Goal: Transaction & Acquisition: Purchase product/service

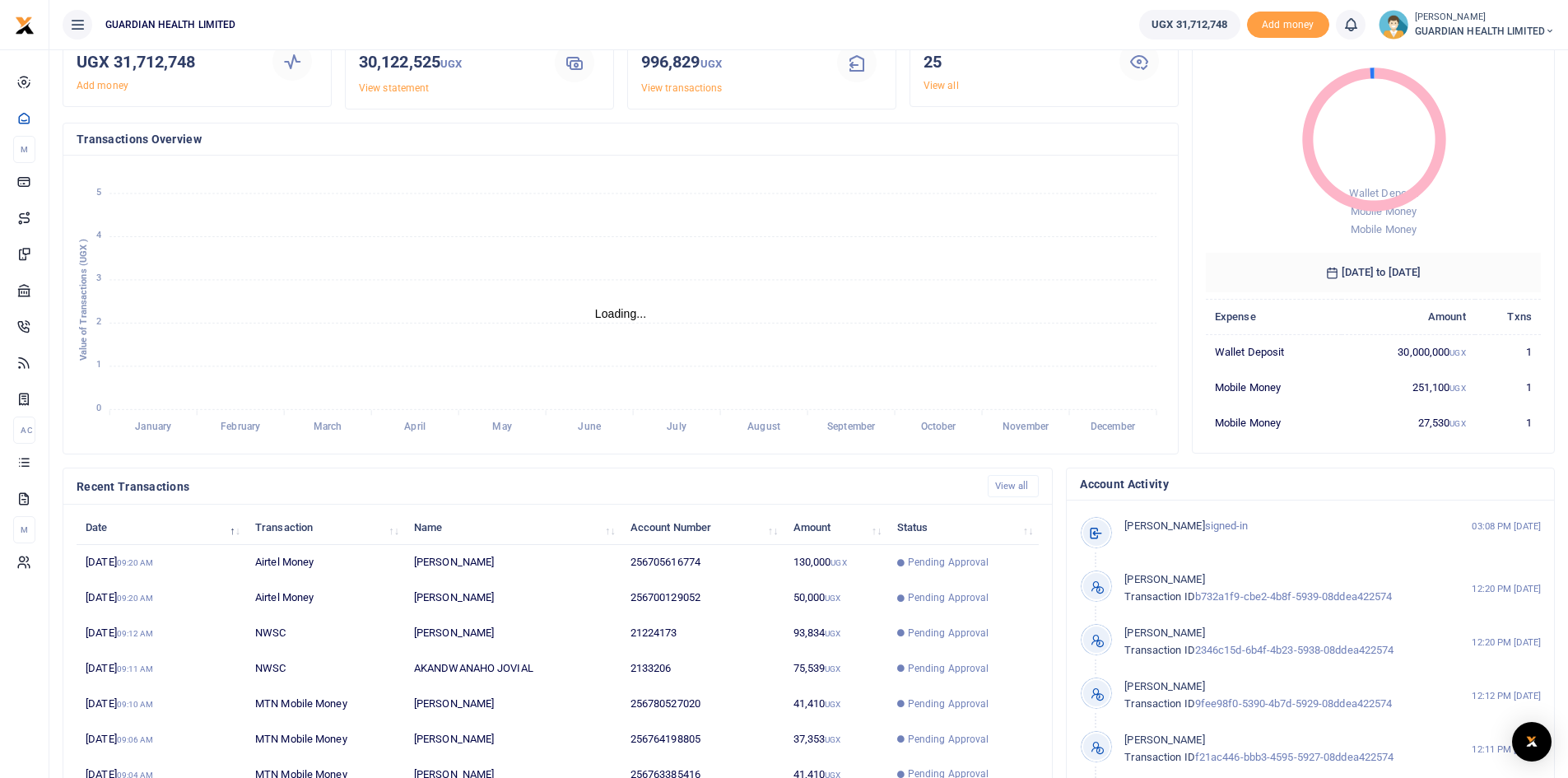
scroll to position [206, 0]
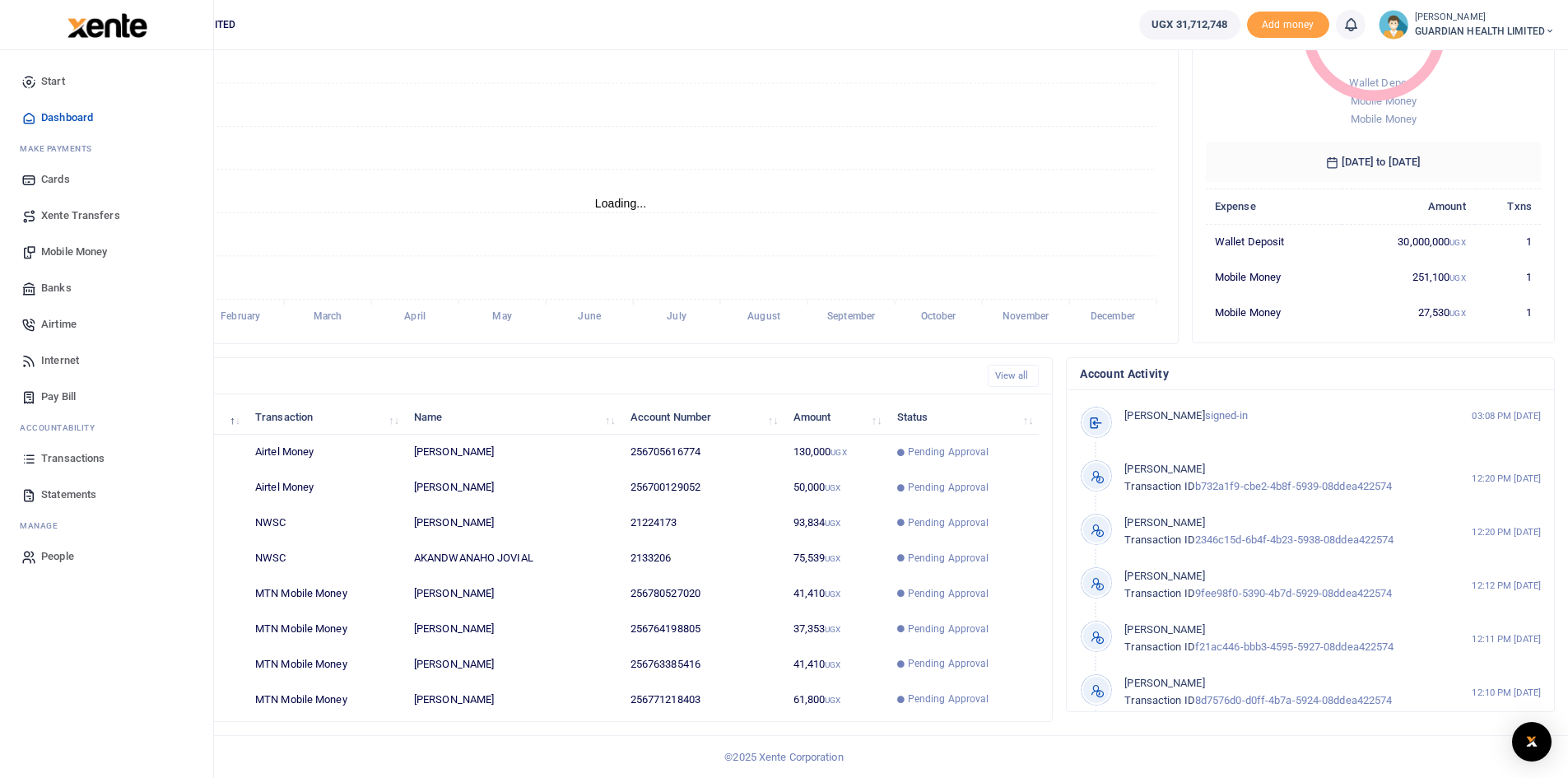
click at [61, 394] on span "Pay Bill" at bounding box center [58, 397] width 34 height 17
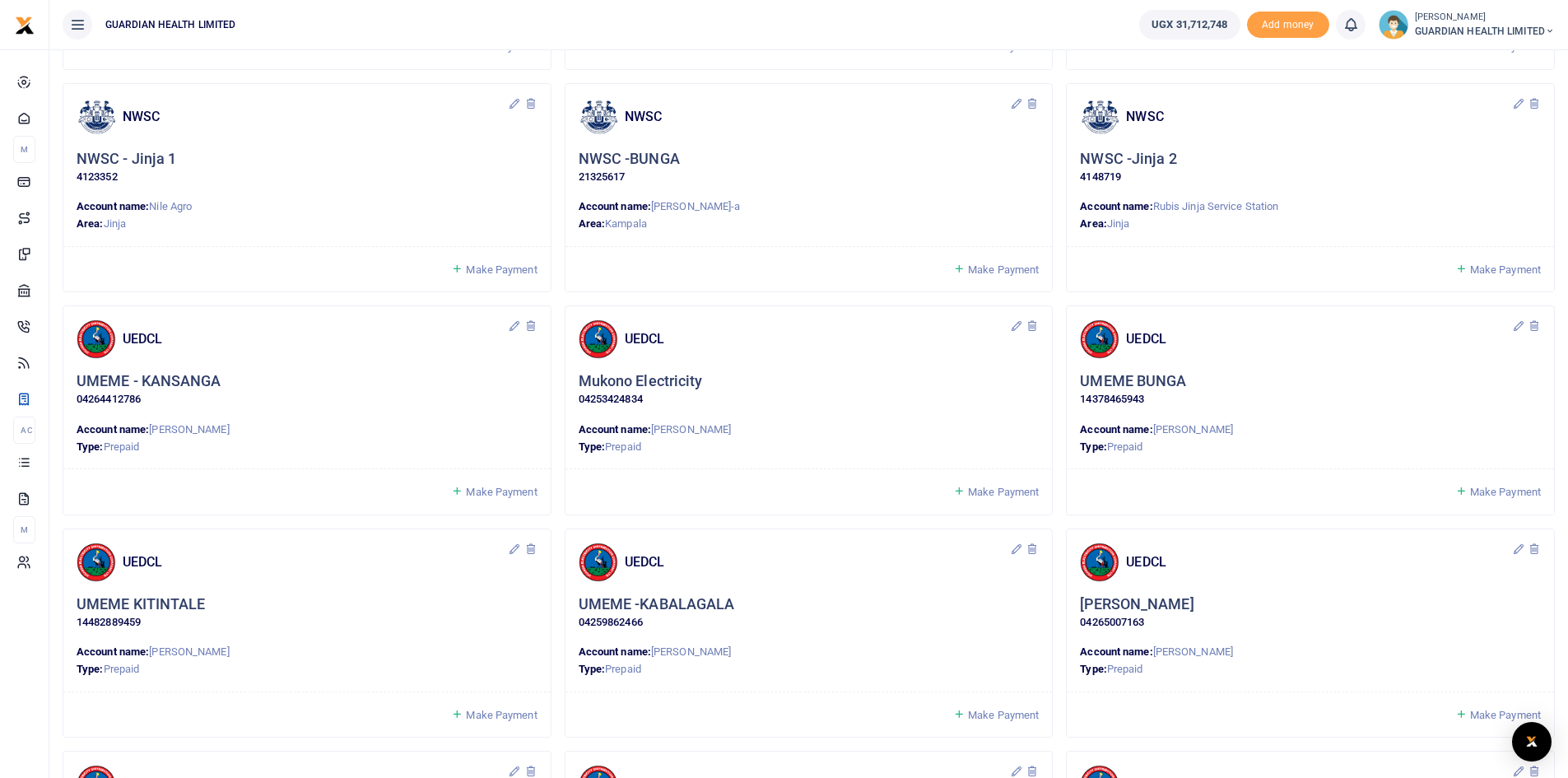
scroll to position [329, 0]
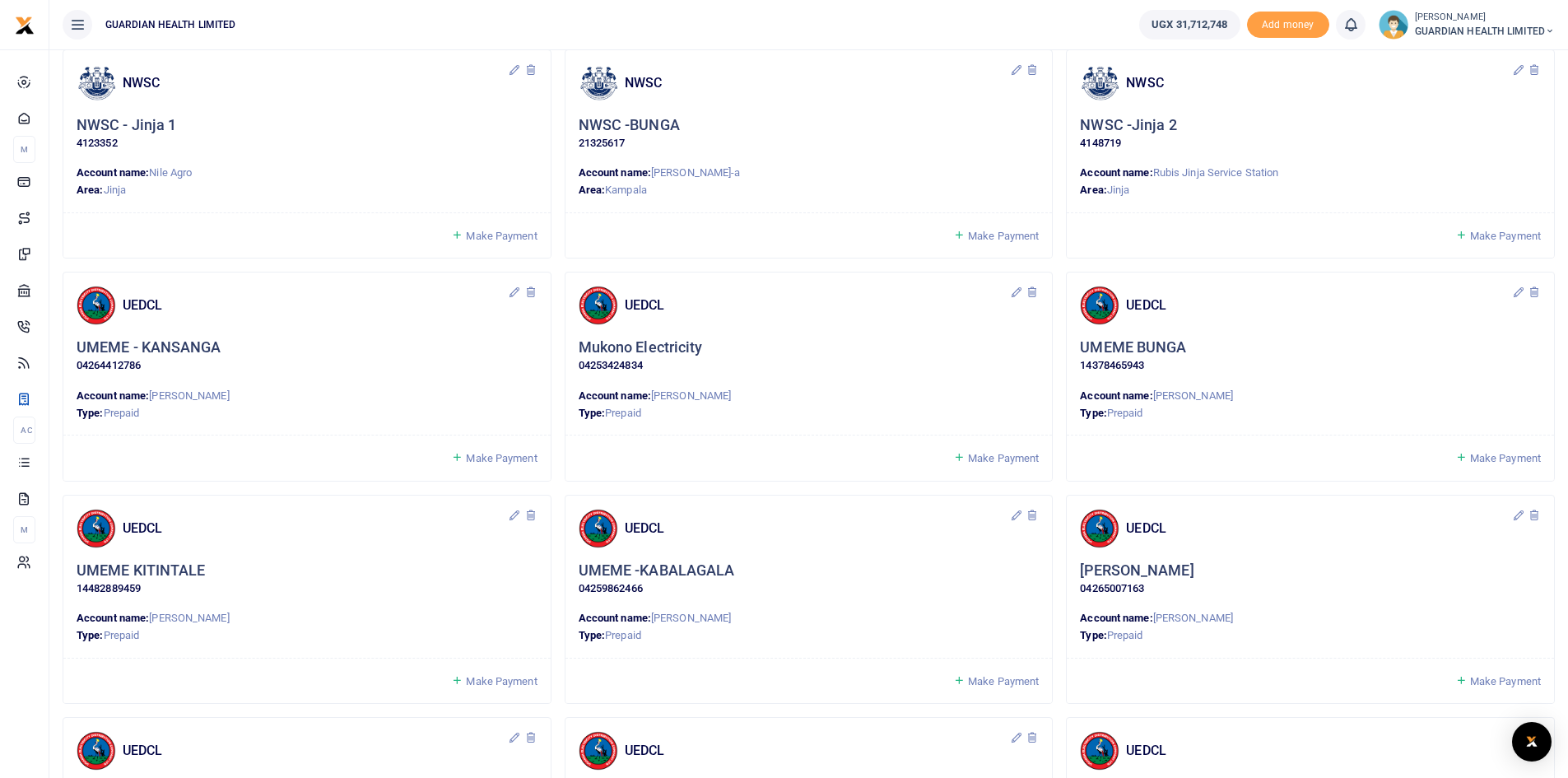
click at [507, 465] on link "Make Payment" at bounding box center [494, 458] width 85 height 19
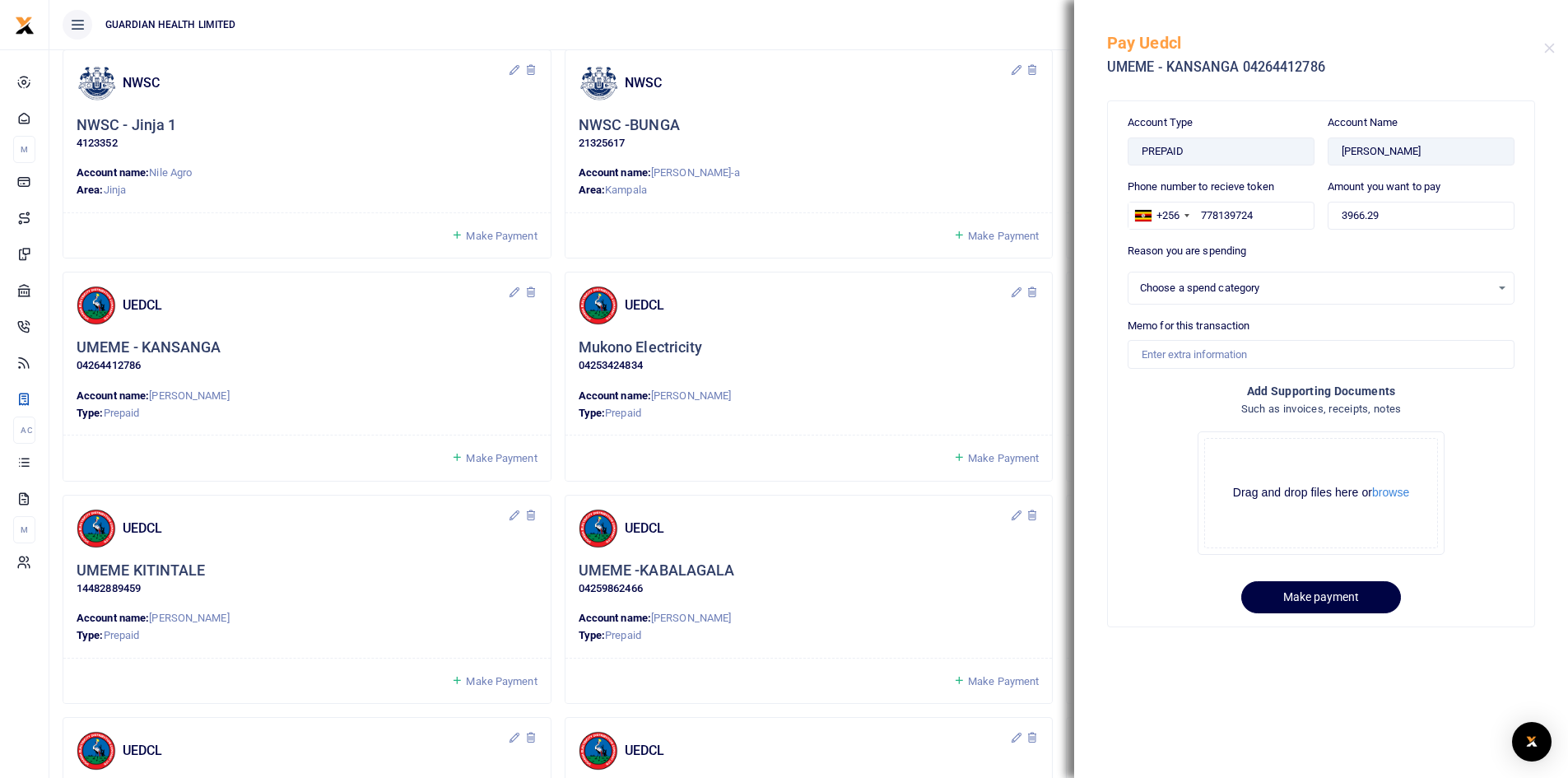
select select
drag, startPoint x: 1398, startPoint y: 213, endPoint x: 1264, endPoint y: 207, distance: 134.1
click at [1264, 207] on div "Phone number to recieve token +256 Uganda +256 778139724 Amount you want to pay…" at bounding box center [1321, 211] width 400 height 64
type input "500,000"
click at [1181, 287] on div "Select an option" at bounding box center [1316, 288] width 351 height 17
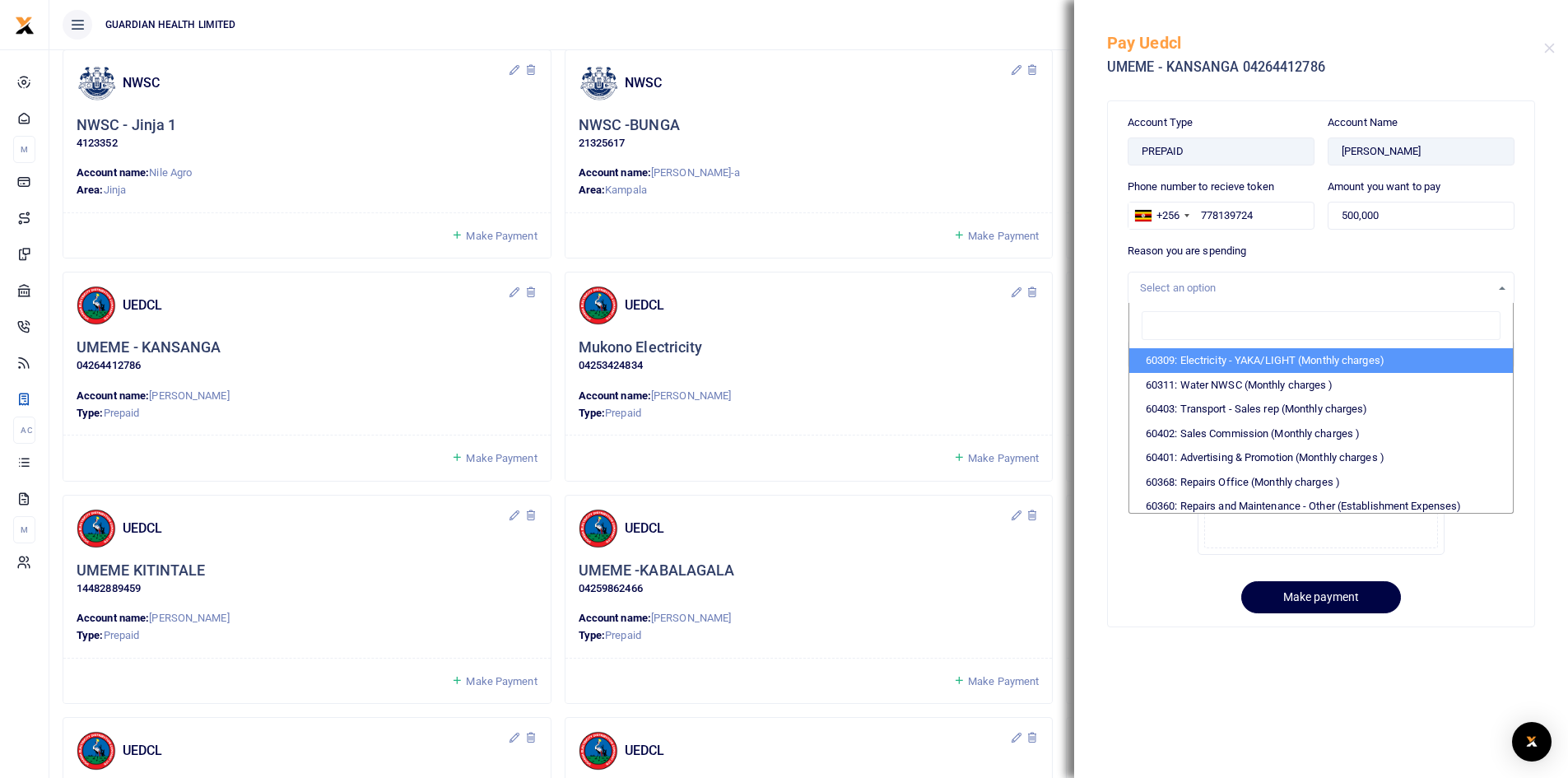
click at [1218, 361] on li "60309: Electricity - YAKA/LIGHT (Monthly charges)" at bounding box center [1321, 361] width 384 height 25
select select "5374"
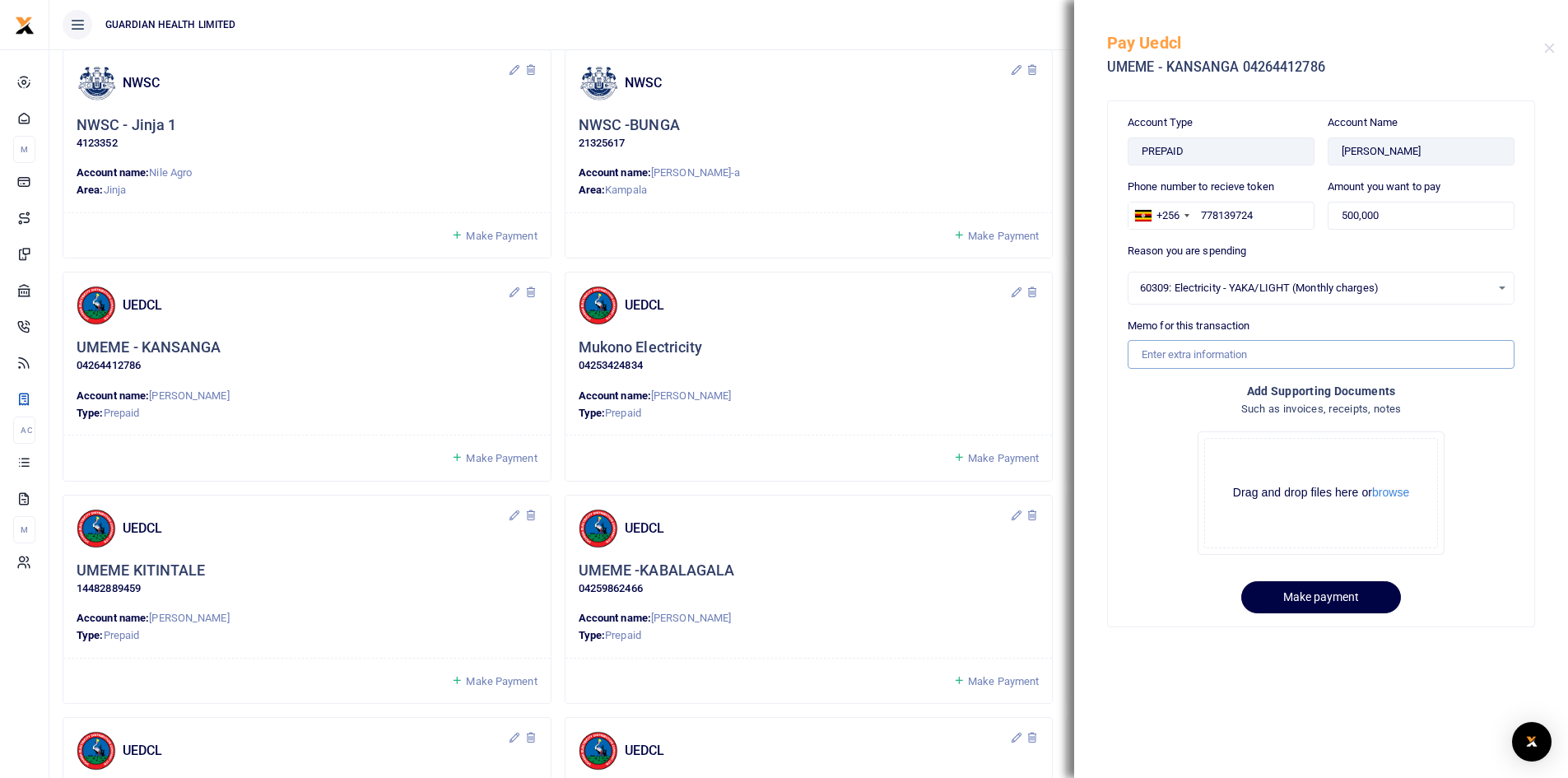
click at [1188, 357] on input "Memo for this transaction" at bounding box center [1321, 353] width 387 height 28
click at [1189, 361] on input "Kansanga Electricity for September" at bounding box center [1321, 353] width 387 height 28
type input "Kansanga Electricity for September"
click at [1308, 595] on button "Make payment" at bounding box center [1321, 597] width 160 height 32
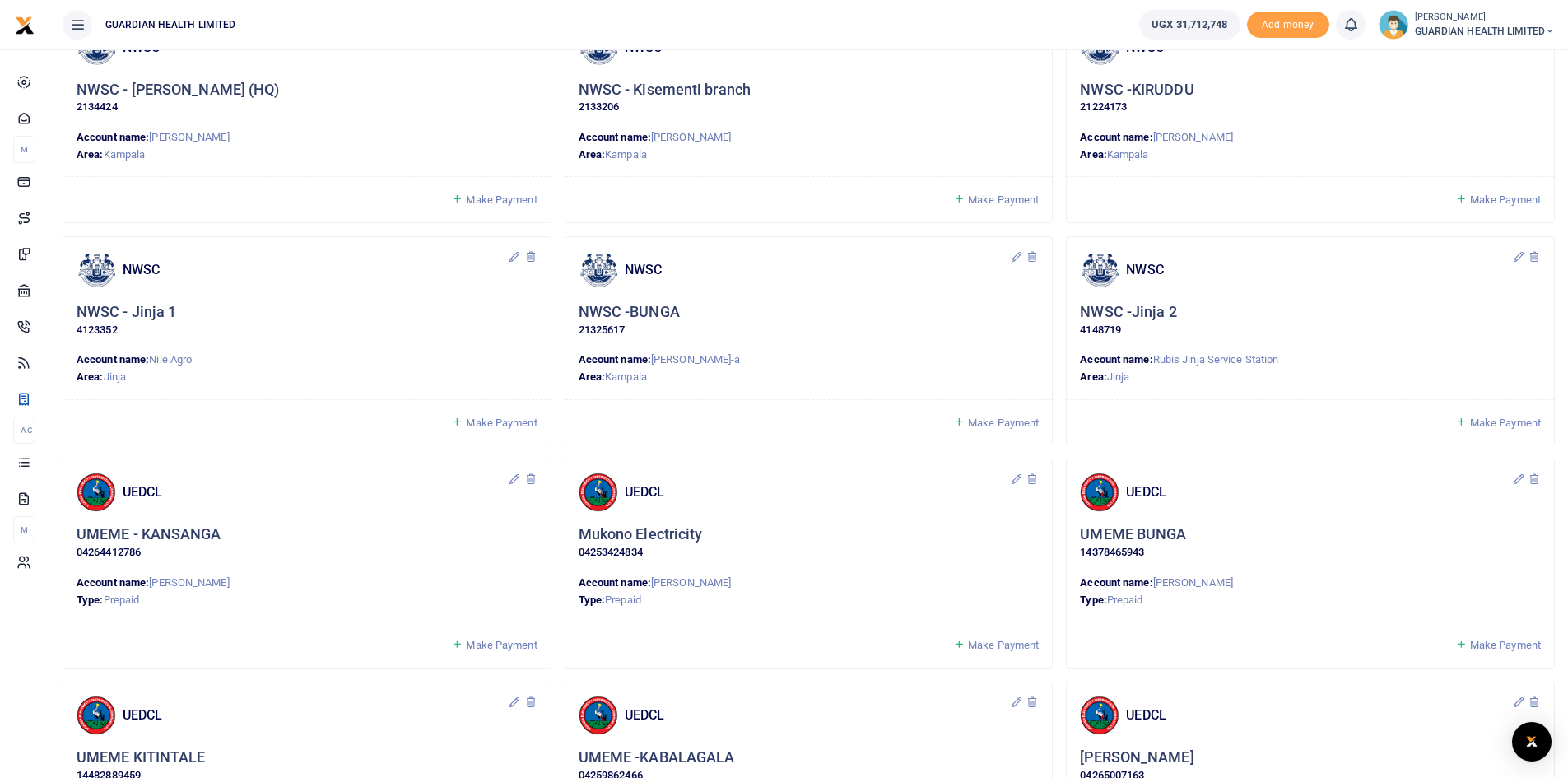
scroll to position [165, 0]
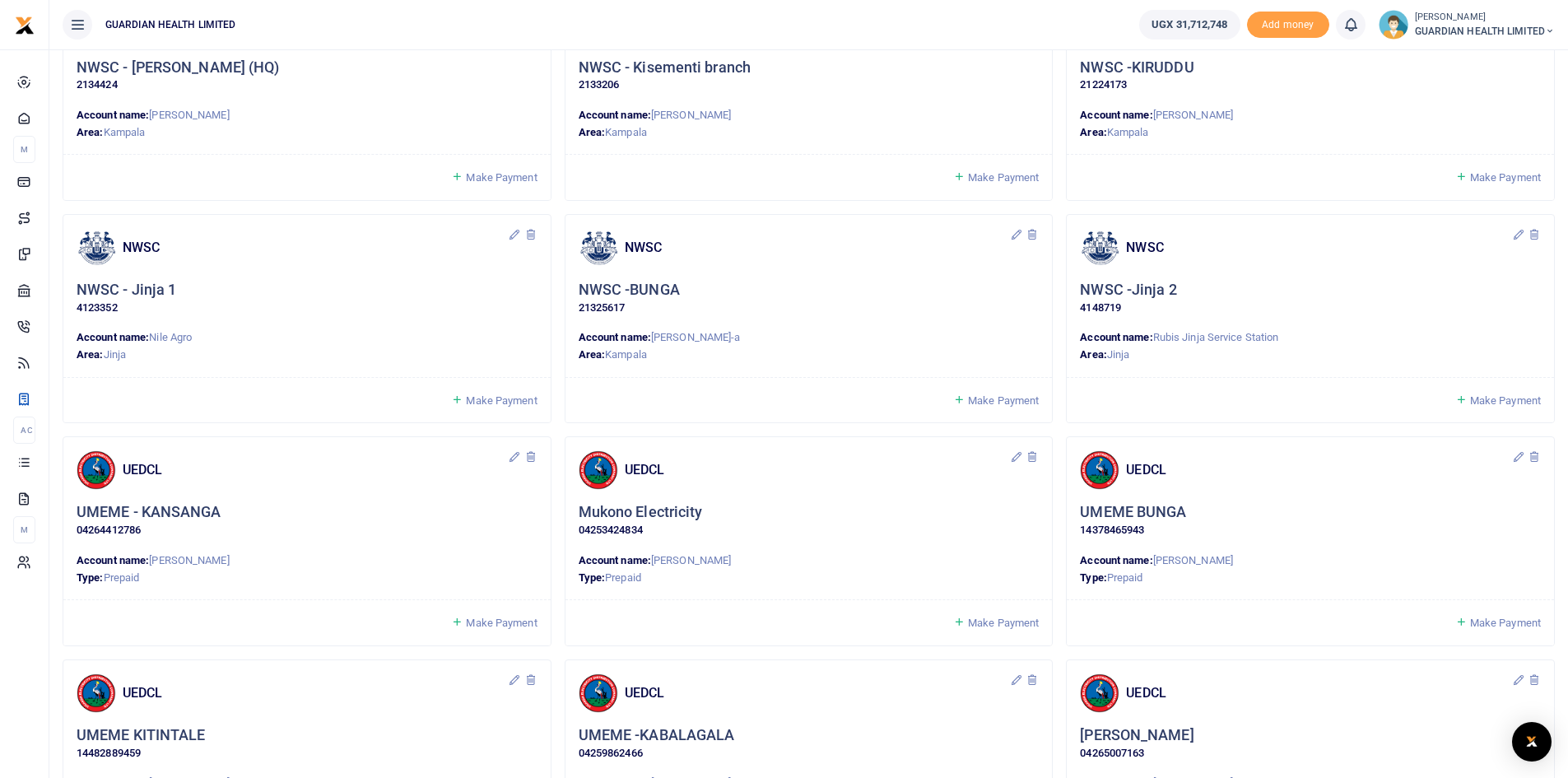
click at [1021, 621] on span "Make Payment" at bounding box center [1003, 623] width 71 height 13
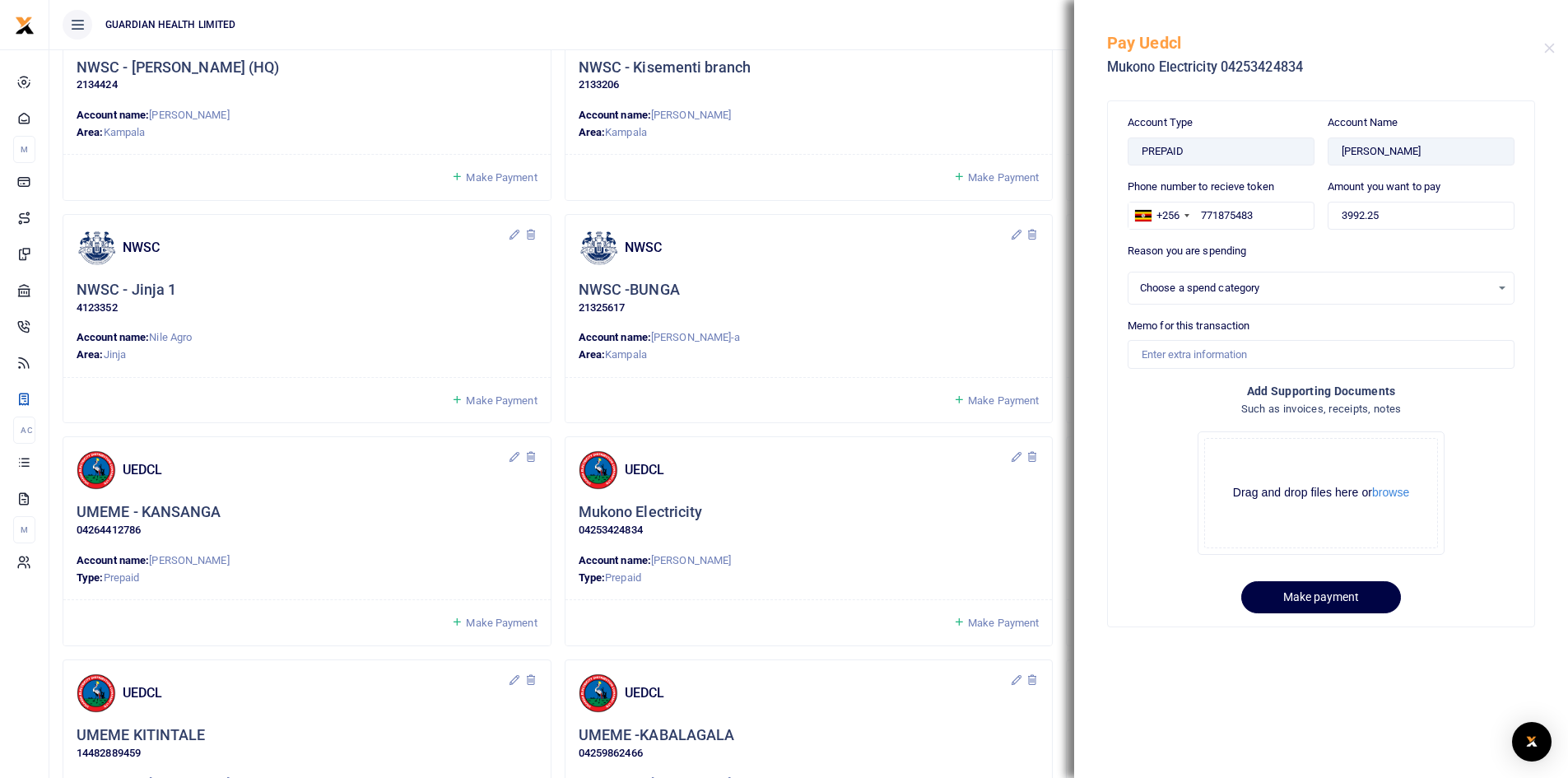
select select
click at [1546, 43] on button "Close" at bounding box center [1549, 48] width 11 height 11
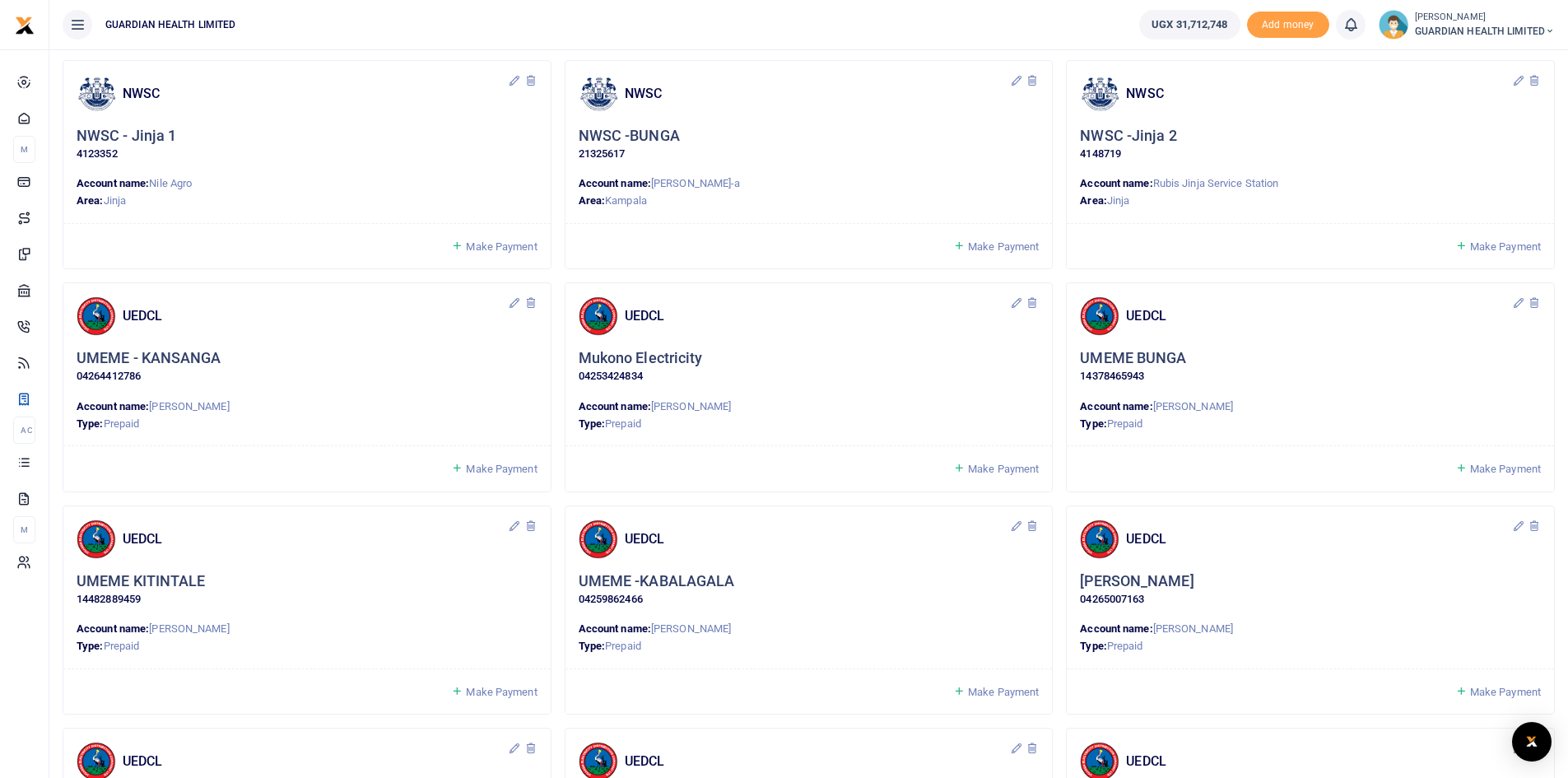
scroll to position [329, 0]
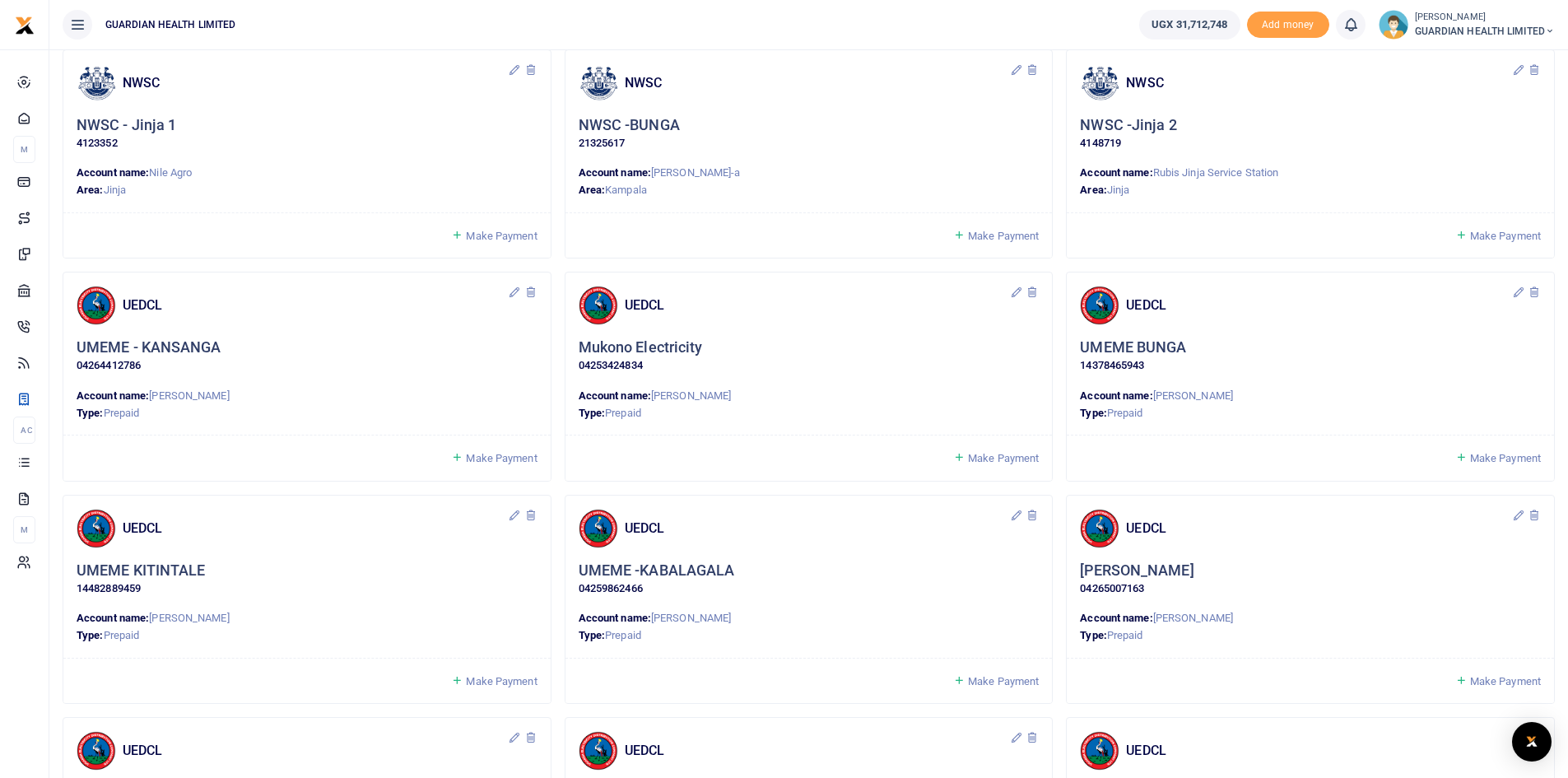
click at [1494, 455] on span "Make Payment" at bounding box center [1505, 458] width 71 height 13
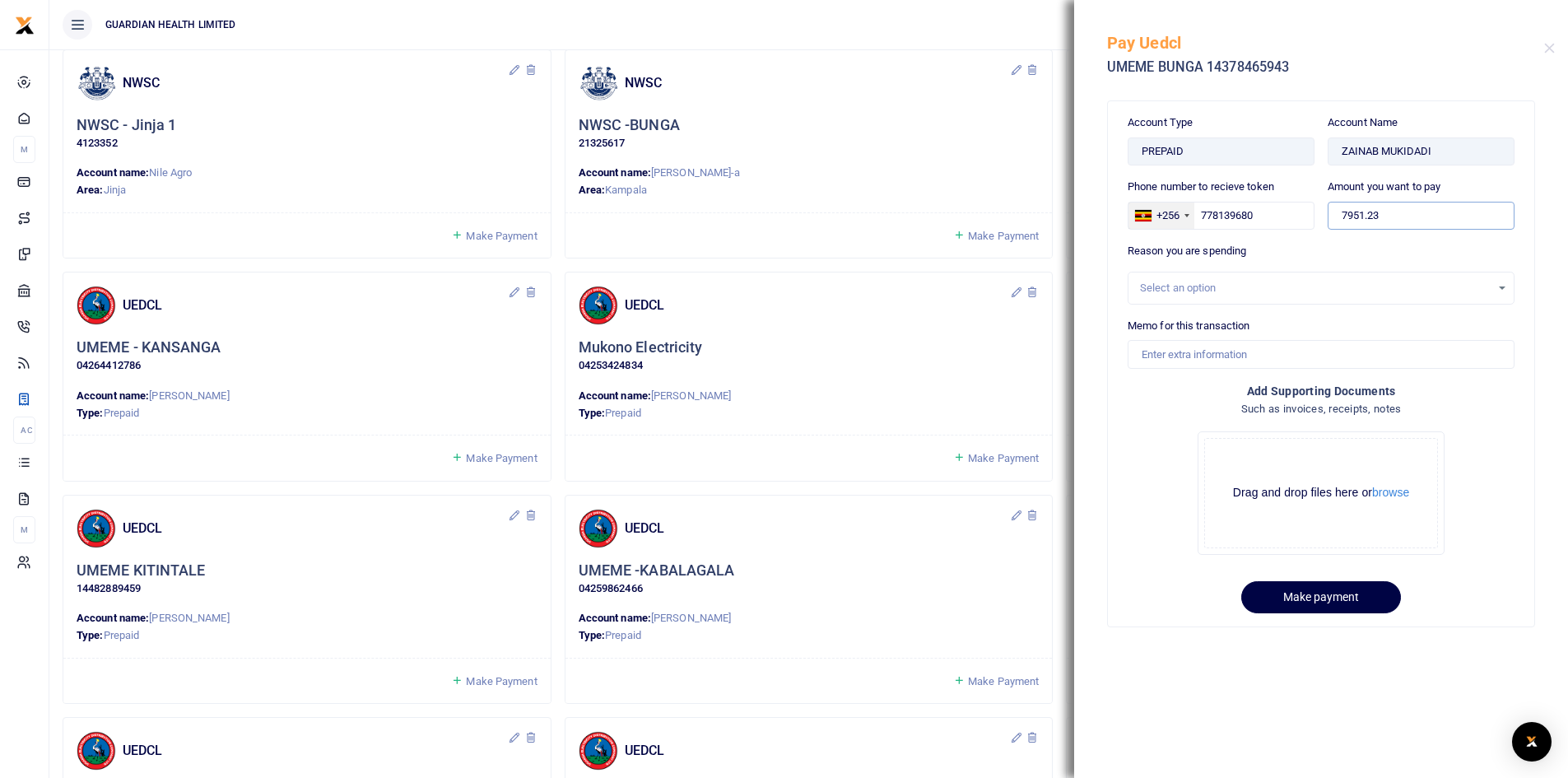
drag, startPoint x: 1414, startPoint y: 217, endPoint x: 1175, endPoint y: 219, distance: 239.0
click at [1175, 219] on div "Phone number to recieve token +256 Uganda +256 778139680 Amount you want to pay…" at bounding box center [1321, 211] width 400 height 64
type input "800,000"
click at [1240, 288] on div "Select an option" at bounding box center [1316, 288] width 351 height 17
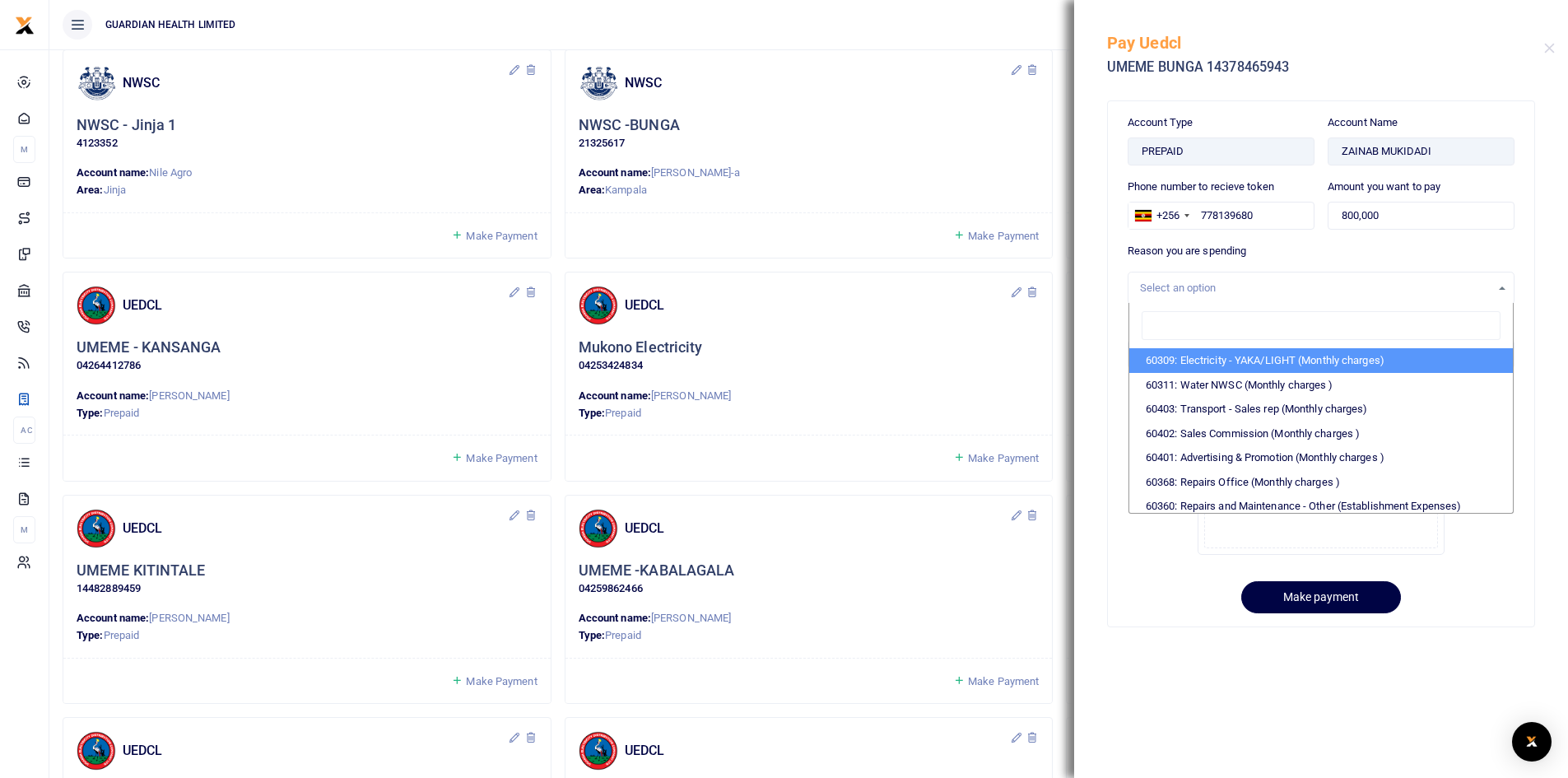
click at [1242, 355] on li "60309: Electricity - YAKA/LIGHT (Monthly charges)" at bounding box center [1321, 361] width 384 height 25
select select "5374"
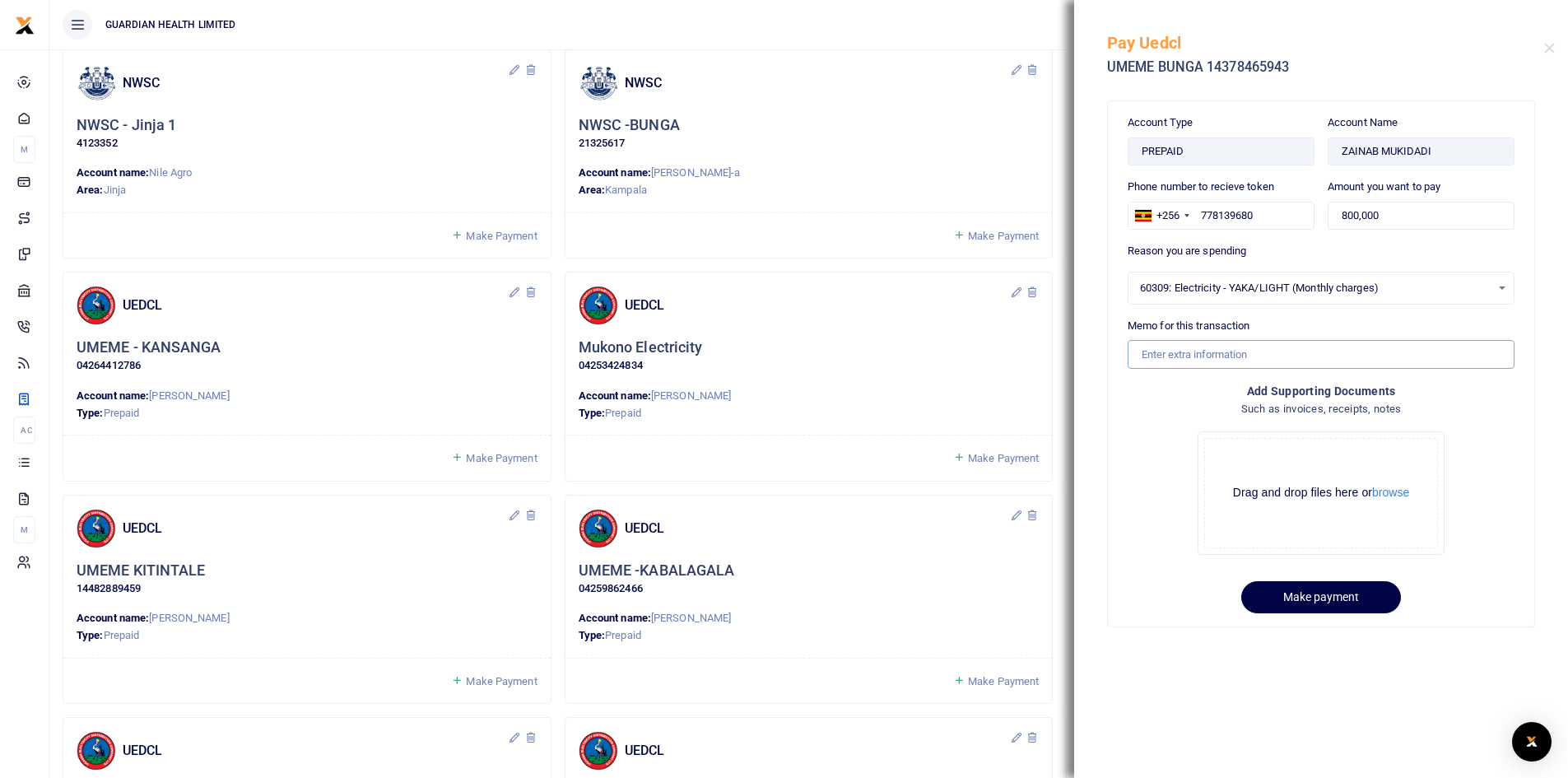
click at [1184, 358] on input "Memo for this transaction" at bounding box center [1321, 353] width 387 height 28
drag, startPoint x: 1240, startPoint y: 351, endPoint x: 1329, endPoint y: 352, distance: 89.0
click at [1329, 352] on input "Bunga electricity for August" at bounding box center [1321, 353] width 387 height 28
type input "Bunga electricity for September"
click at [1317, 591] on button "Make payment" at bounding box center [1321, 597] width 160 height 32
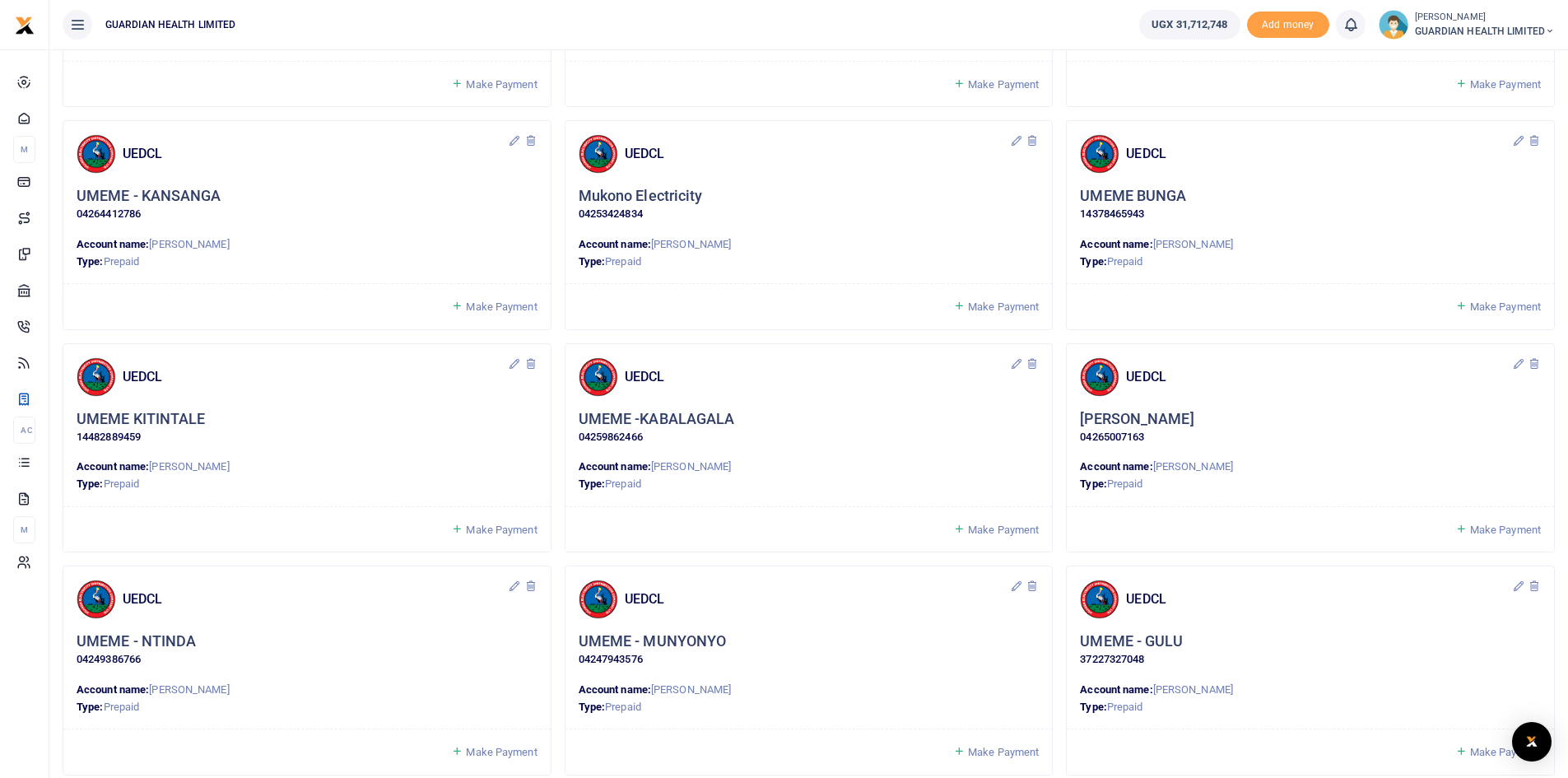
scroll to position [494, 0]
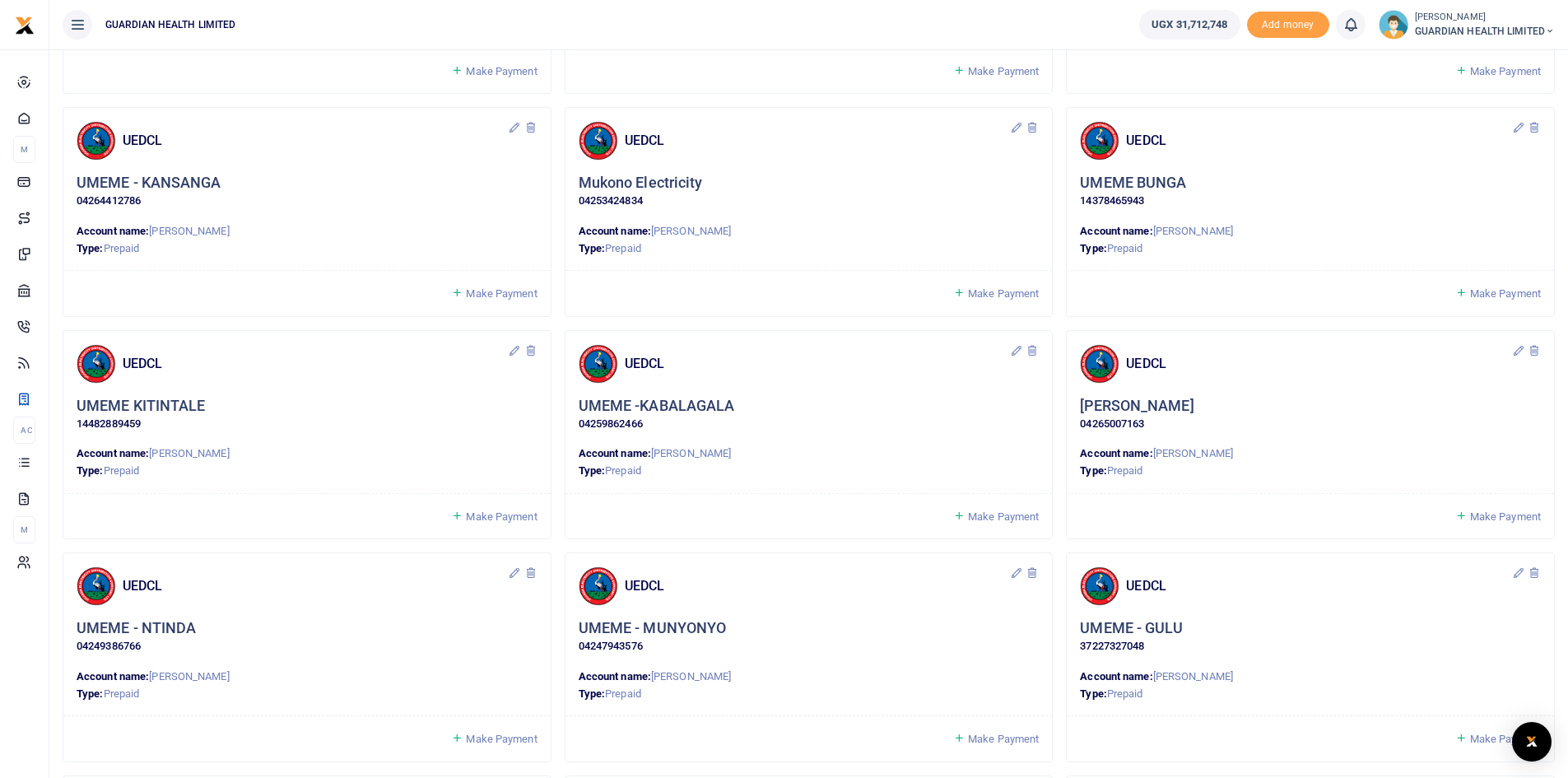
click at [493, 518] on span "Make Payment" at bounding box center [501, 516] width 71 height 13
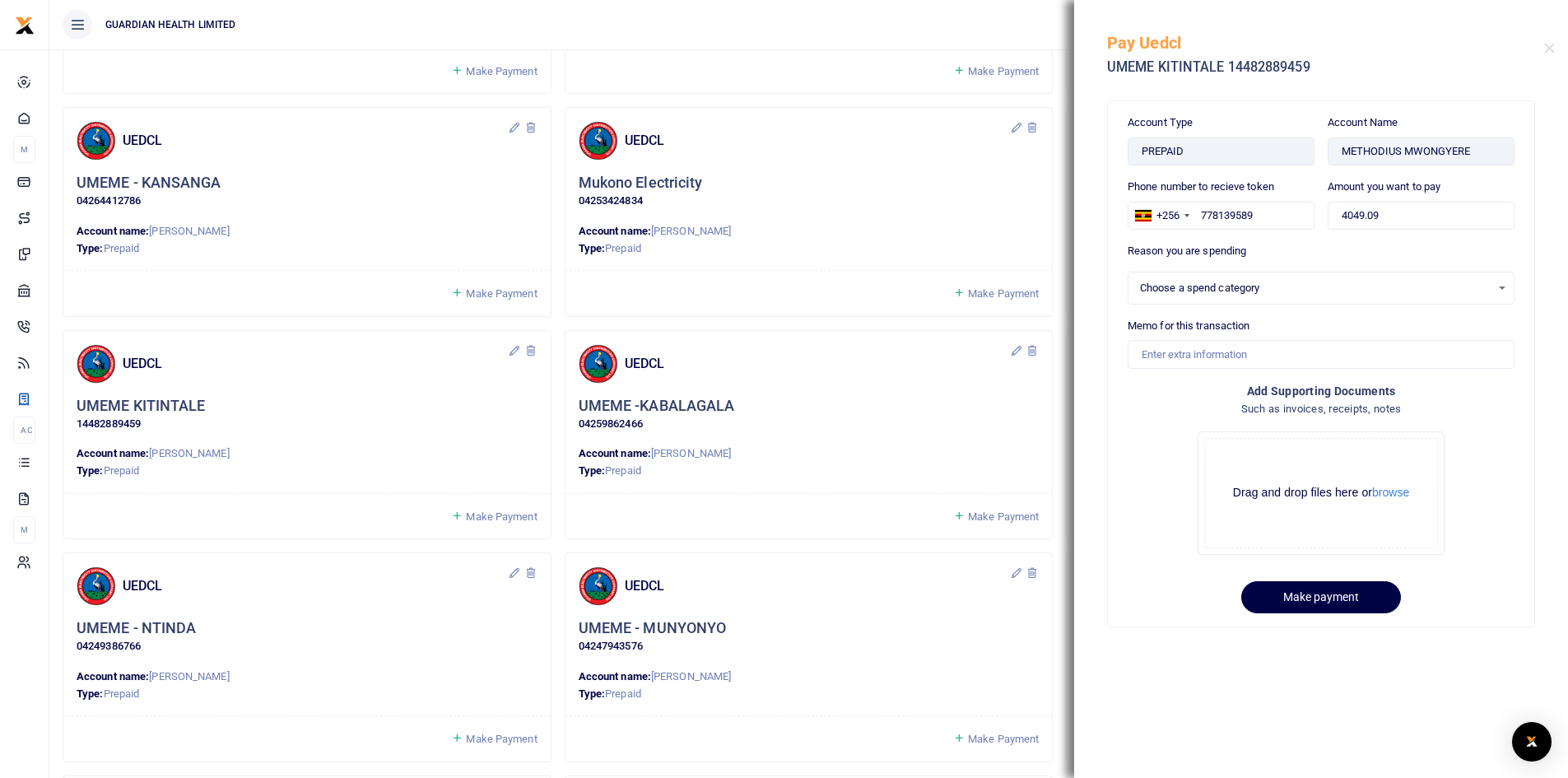
select select
drag, startPoint x: 1403, startPoint y: 213, endPoint x: 1269, endPoint y: 215, distance: 134.0
click at [1269, 215] on div "Phone number to recieve token +256 [GEOGRAPHIC_DATA] [PHONE_NUMBER] Amount you …" at bounding box center [1321, 211] width 400 height 64
type input "800,000"
click at [1218, 289] on div "Select an option" at bounding box center [1316, 288] width 351 height 17
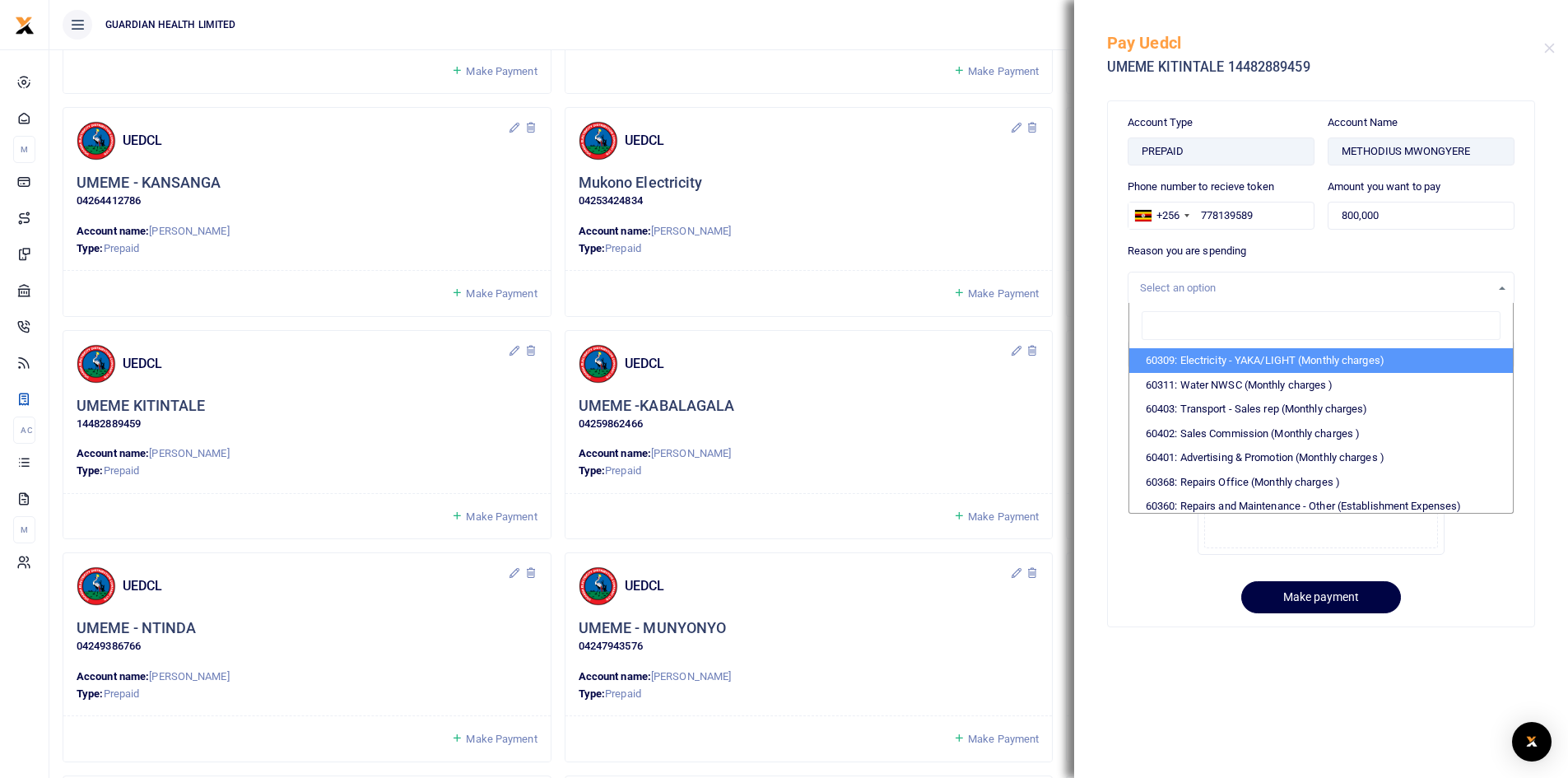
click at [1215, 358] on li "60309: Electricity - YAKA/LIGHT (Monthly charges)" at bounding box center [1321, 361] width 384 height 25
select select "5374"
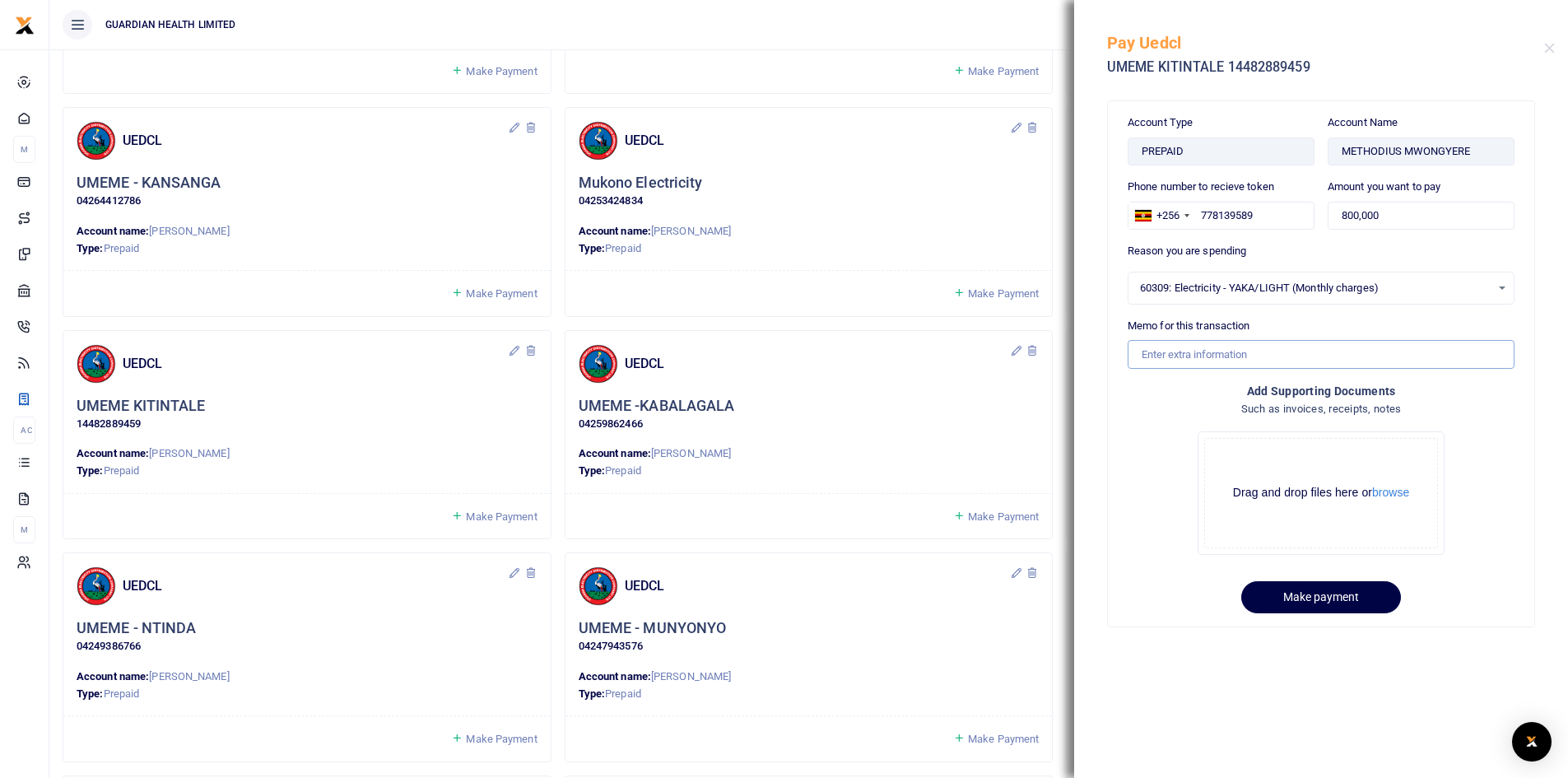
click at [1204, 354] on input "Memo for this transaction" at bounding box center [1321, 353] width 387 height 28
type input "Kitintale electricity for September"
click at [1301, 599] on button "Make payment" at bounding box center [1321, 597] width 160 height 32
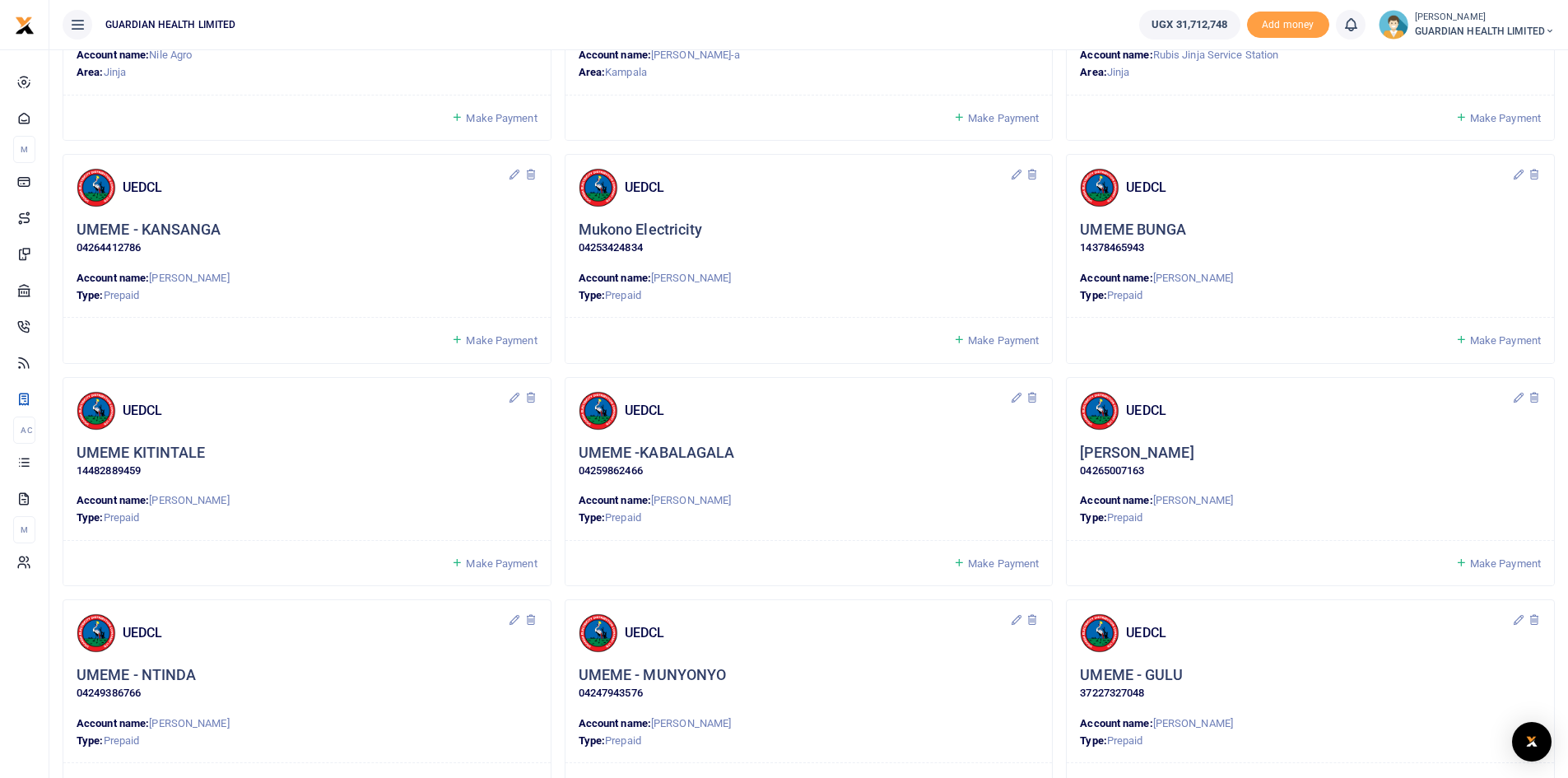
scroll to position [494, 0]
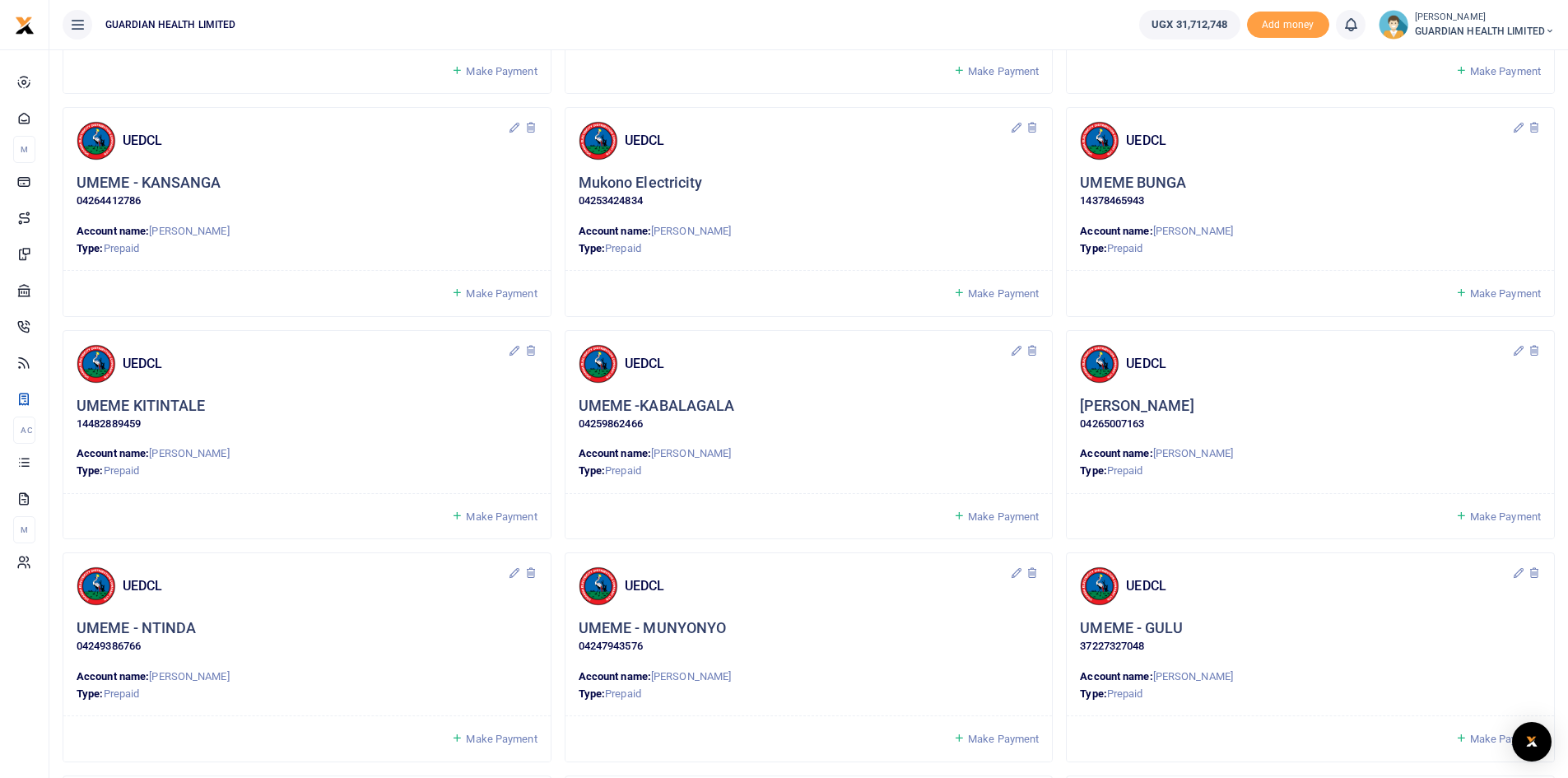
click at [986, 515] on span "Make Payment" at bounding box center [1003, 516] width 71 height 13
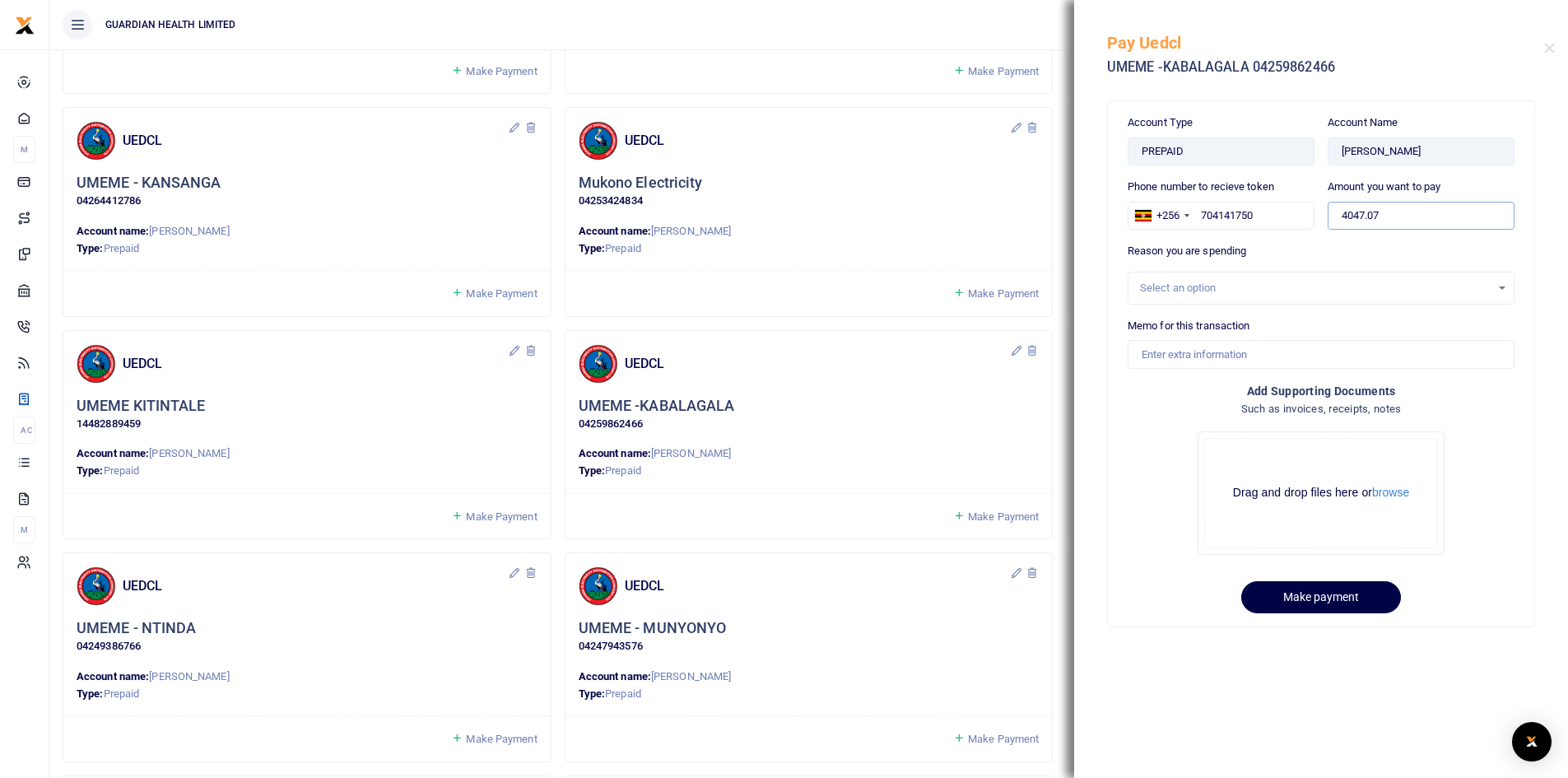
drag, startPoint x: 1400, startPoint y: 217, endPoint x: 1261, endPoint y: 215, distance: 139.0
click at [1261, 215] on div "Phone number to recieve token +256 Uganda +256 704141750 Amount you want to pay…" at bounding box center [1321, 211] width 400 height 64
type input "900,000"
click at [1213, 292] on div "Select an option" at bounding box center [1316, 288] width 351 height 17
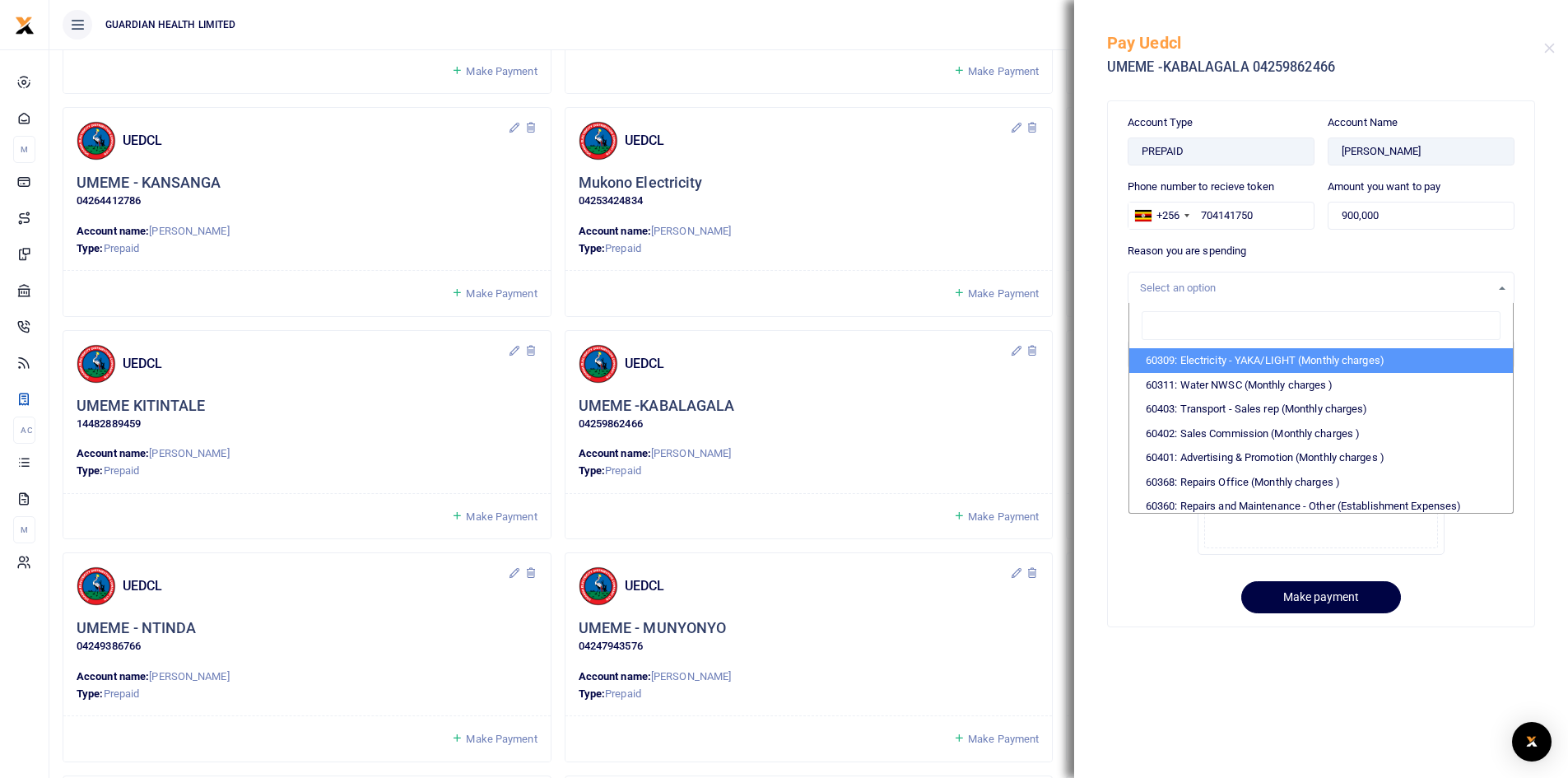
click at [1212, 359] on li "60309: Electricity - YAKA/LIGHT (Monthly charges)" at bounding box center [1321, 361] width 384 height 25
select select "5374"
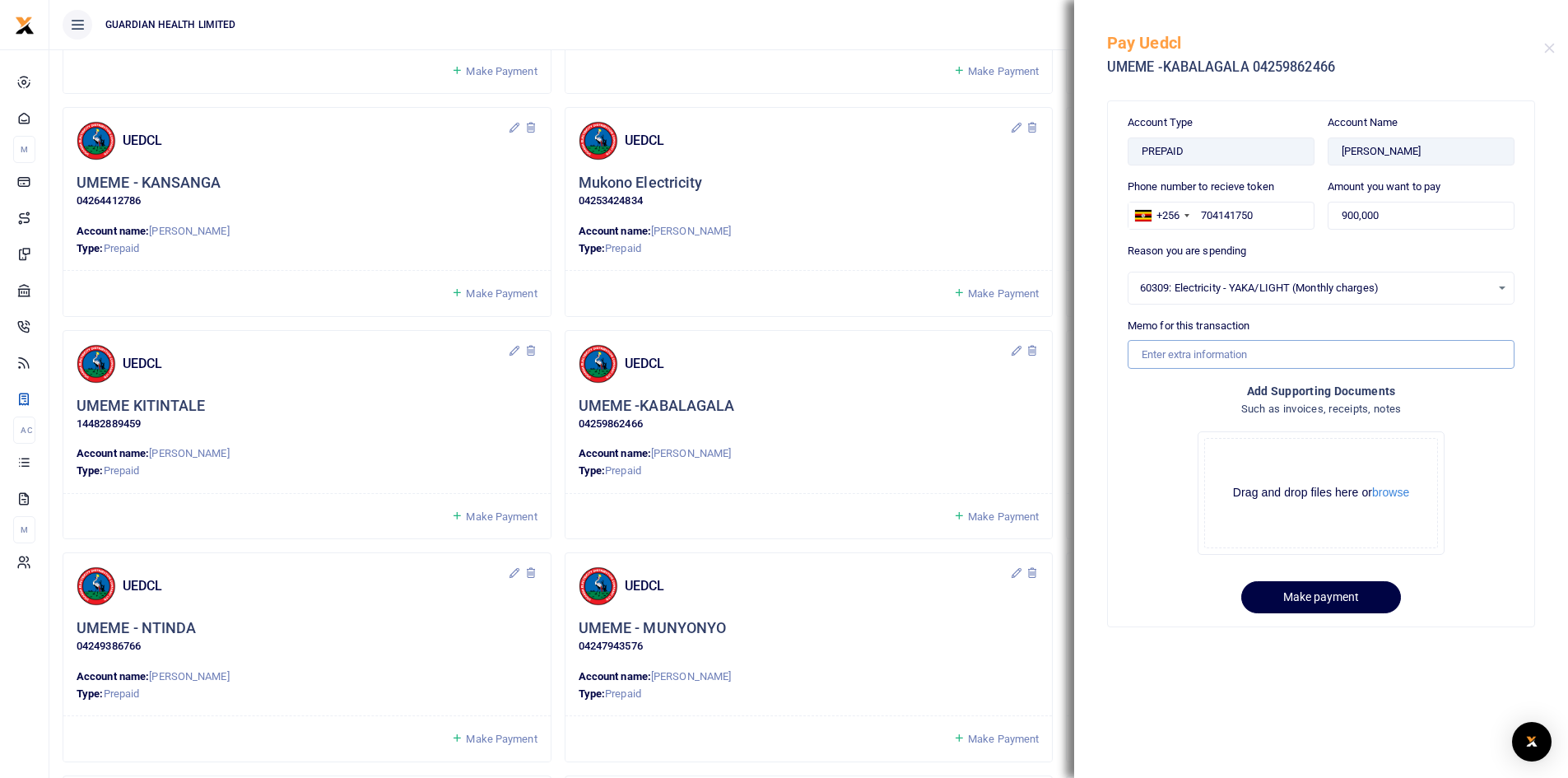
click at [1212, 349] on input "Memo for this transaction" at bounding box center [1321, 353] width 387 height 28
drag, startPoint x: 1261, startPoint y: 355, endPoint x: 1394, endPoint y: 353, distance: 133.0
click at [1394, 353] on input "Kabalagala Electricity for August" at bounding box center [1321, 353] width 387 height 28
type input "Kabalagala Electricity for September"
click at [1341, 597] on button "Make payment" at bounding box center [1321, 597] width 160 height 32
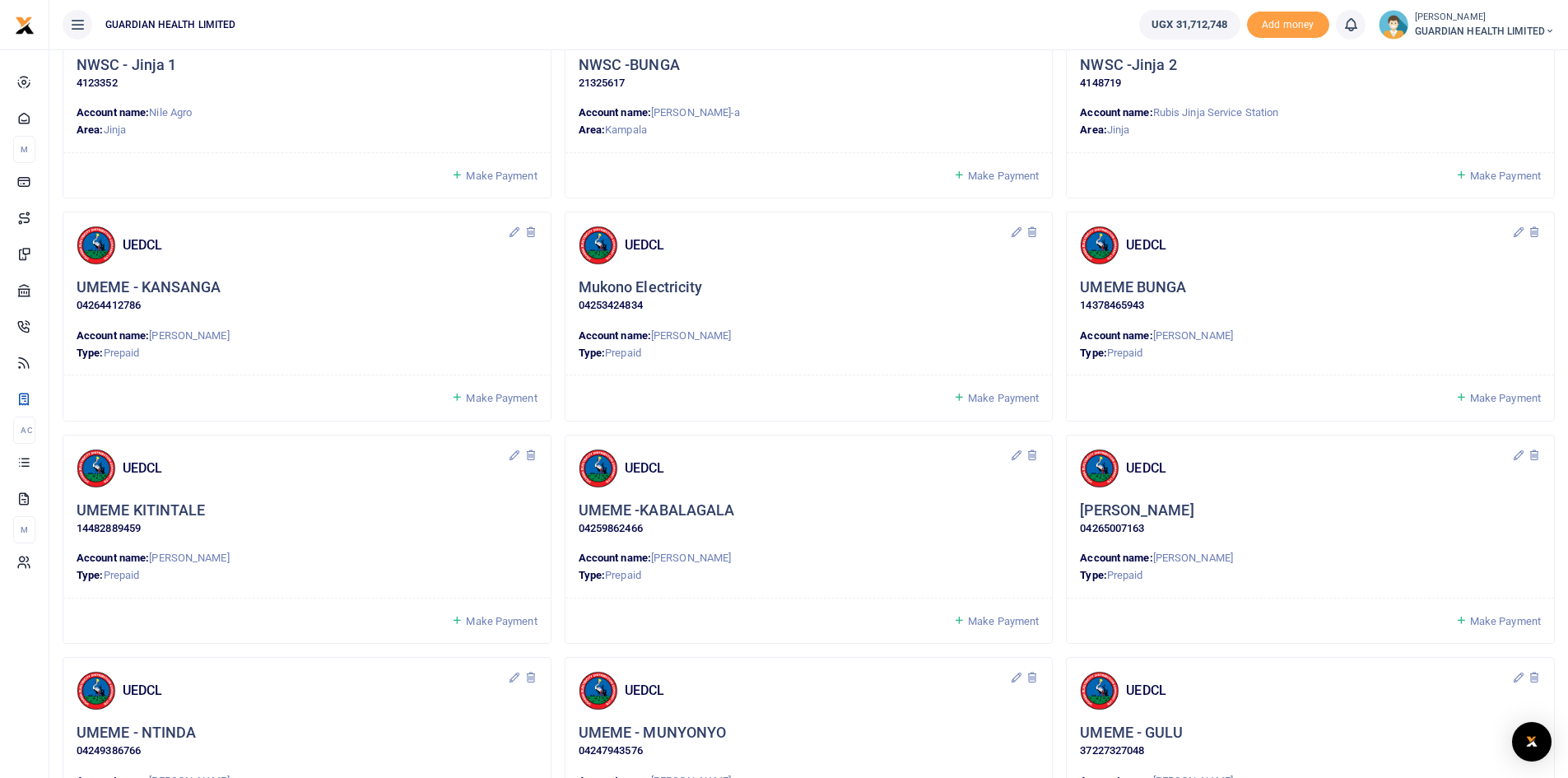
scroll to position [494, 0]
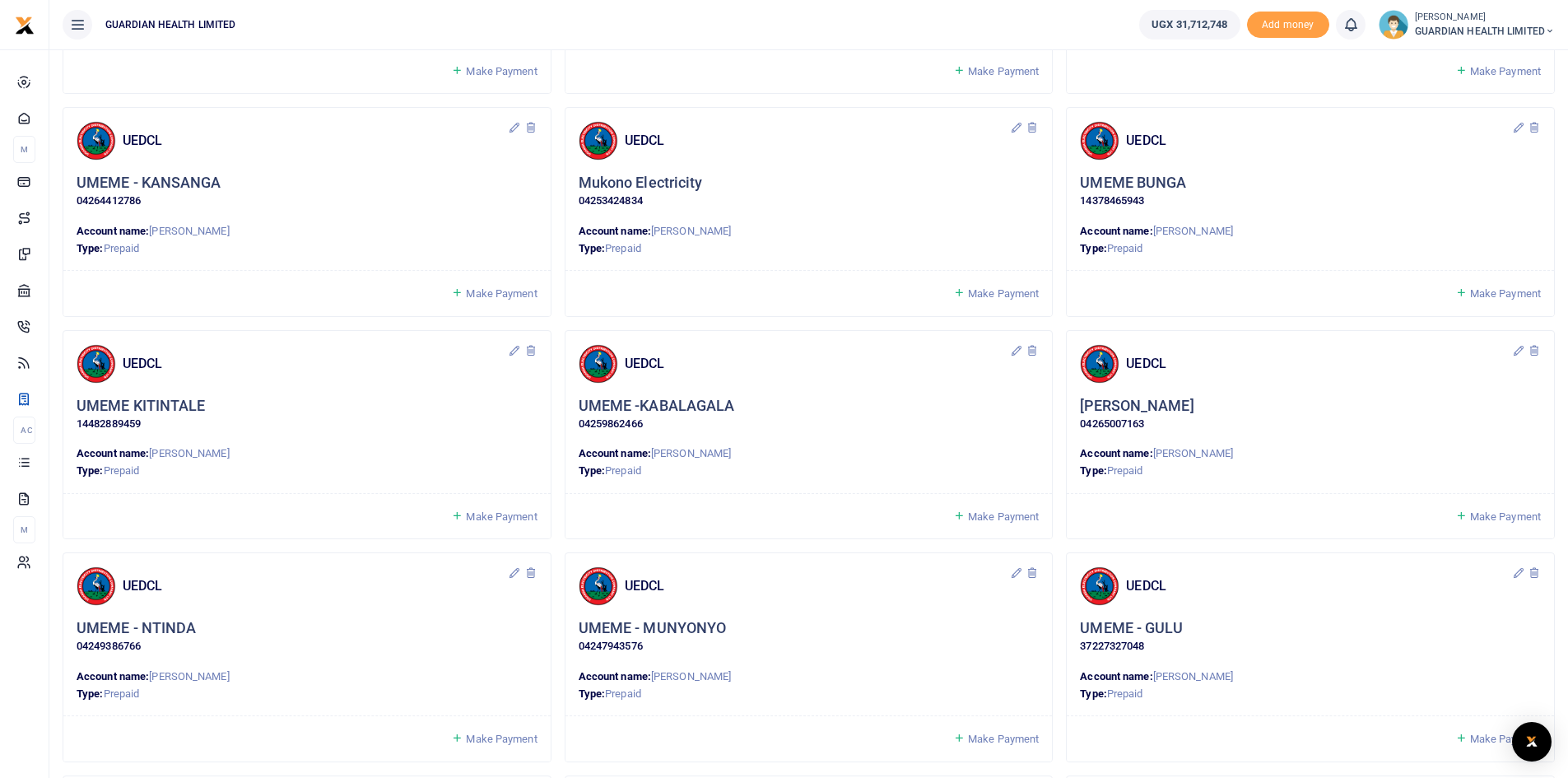
click at [1479, 513] on span "Make Payment" at bounding box center [1505, 516] width 71 height 13
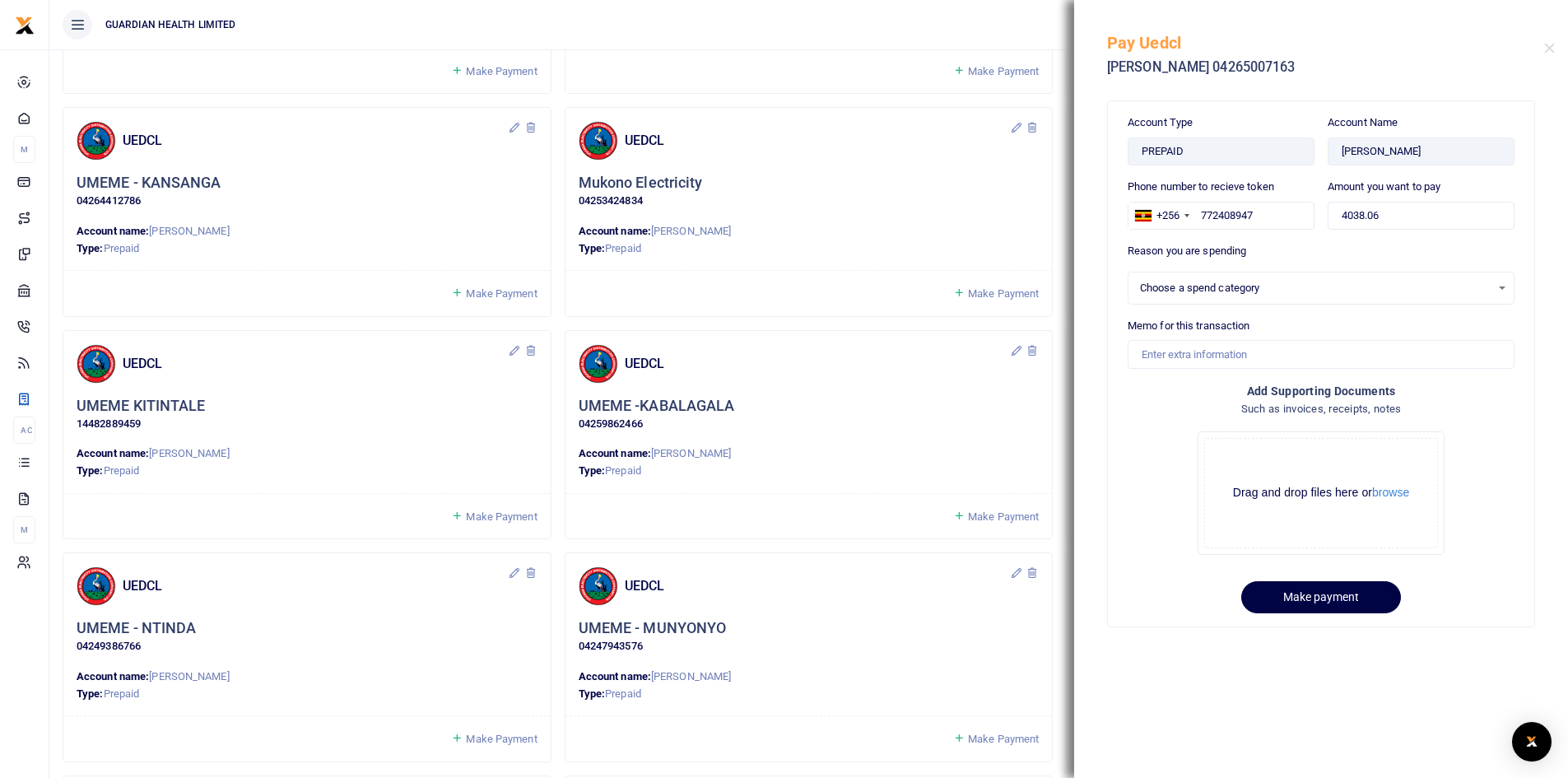
select select
drag, startPoint x: 1413, startPoint y: 209, endPoint x: 1242, endPoint y: 208, distance: 171.0
click at [1242, 208] on div "Phone number to recieve token +256 Uganda +256 772408947 Amount you want to pay…" at bounding box center [1321, 211] width 400 height 64
type input "800,000"
click at [1187, 286] on div "Select an option" at bounding box center [1316, 288] width 351 height 17
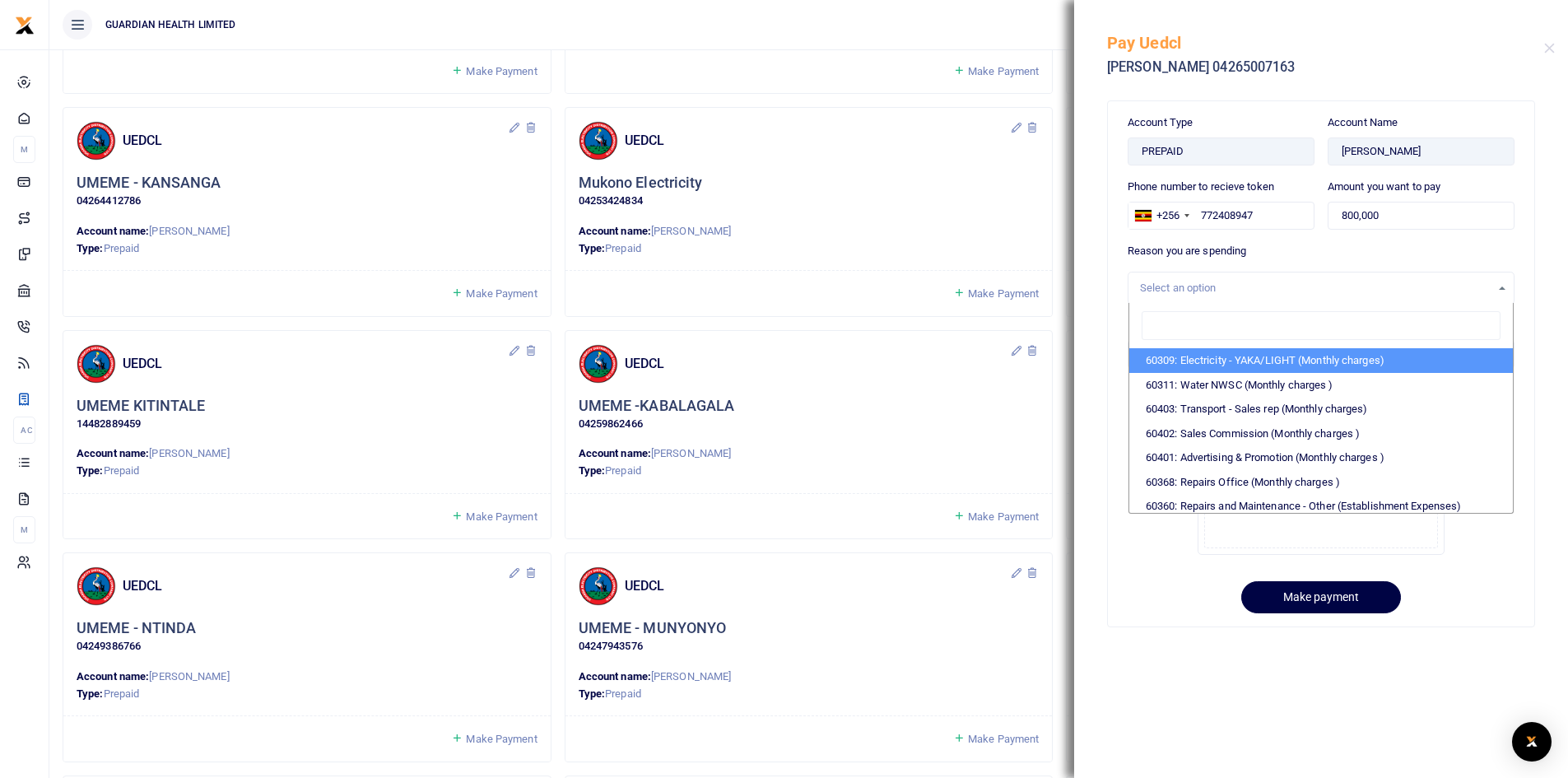
click at [1189, 357] on li "60309: Electricity - YAKA/LIGHT (Monthly charges)" at bounding box center [1321, 361] width 384 height 25
select select "5374"
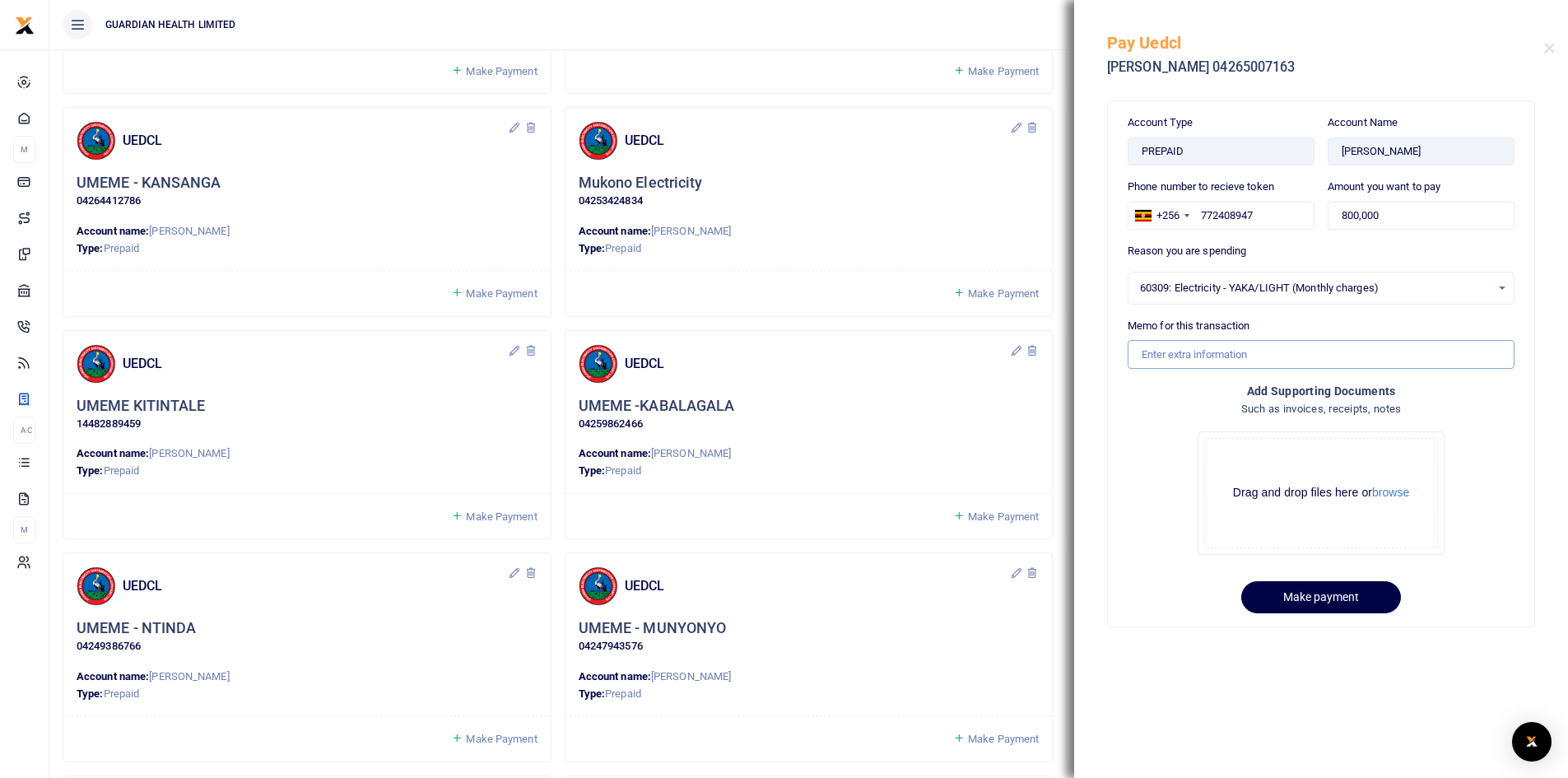
click at [1176, 352] on input "Memo for this transaction" at bounding box center [1321, 353] width 387 height 28
drag, startPoint x: 1266, startPoint y: 357, endPoint x: 1324, endPoint y: 358, distance: 58.0
click at [1330, 358] on input "Wandegeya Electricity For August" at bounding box center [1321, 353] width 387 height 28
type input "Wandegeya Electricity For September"
click at [1278, 597] on button "Make payment" at bounding box center [1321, 597] width 160 height 32
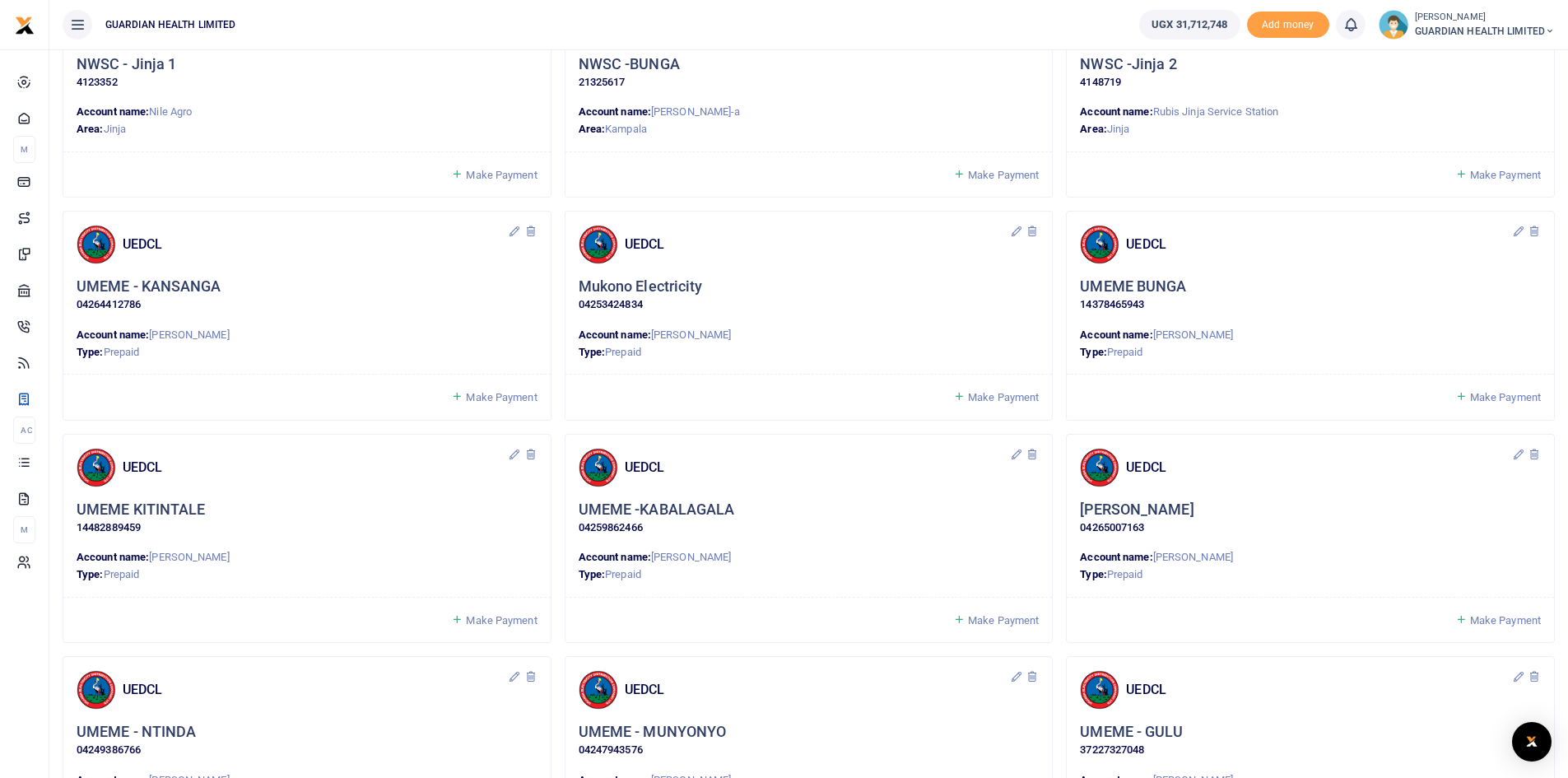
scroll to position [411, 0]
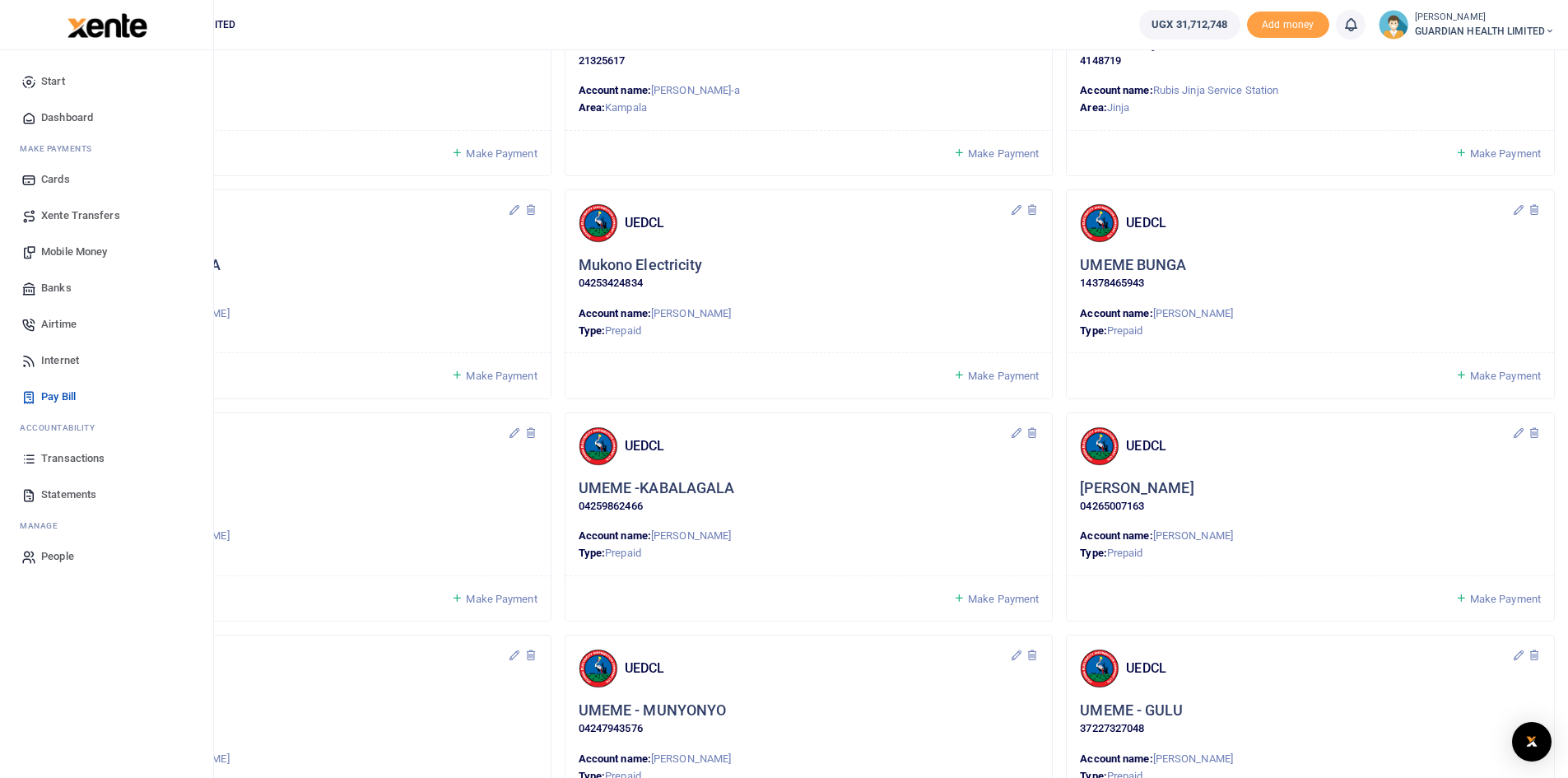
click at [58, 117] on span "Dashboard" at bounding box center [67, 118] width 52 height 17
click at [84, 115] on span "Dashboard" at bounding box center [67, 118] width 52 height 17
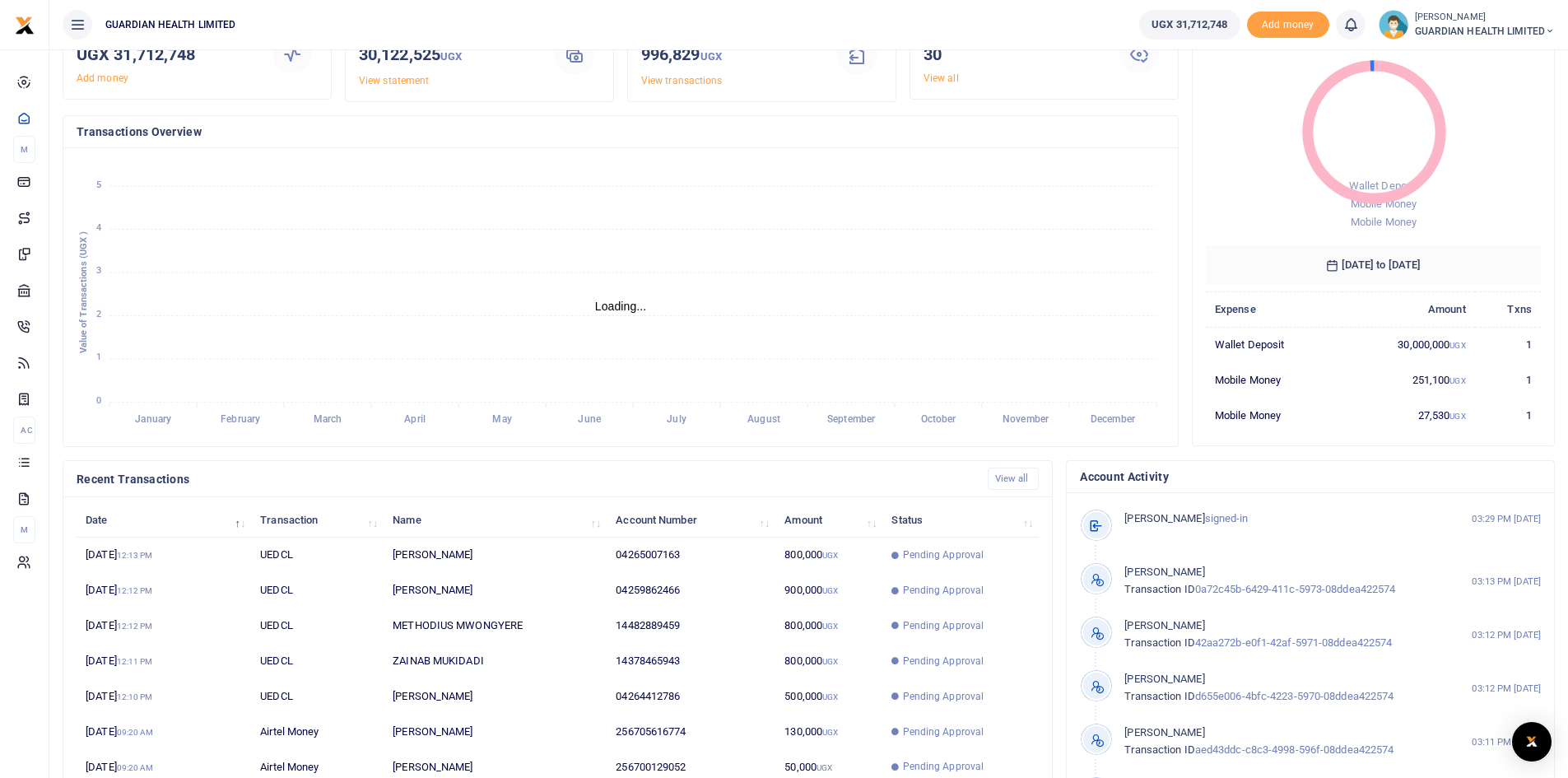
scroll to position [206, 0]
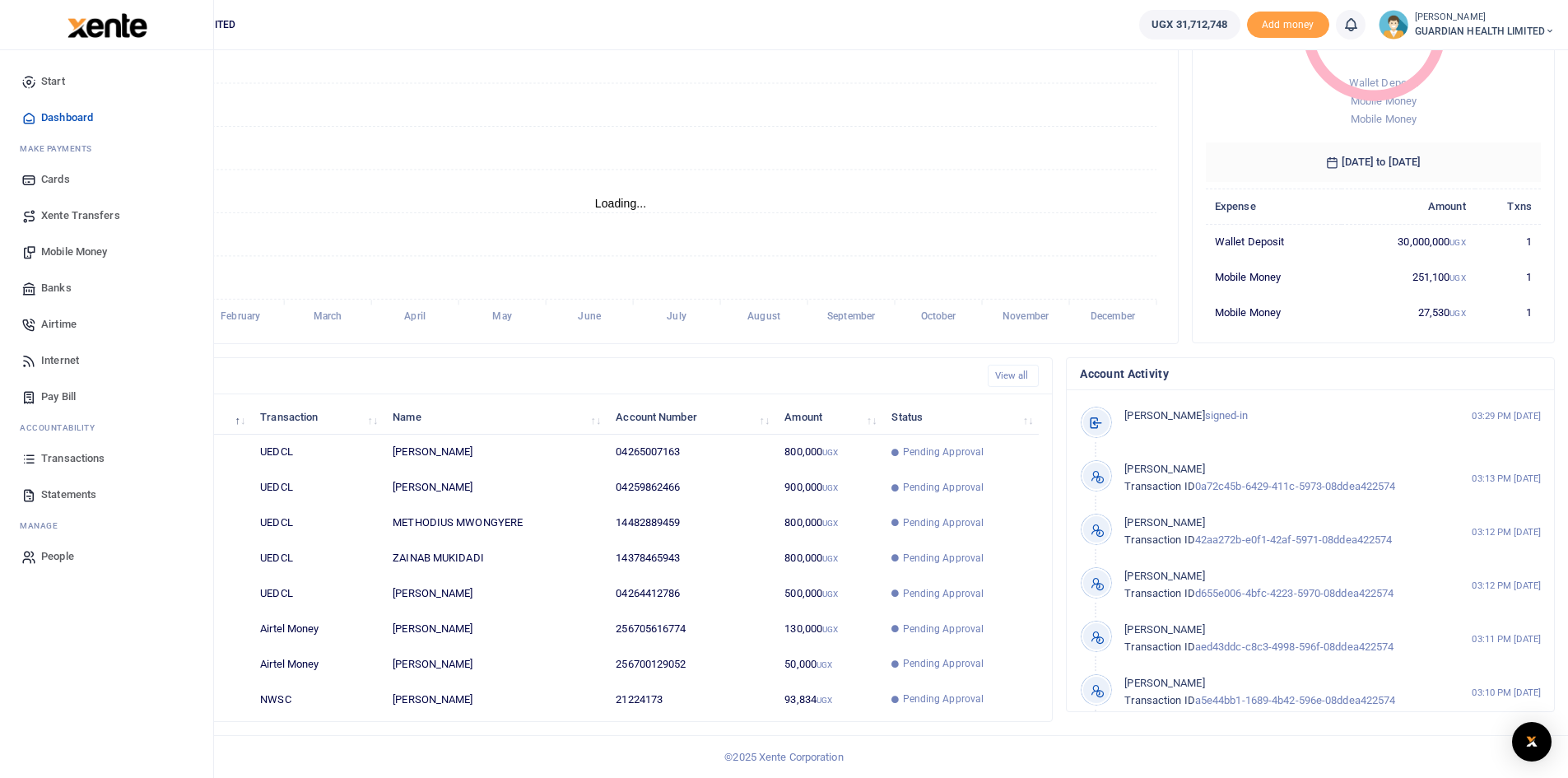
click at [73, 389] on span "Pay Bill" at bounding box center [58, 397] width 34 height 17
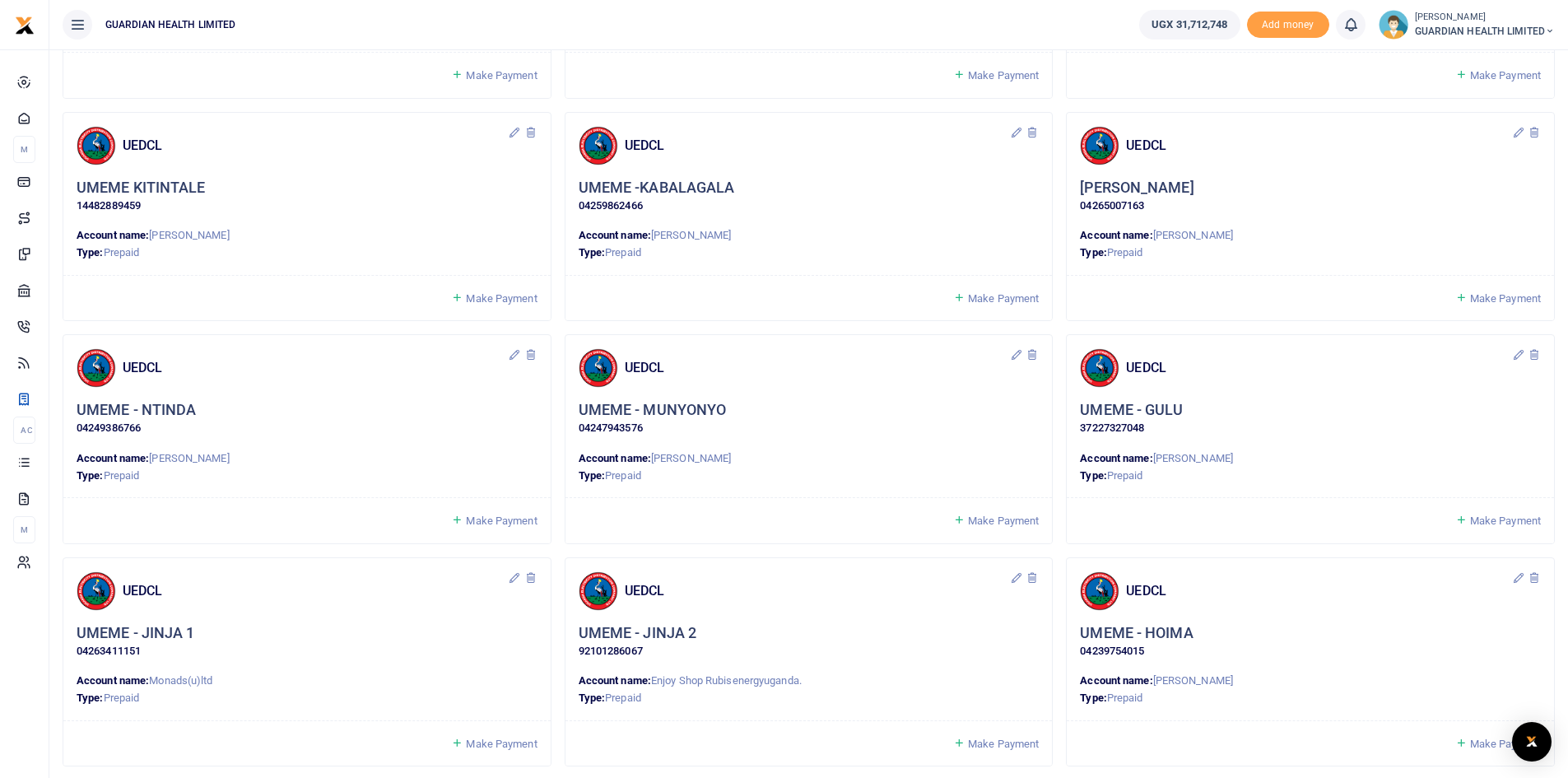
scroll to position [740, 0]
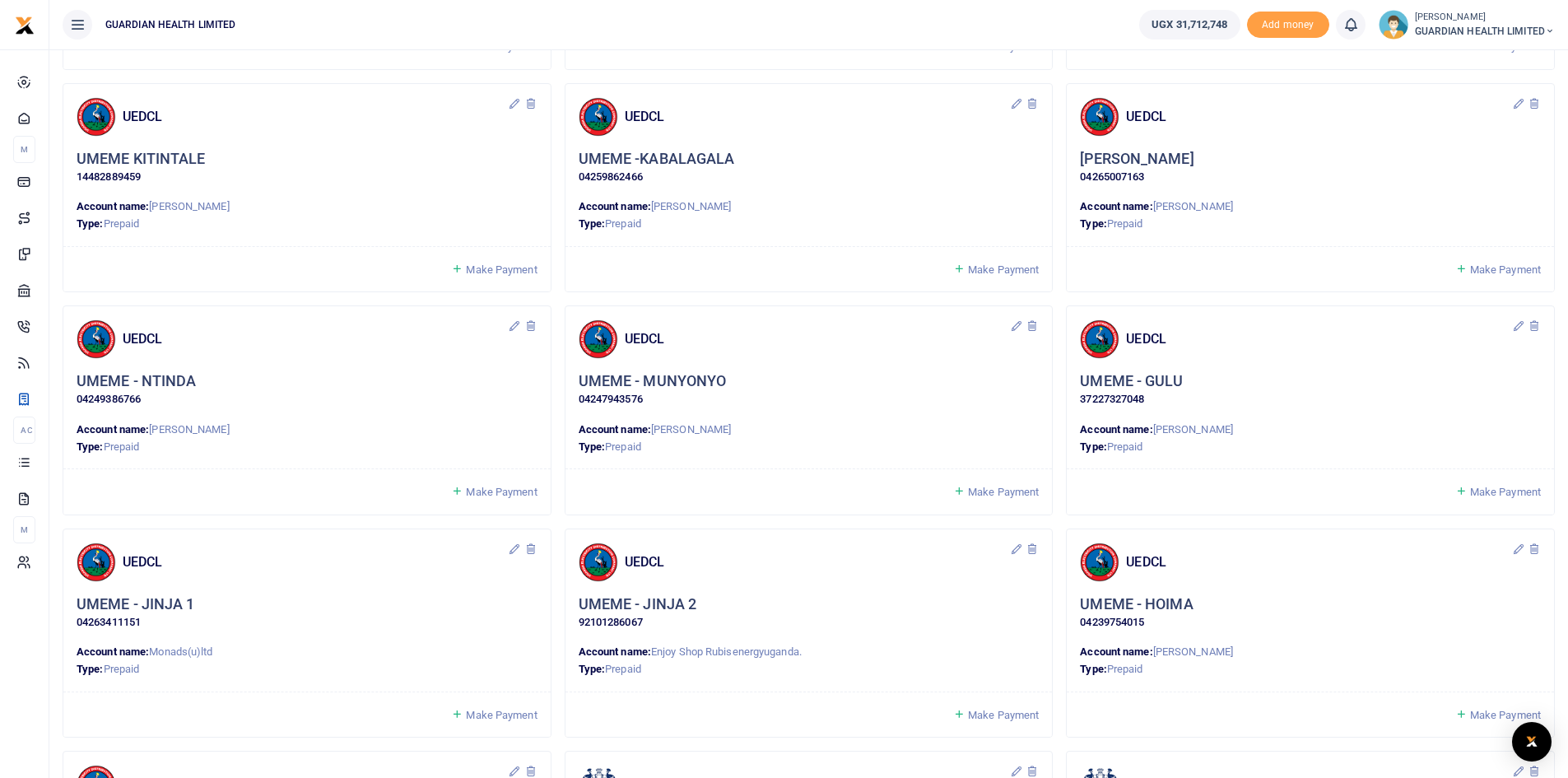
click at [507, 492] on span "Make Payment" at bounding box center [501, 491] width 71 height 13
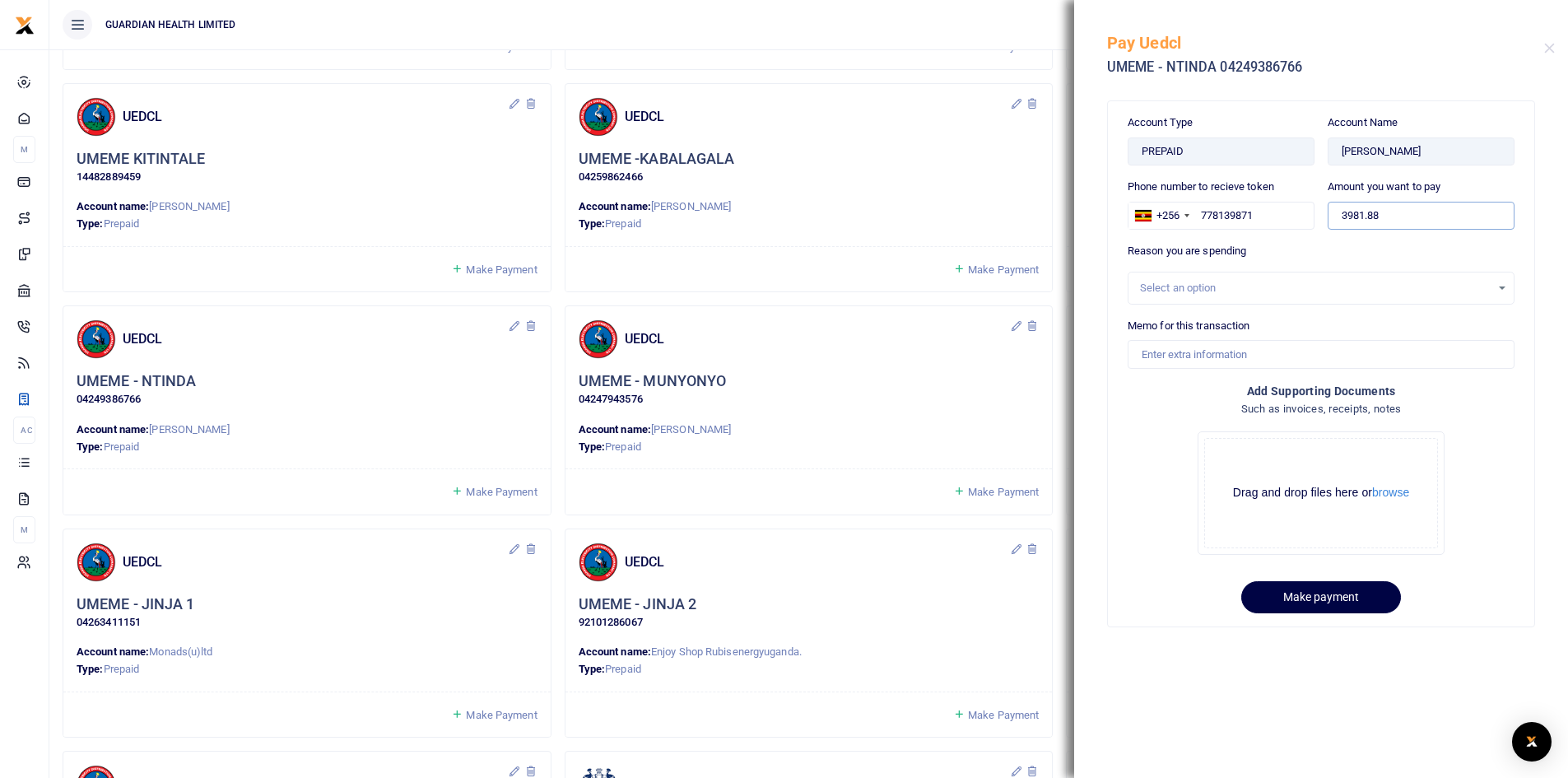
click at [1399, 204] on input "3981.88" at bounding box center [1421, 215] width 187 height 28
drag, startPoint x: 1399, startPoint y: 211, endPoint x: 1250, endPoint y: 219, distance: 149.2
click at [1250, 219] on div "Phone number to recieve token +256 Uganda +256 778139871 Amount you want to pay…" at bounding box center [1321, 211] width 400 height 64
type input "600,000"
click at [1270, 286] on div "Select an option" at bounding box center [1316, 288] width 351 height 17
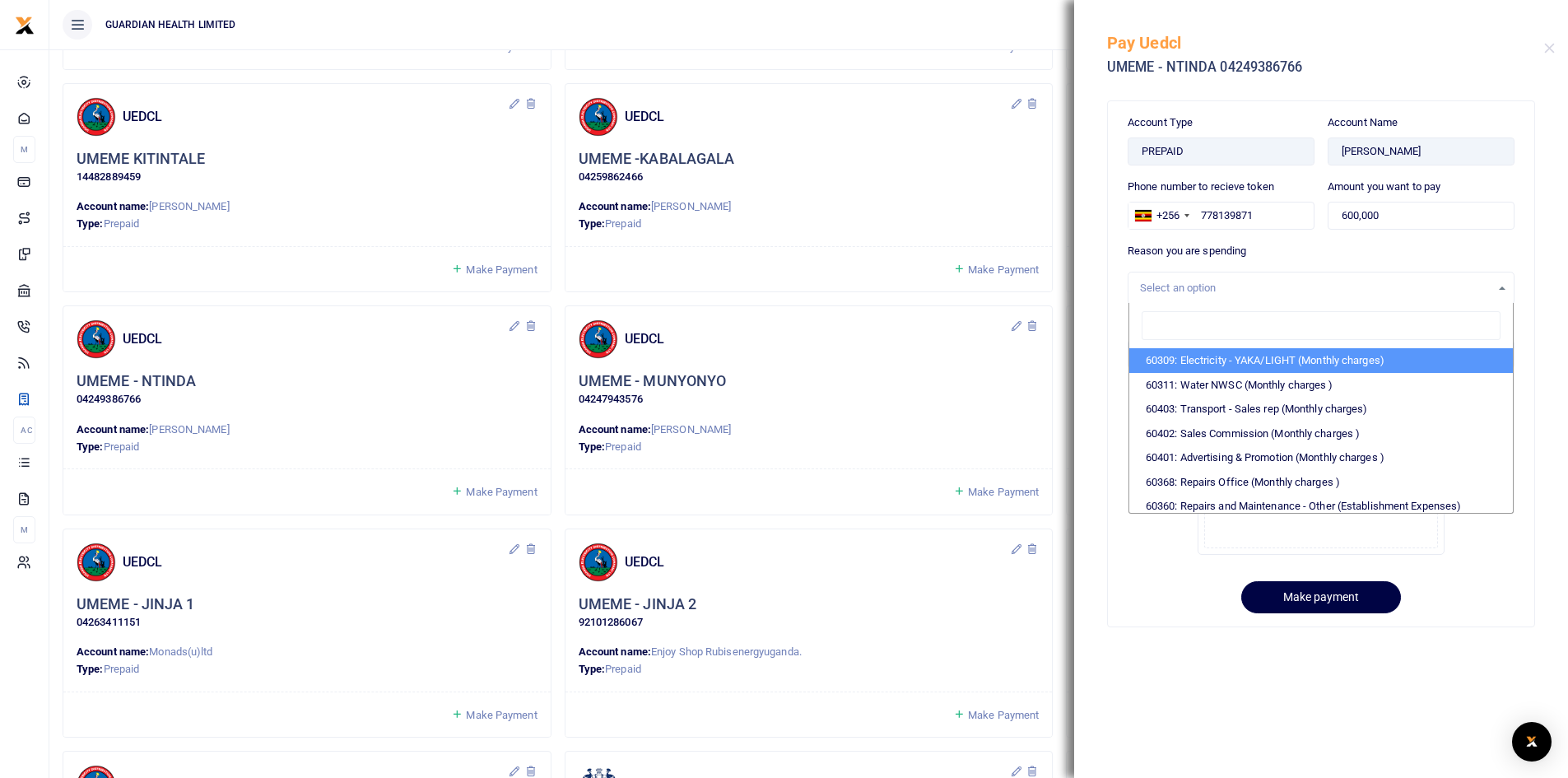
click at [1219, 361] on li "60309: Electricity - YAKA/LIGHT (Monthly charges)" at bounding box center [1321, 361] width 384 height 25
select select "5374"
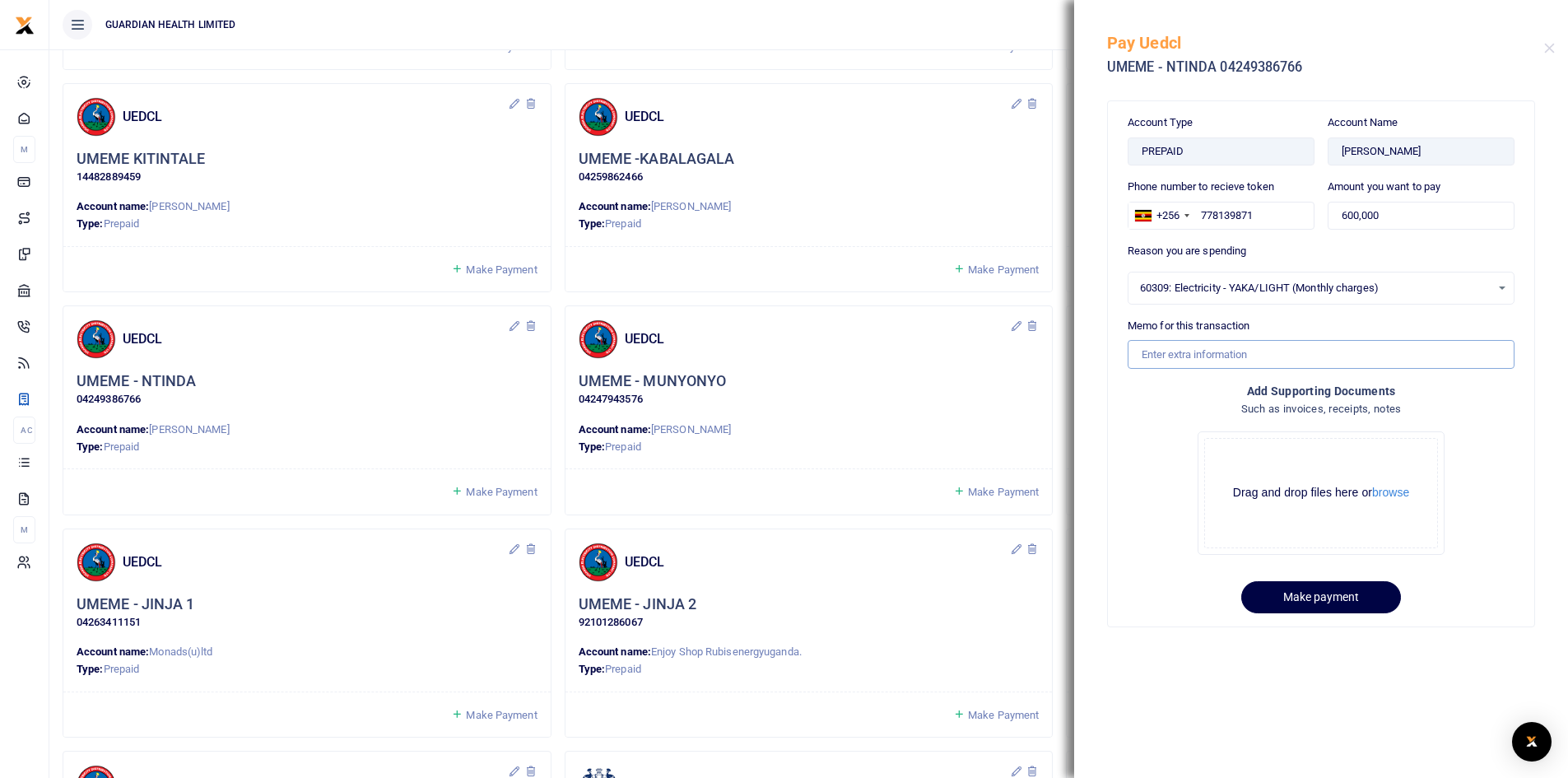
click at [1215, 350] on input "Memo for this transaction" at bounding box center [1321, 353] width 387 height 28
drag, startPoint x: 1242, startPoint y: 355, endPoint x: 1370, endPoint y: 344, distance: 128.5
click at [1370, 344] on input "Ntinda electricity for August" at bounding box center [1321, 353] width 387 height 28
type input "Ntinda electricity for September"
click at [1295, 593] on button "Make payment" at bounding box center [1321, 597] width 160 height 32
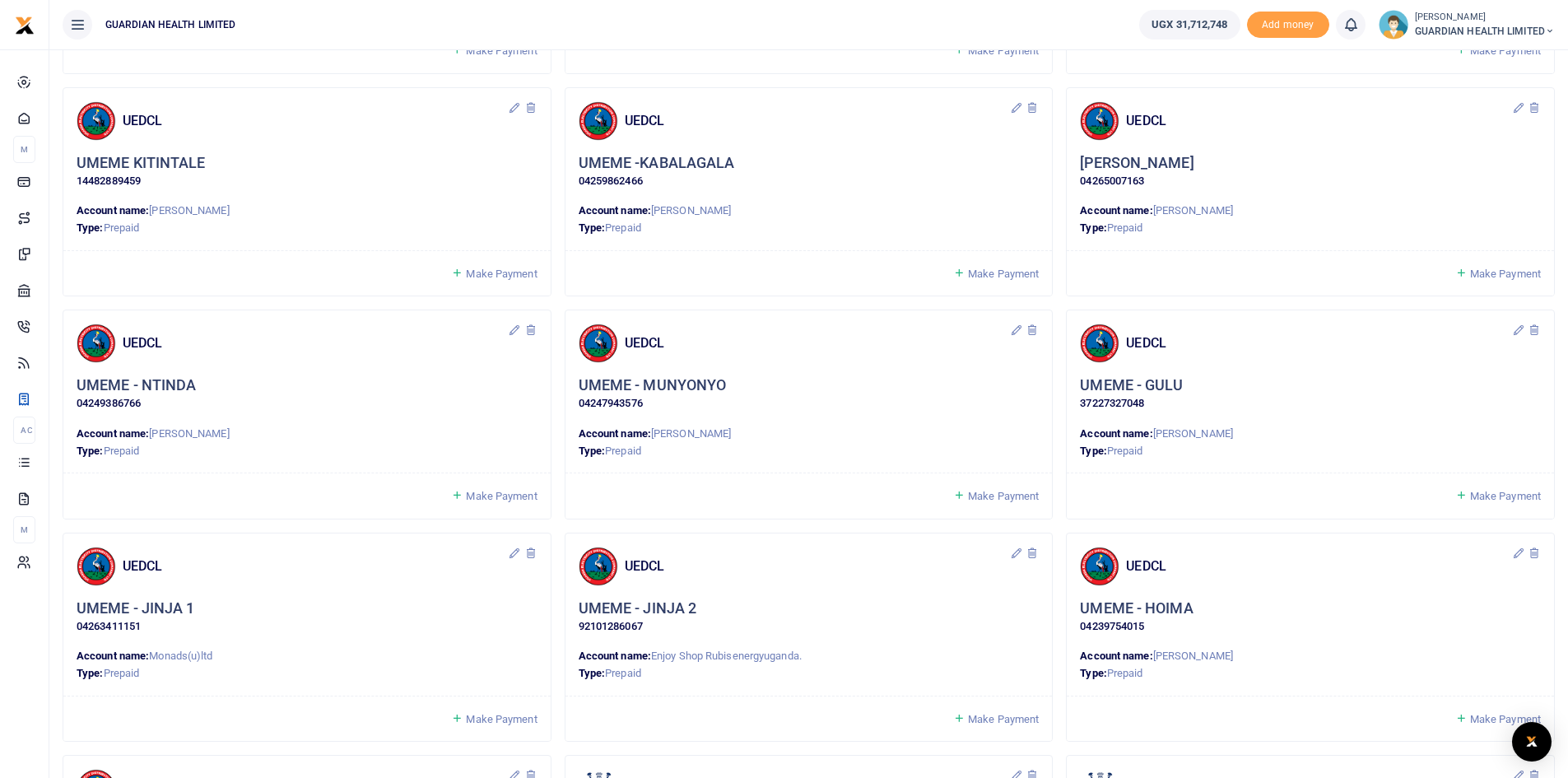
scroll to position [740, 0]
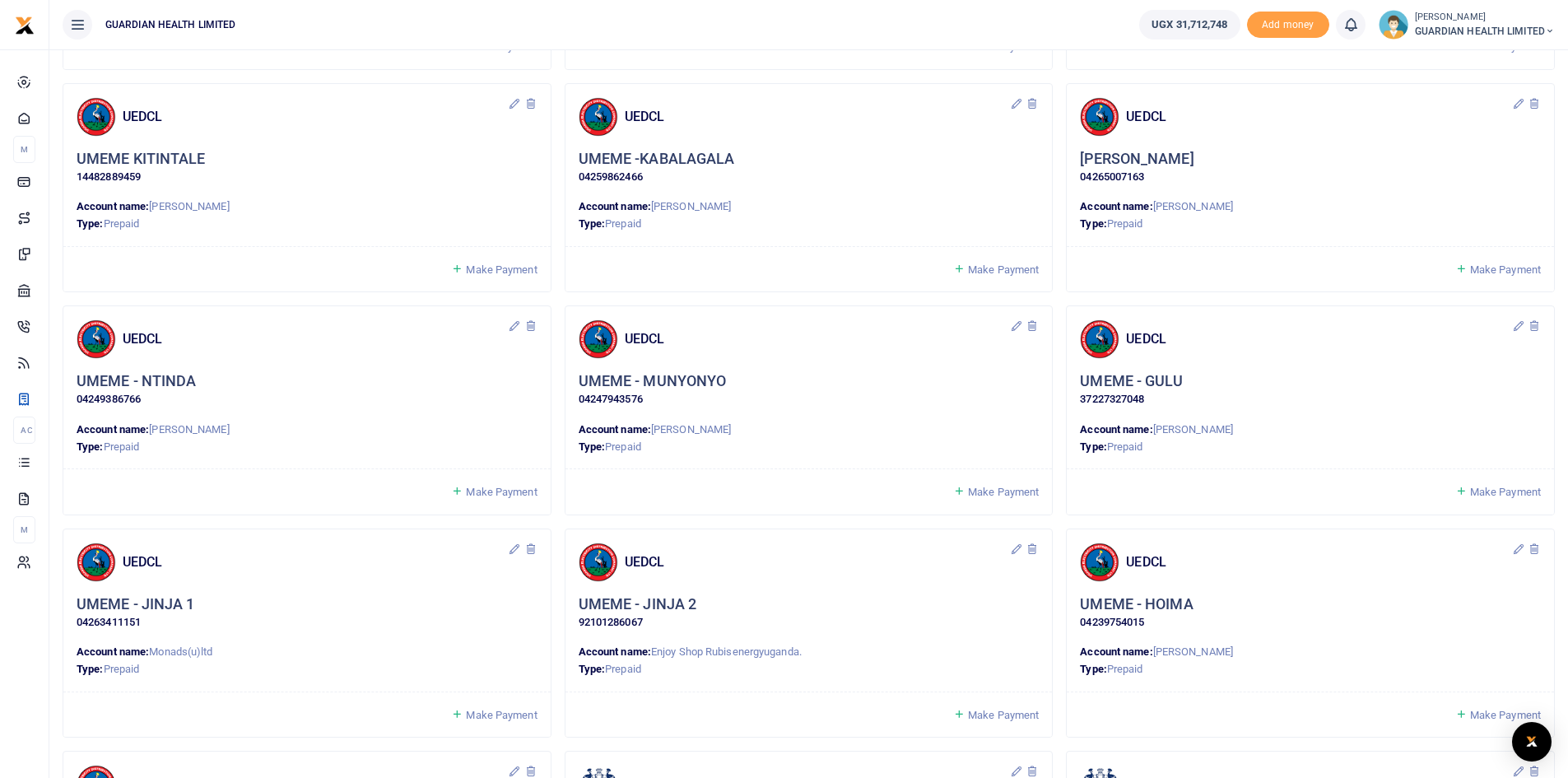
click at [1014, 491] on span "Make Payment" at bounding box center [1003, 491] width 71 height 13
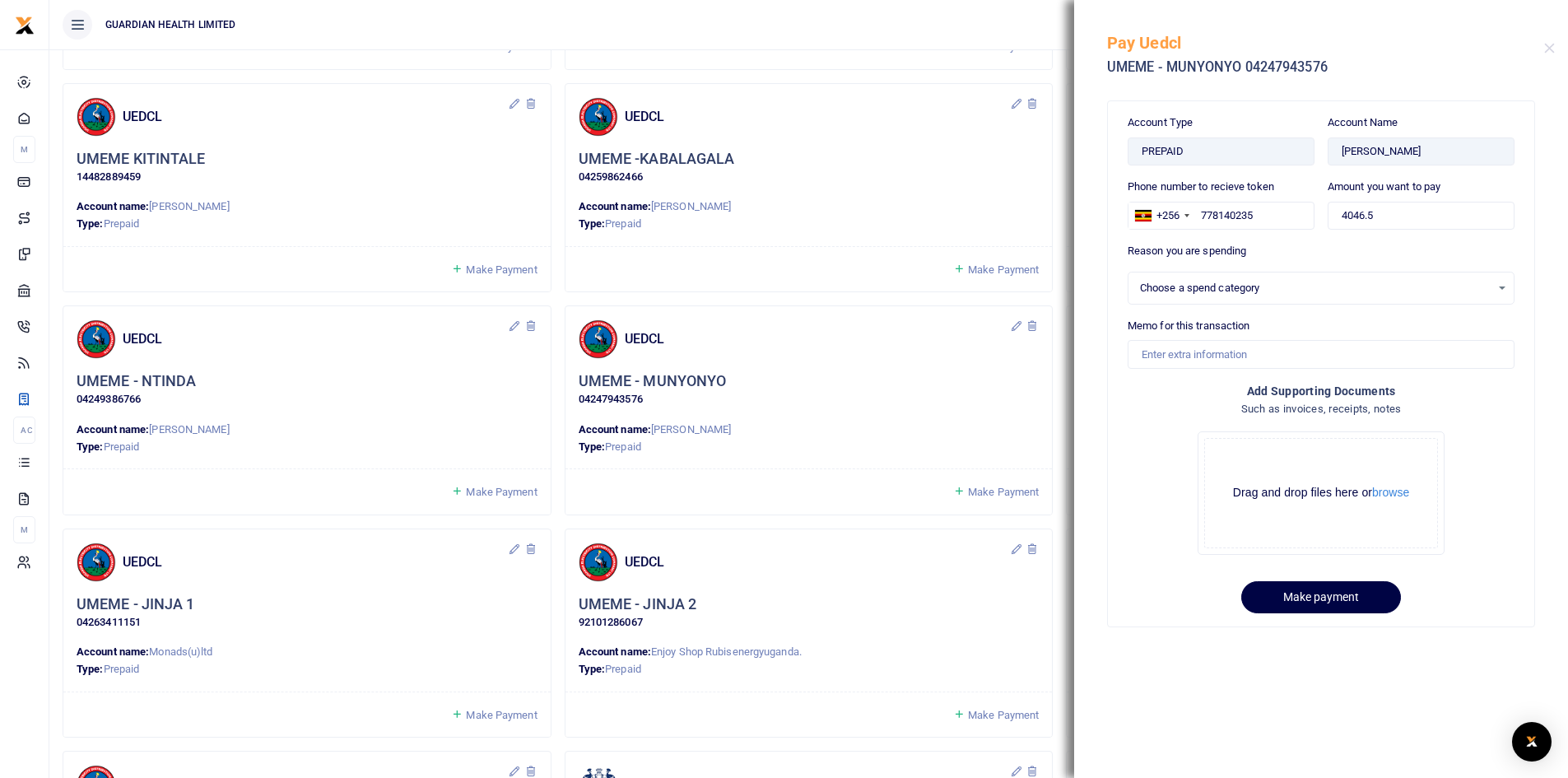
select select
drag, startPoint x: 1423, startPoint y: 208, endPoint x: 1292, endPoint y: 208, distance: 131.0
click at [1292, 208] on div "Phone number to recieve token +256 [GEOGRAPHIC_DATA] [PHONE_NUMBER] Amount you …" at bounding box center [1321, 211] width 400 height 64
type input "650,000"
click at [1235, 286] on div "Select an option" at bounding box center [1316, 288] width 351 height 17
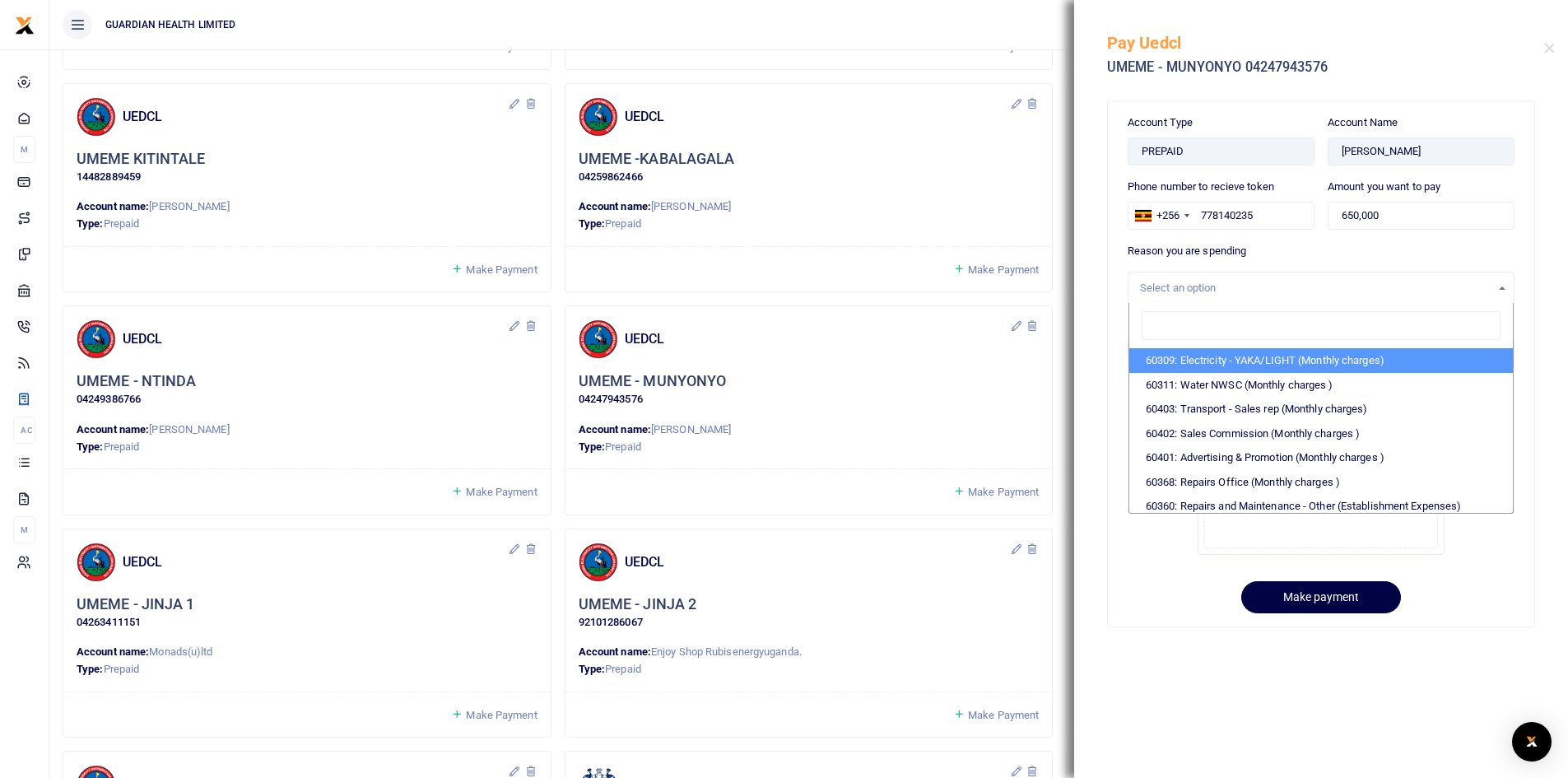
click at [1229, 363] on li "60309: Electricity - YAKA/LIGHT (Monthly charges)" at bounding box center [1321, 361] width 384 height 25
select select "5374"
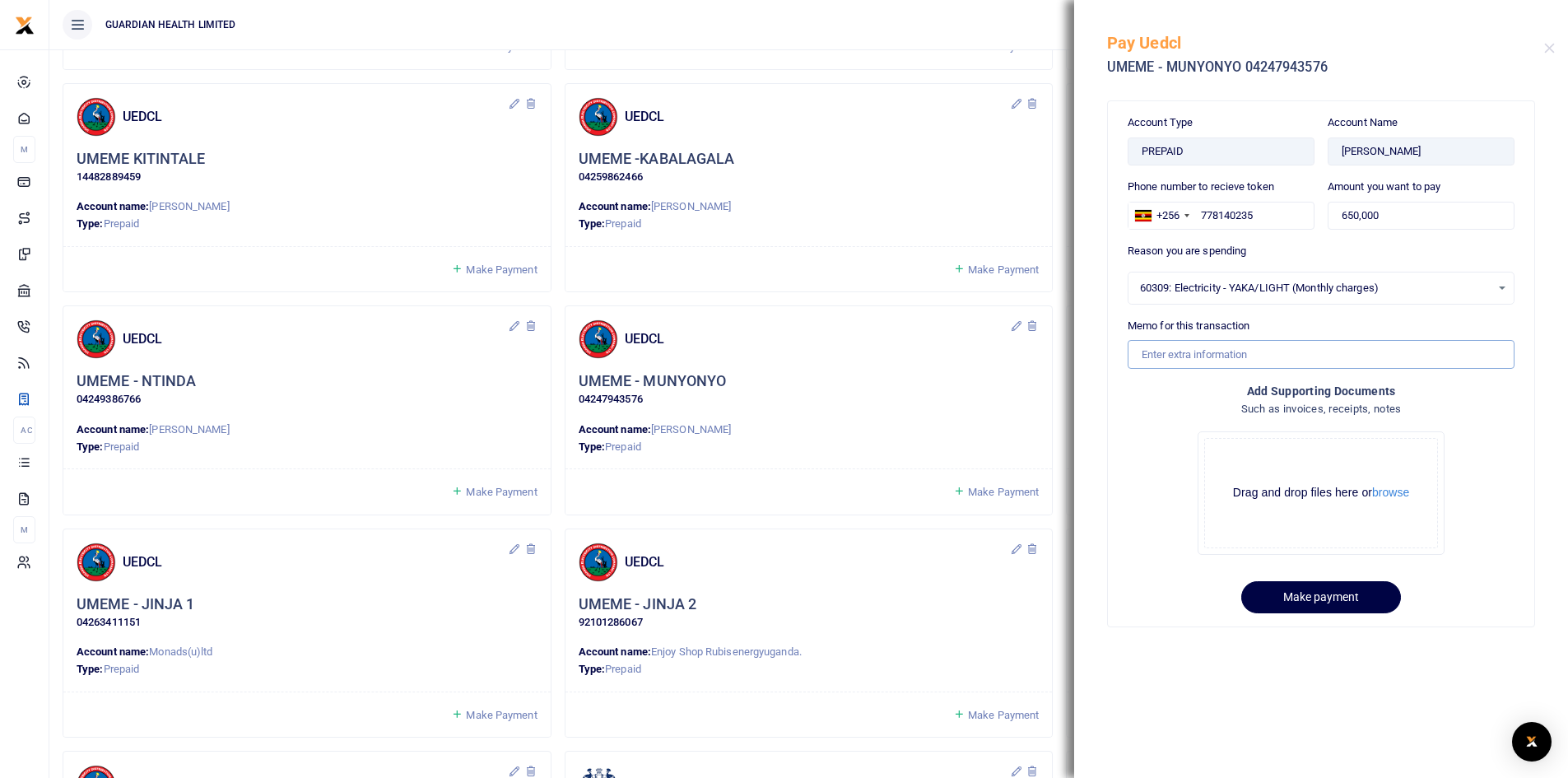
click at [1209, 357] on input "Memo for this transaction" at bounding box center [1321, 353] width 387 height 28
drag, startPoint x: 1257, startPoint y: 354, endPoint x: 1335, endPoint y: 353, distance: 78.0
click at [1334, 353] on input "Munyonyo Electricity for August" at bounding box center [1321, 353] width 387 height 28
type input "Munyonyo Electricity for September"
click at [1301, 592] on button "Make payment" at bounding box center [1321, 597] width 160 height 32
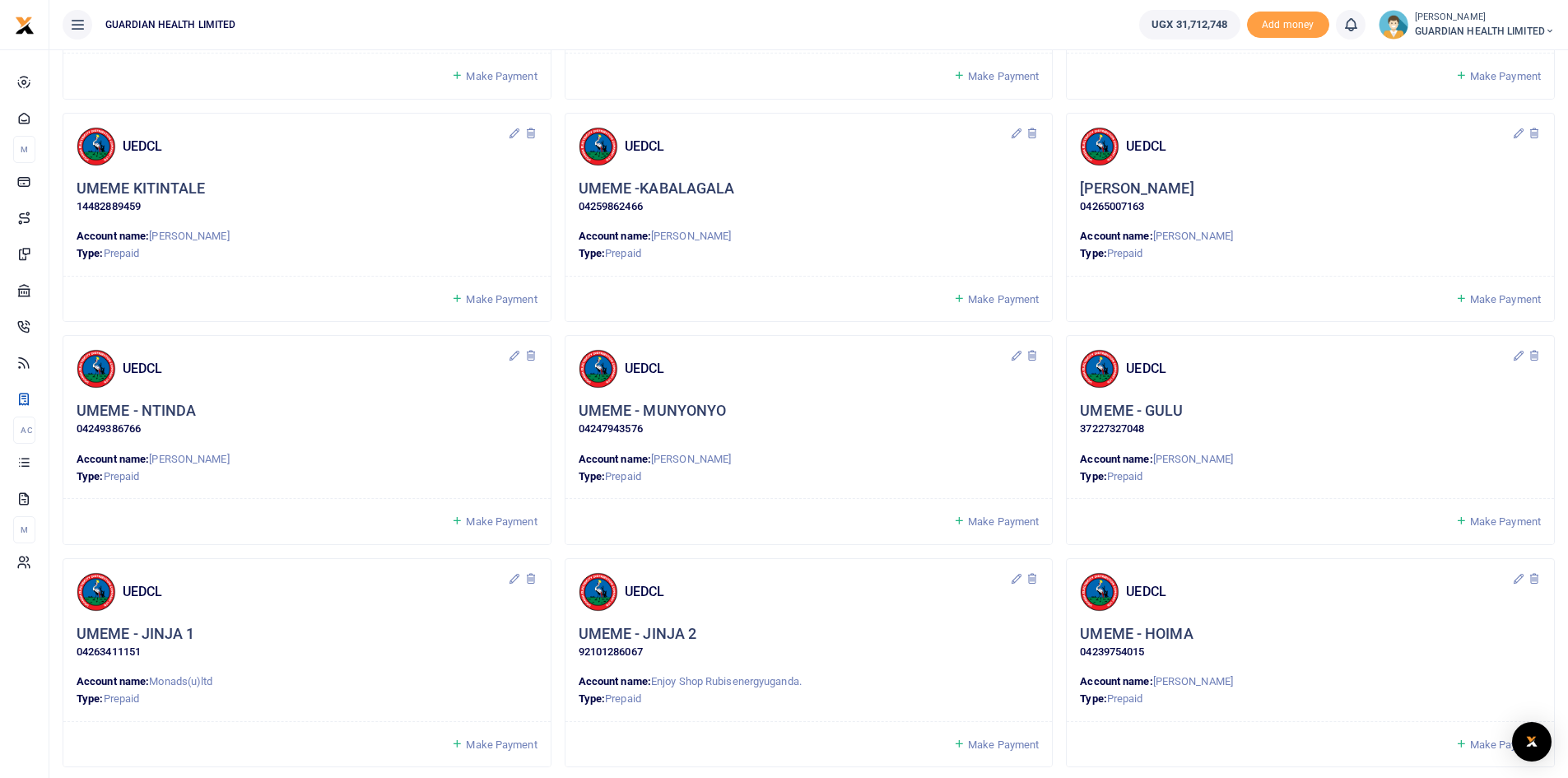
scroll to position [740, 0]
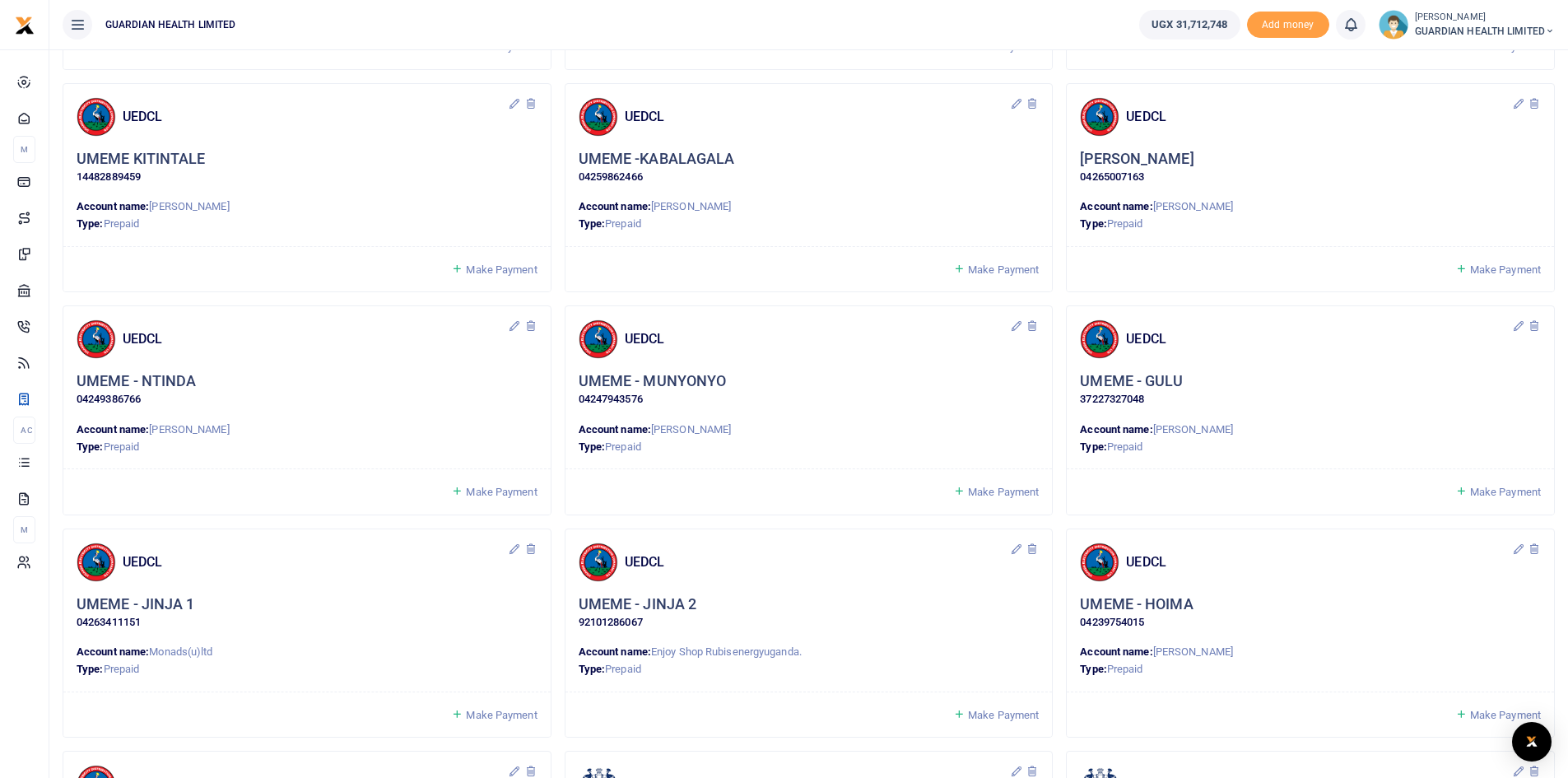
click at [1484, 486] on span "Make Payment" at bounding box center [1505, 491] width 71 height 13
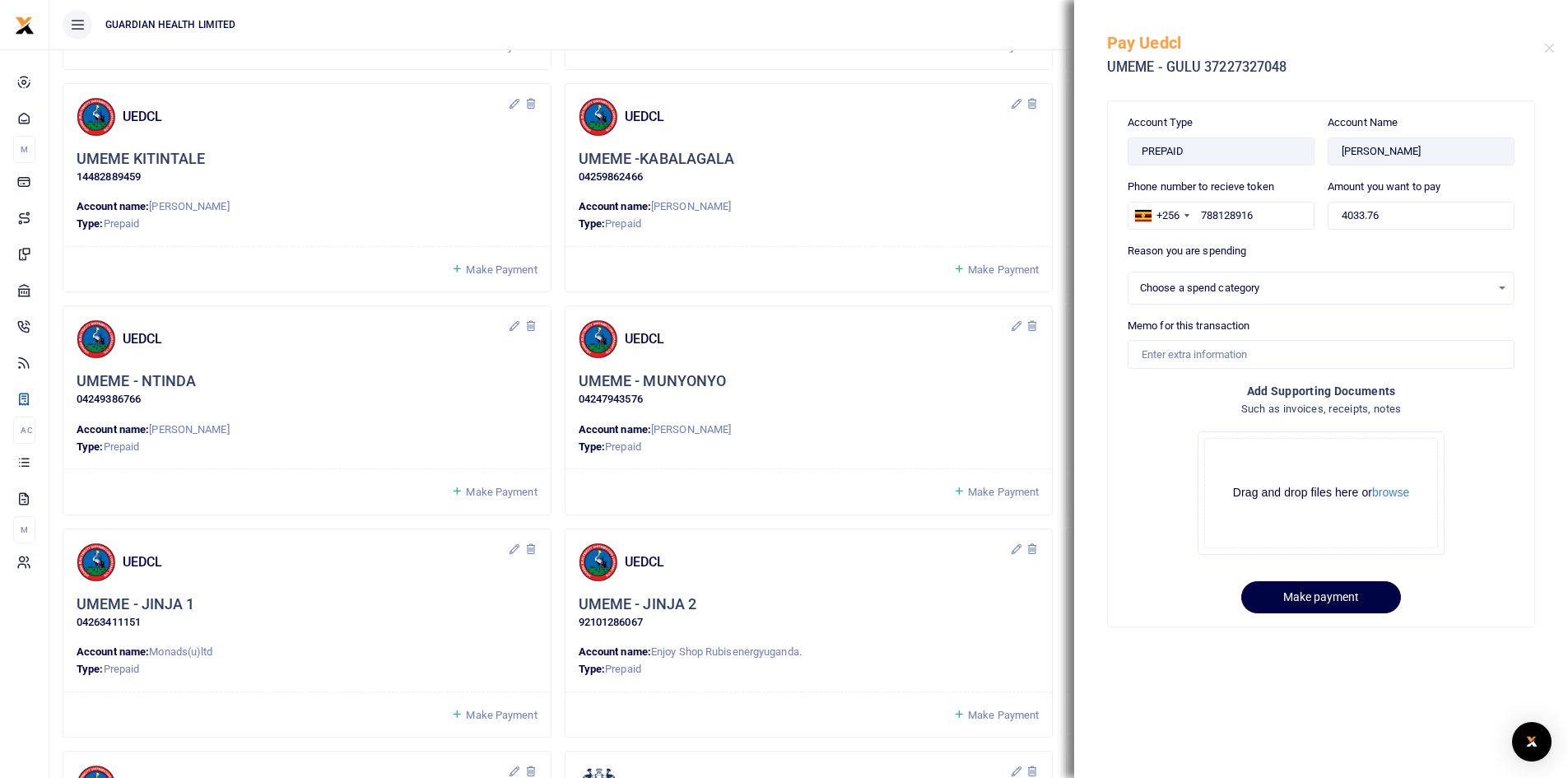
select select
drag, startPoint x: 1399, startPoint y: 216, endPoint x: 1128, endPoint y: 220, distance: 271.0
click at [1128, 220] on div "Phone number to recieve token +256 Uganda +256 788128916 Amount you want to pay…" at bounding box center [1321, 211] width 400 height 64
type input "800,000"
click at [1182, 292] on div "Select an option" at bounding box center [1316, 288] width 351 height 17
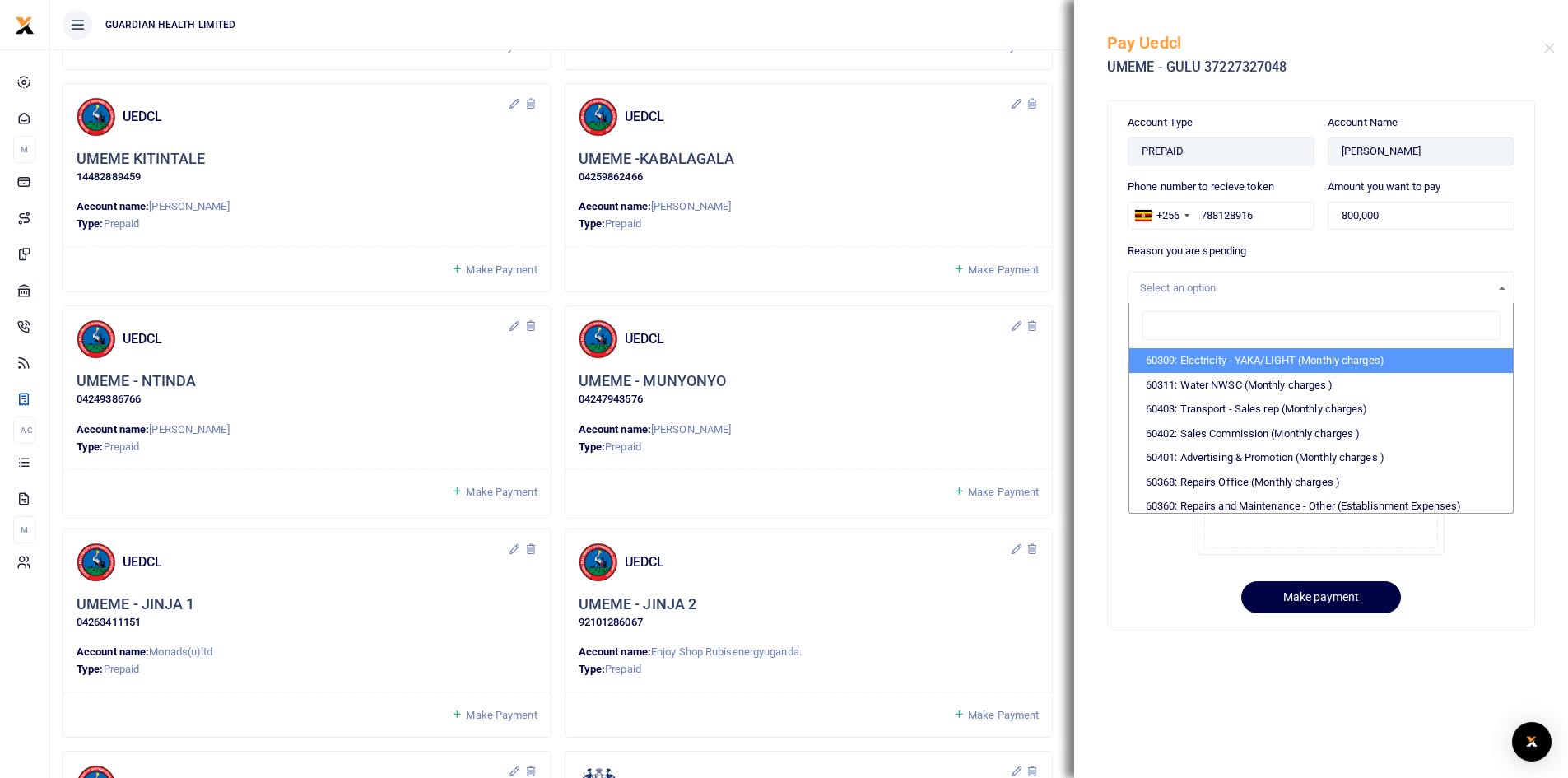
click at [1203, 362] on li "60309: Electricity - YAKA/LIGHT (Monthly charges)" at bounding box center [1321, 361] width 384 height 25
select select "5374"
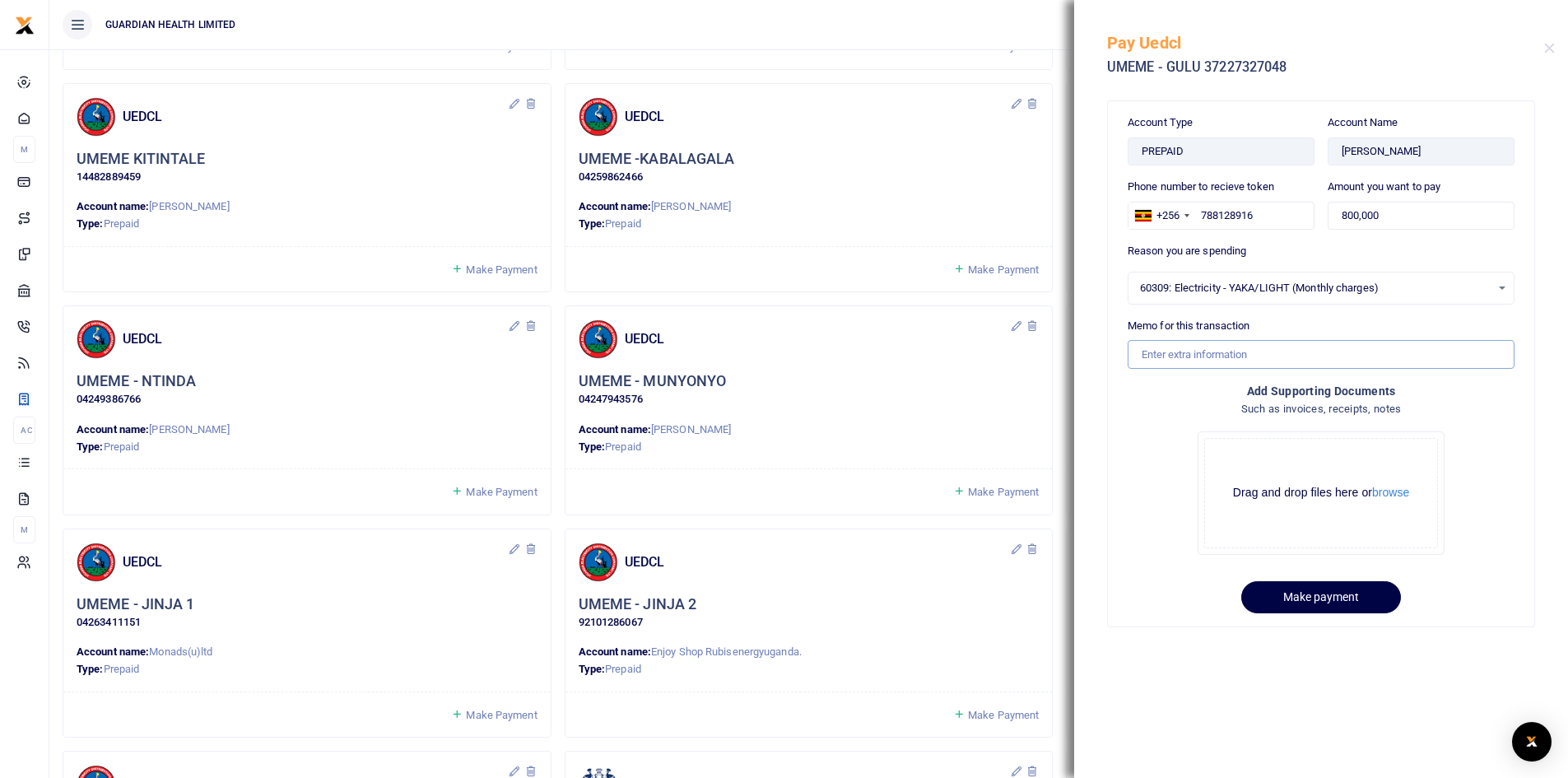
click at [1188, 349] on input "Memo for this transaction" at bounding box center [1321, 353] width 387 height 28
drag, startPoint x: 1229, startPoint y: 356, endPoint x: 1337, endPoint y: 356, distance: 108.0
click at [1337, 356] on input "Gulu electricity for August" at bounding box center [1321, 353] width 387 height 28
type input "Gulu electricity for September"
click at [1311, 590] on button "Make payment" at bounding box center [1321, 597] width 160 height 32
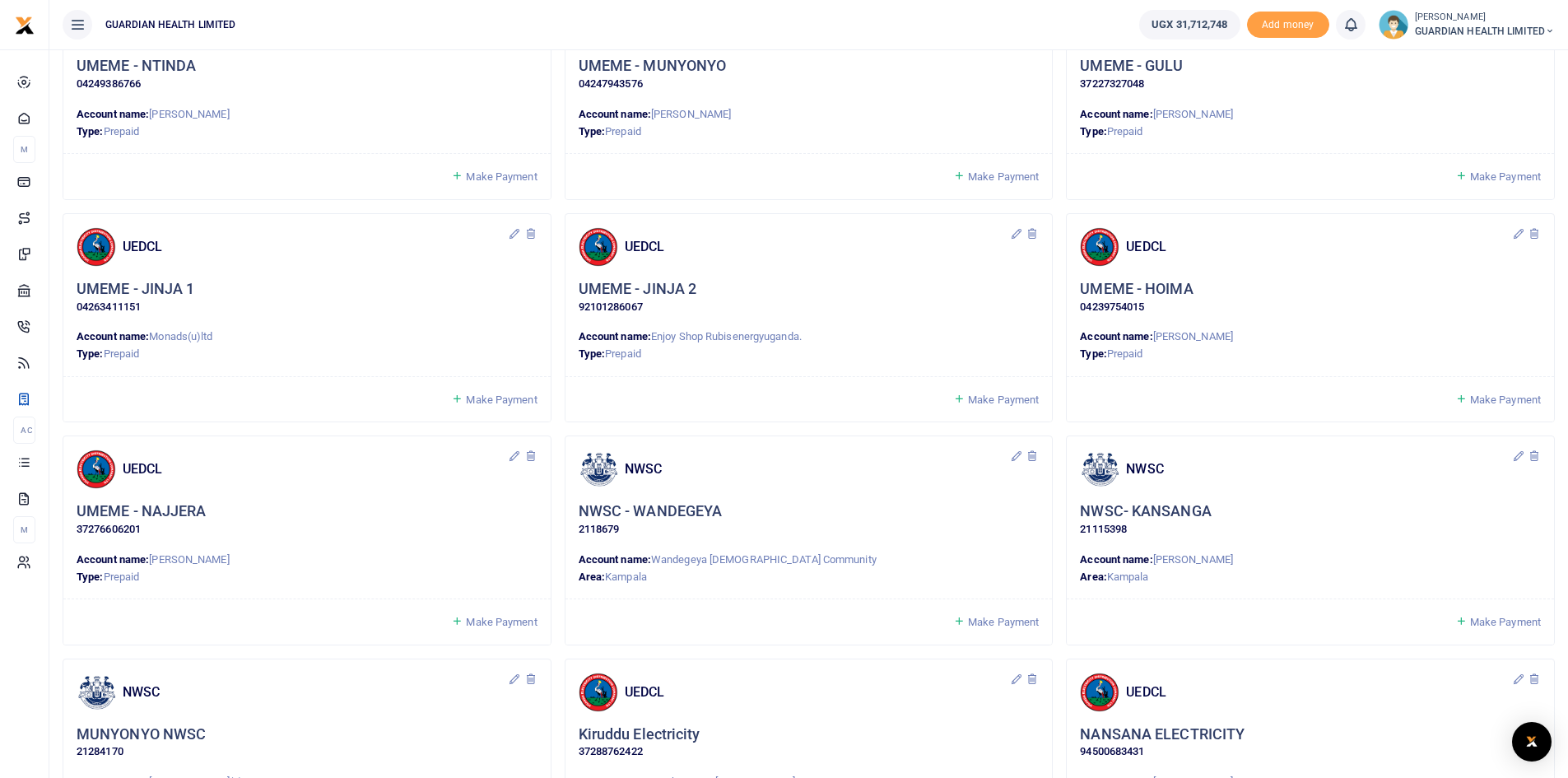
scroll to position [1070, 0]
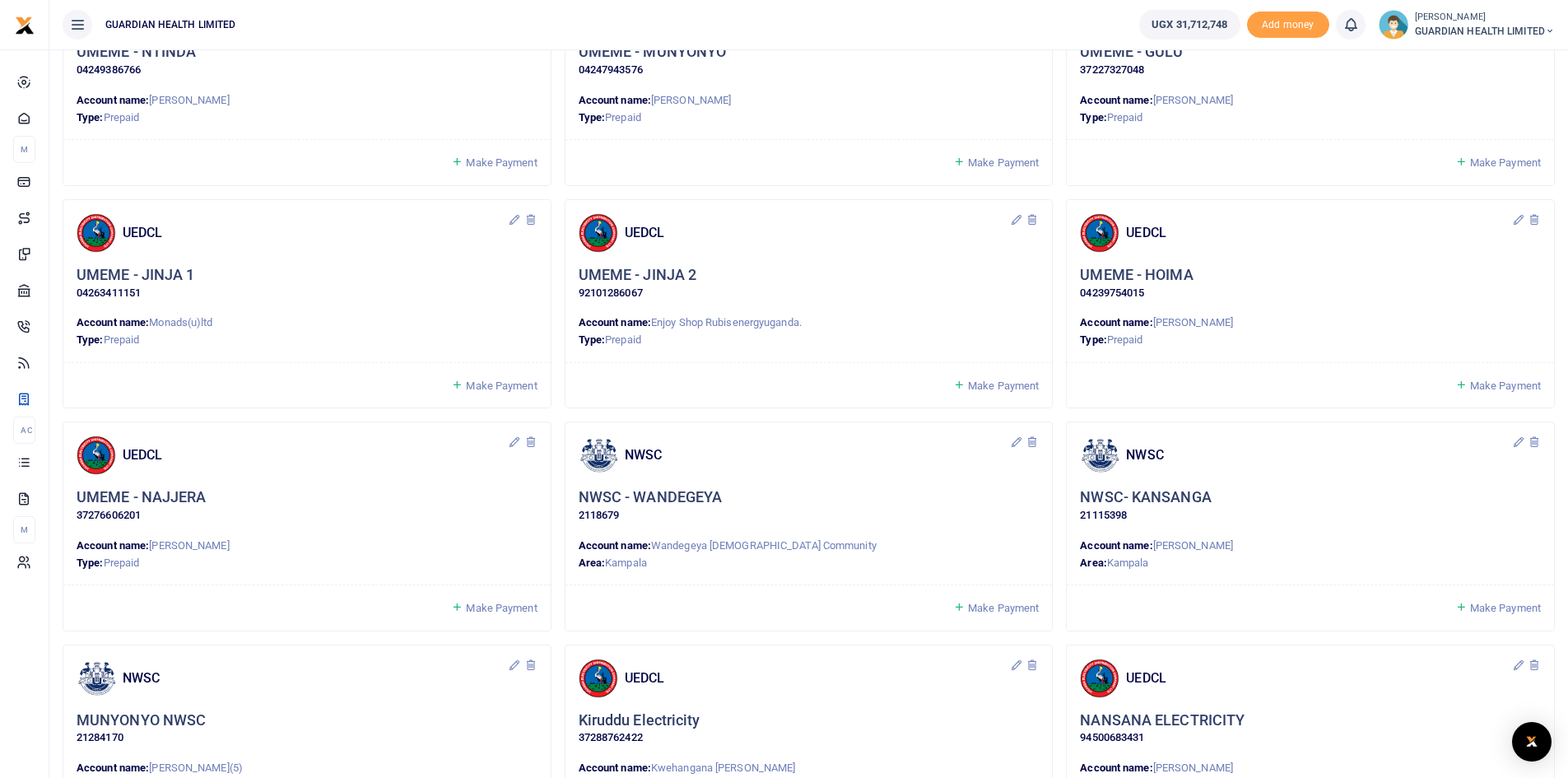
click at [506, 381] on span "Make Payment" at bounding box center [501, 385] width 71 height 13
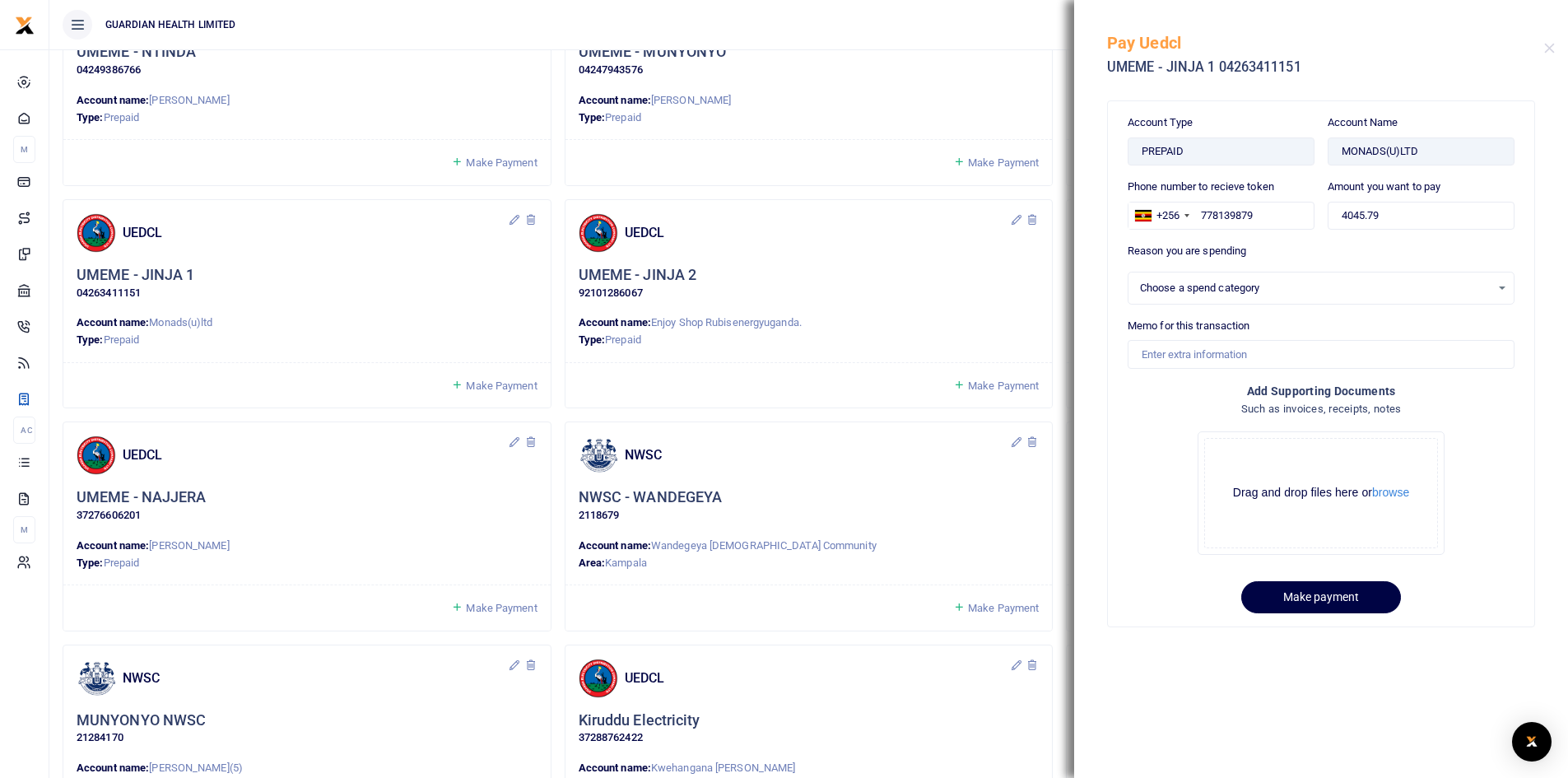
select select
drag, startPoint x: 1418, startPoint y: 214, endPoint x: 1301, endPoint y: 217, distance: 117.0
click at [1301, 217] on div "Phone number to recieve token +256 [GEOGRAPHIC_DATA] [PHONE_NUMBER] Amount you …" at bounding box center [1321, 211] width 400 height 64
type input "900,000"
click at [1240, 278] on div "Select an option" at bounding box center [1321, 287] width 387 height 33
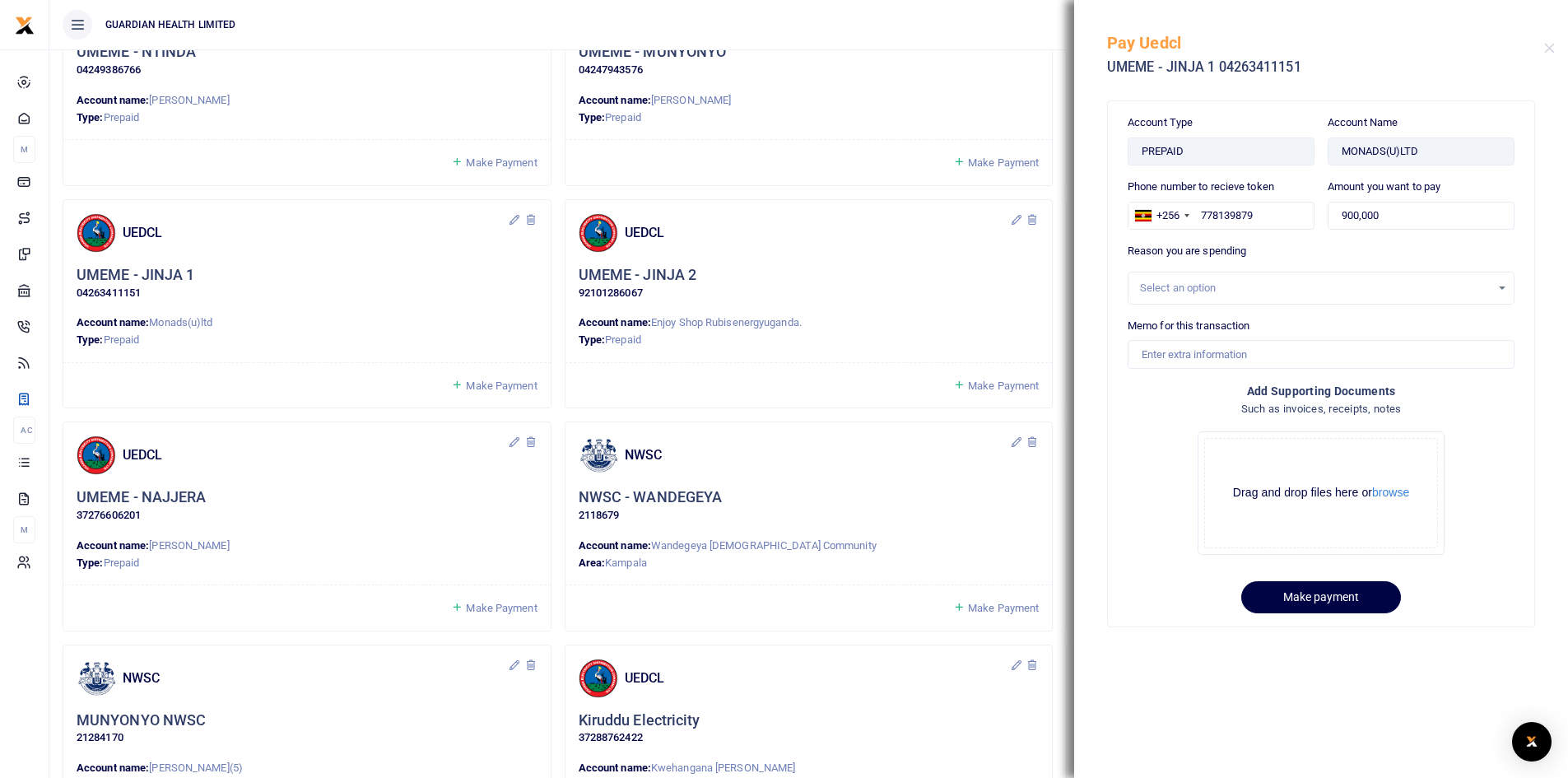
click at [1229, 285] on div "Select an option" at bounding box center [1316, 288] width 351 height 17
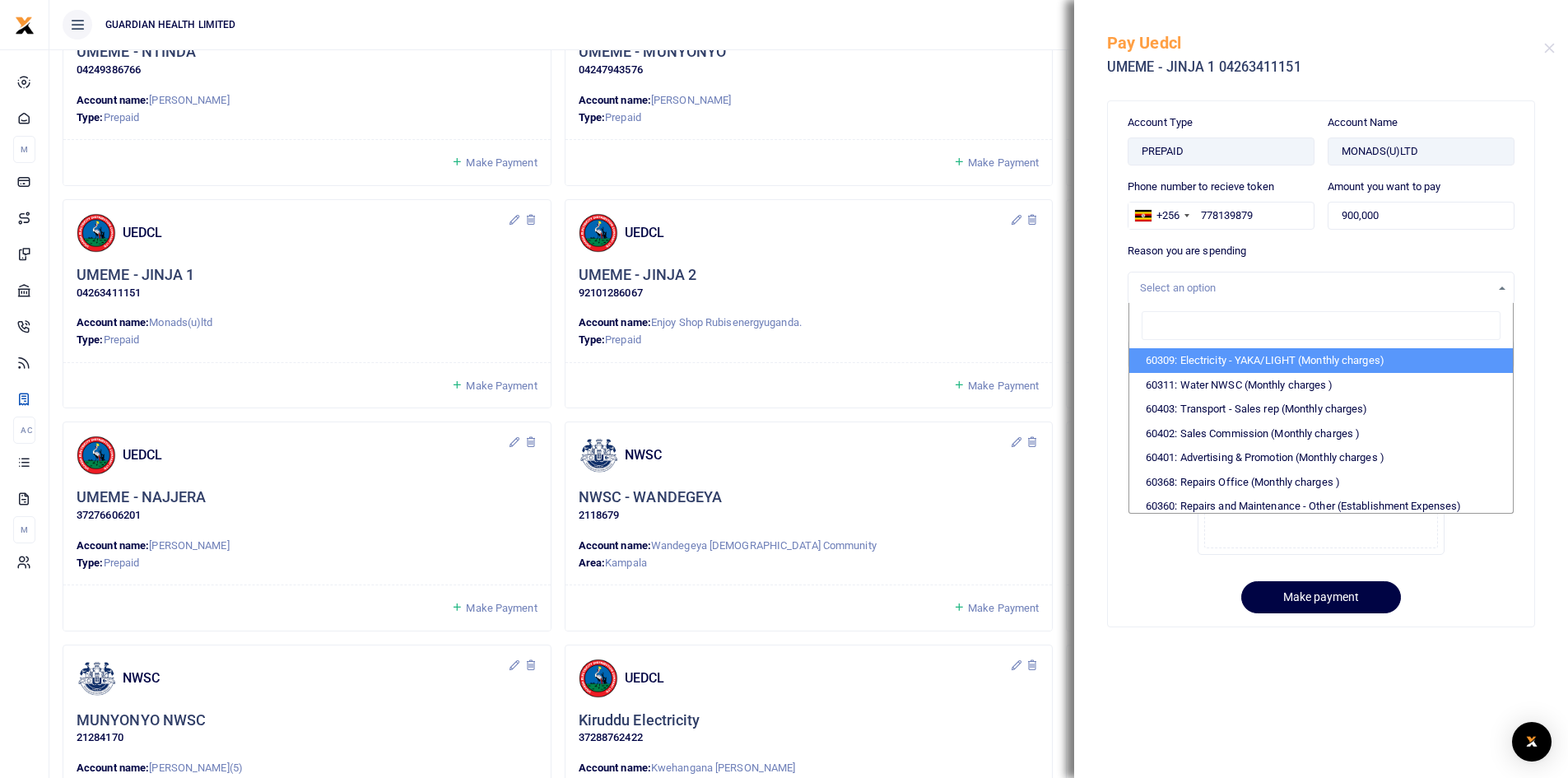
click at [1229, 357] on li "60309: Electricity - YAKA/LIGHT (Monthly charges)" at bounding box center [1321, 361] width 384 height 25
select select "5374"
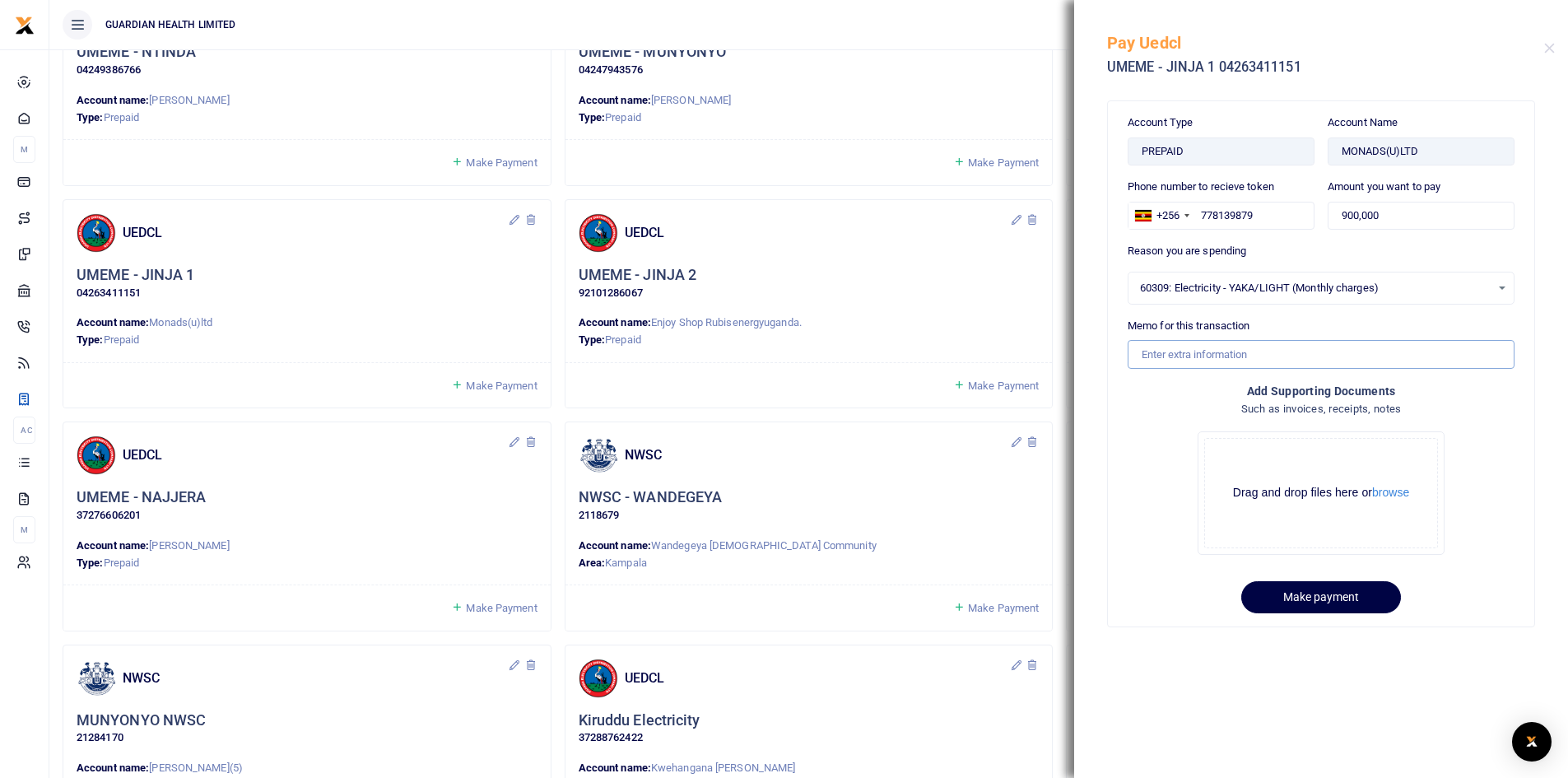
click at [1188, 357] on input "Memo for this transaction" at bounding box center [1321, 353] width 387 height 28
drag, startPoint x: 1244, startPoint y: 353, endPoint x: 1336, endPoint y: 347, distance: 92.2
click at [1336, 347] on input "Jinja 1 electricity for August" at bounding box center [1321, 353] width 387 height 28
type input "Jinja 1 electricity for September"
click at [1320, 586] on button "Make payment" at bounding box center [1321, 597] width 160 height 32
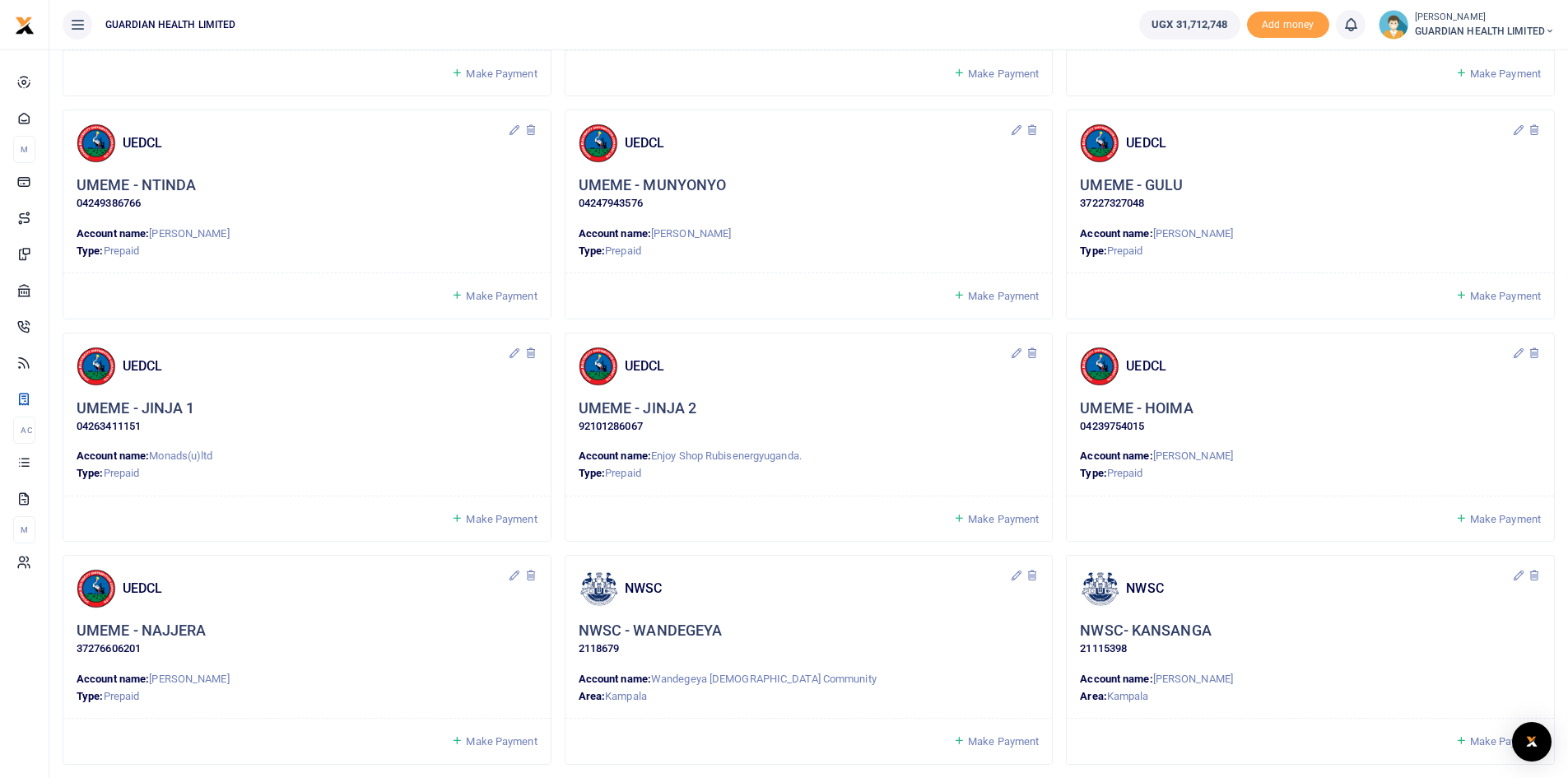
scroll to position [988, 0]
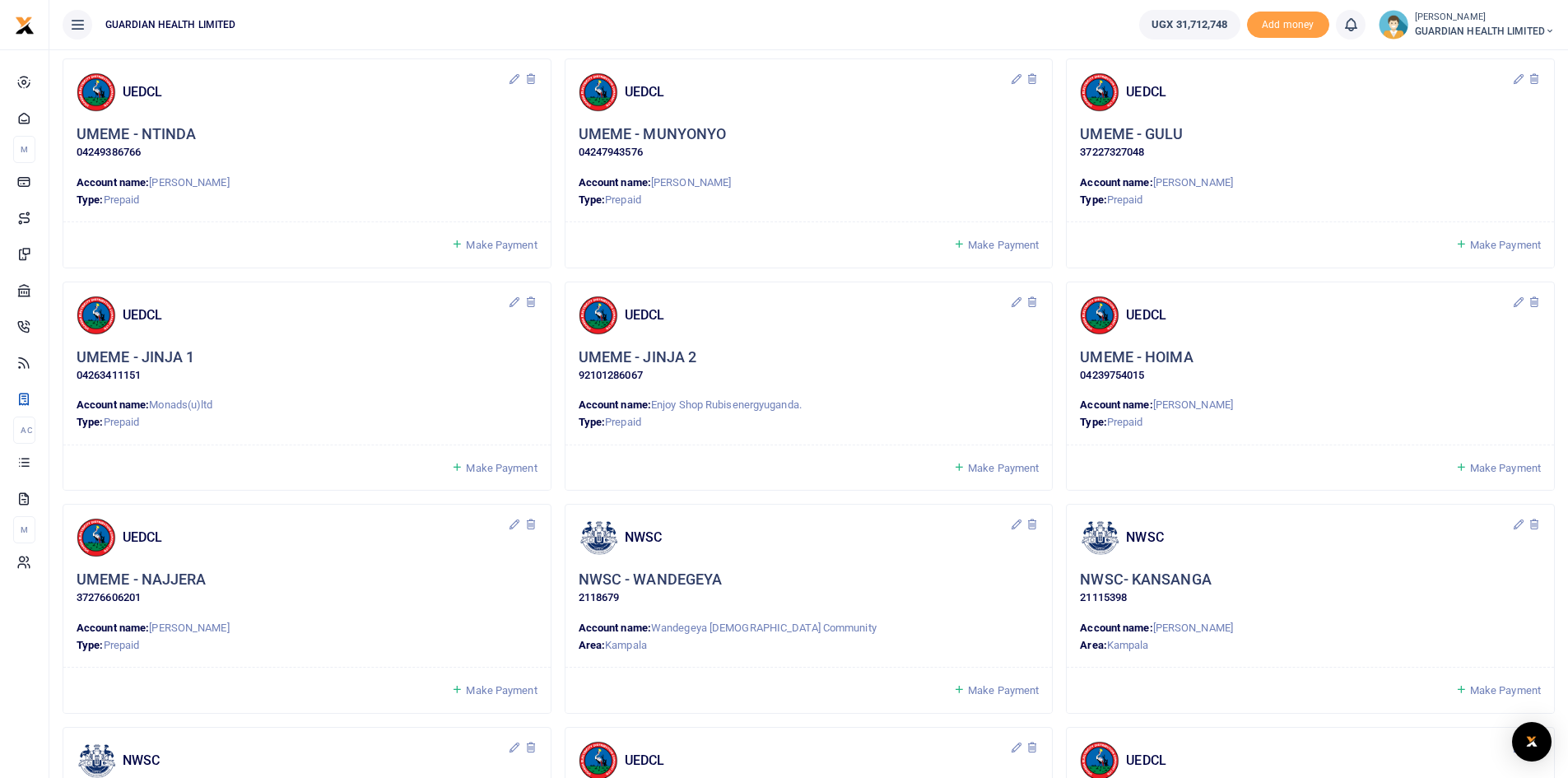
click at [1001, 470] on span "Make Payment" at bounding box center [1003, 467] width 71 height 13
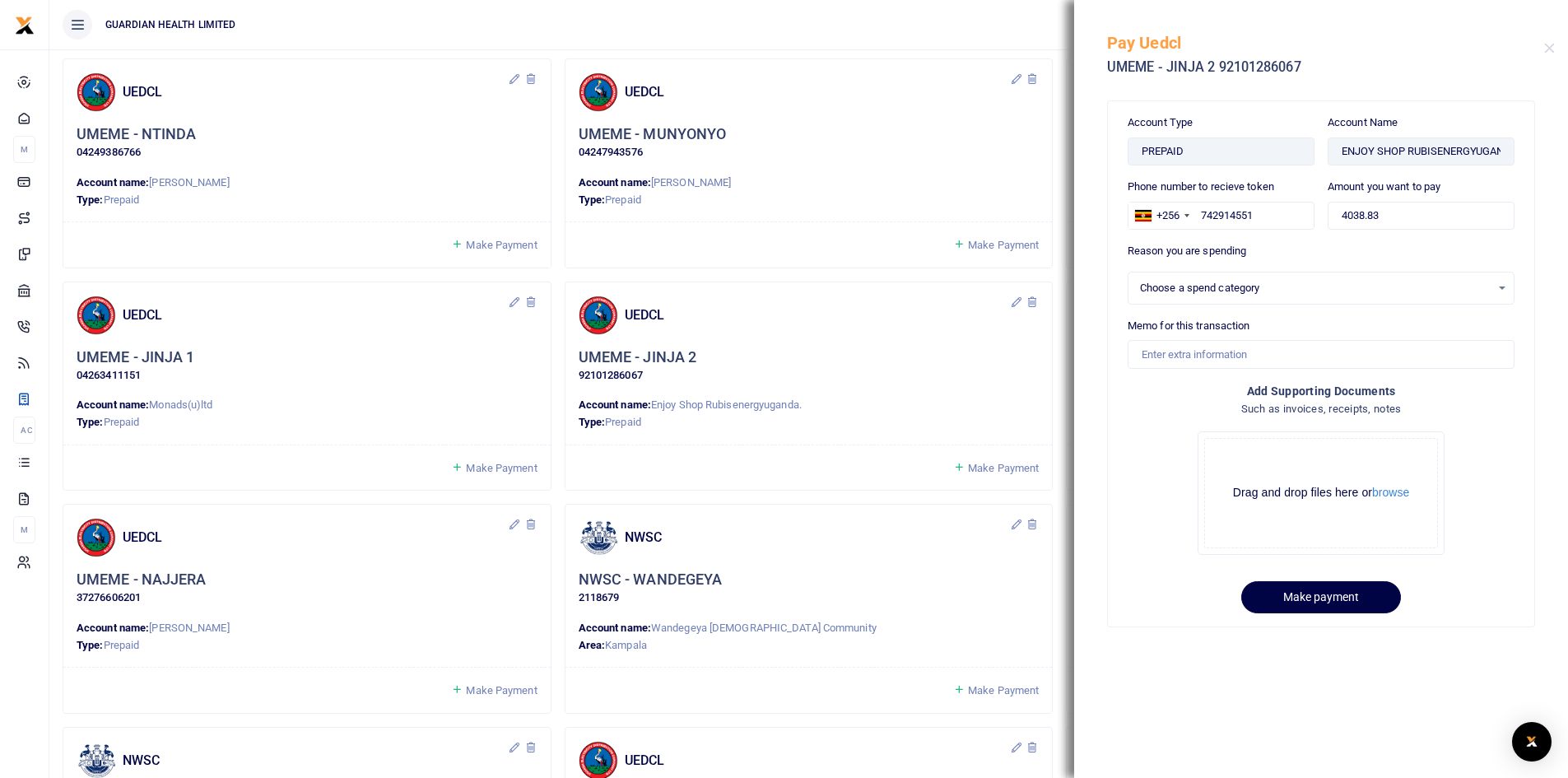
select select
drag, startPoint x: 1408, startPoint y: 215, endPoint x: 1301, endPoint y: 216, distance: 107.0
click at [1301, 216] on div "Phone number to recieve token +256 Uganda +256 742914551 Amount you want to pay…" at bounding box center [1321, 211] width 400 height 64
type input "900,000"
click at [1244, 287] on div "Select an option" at bounding box center [1316, 288] width 351 height 17
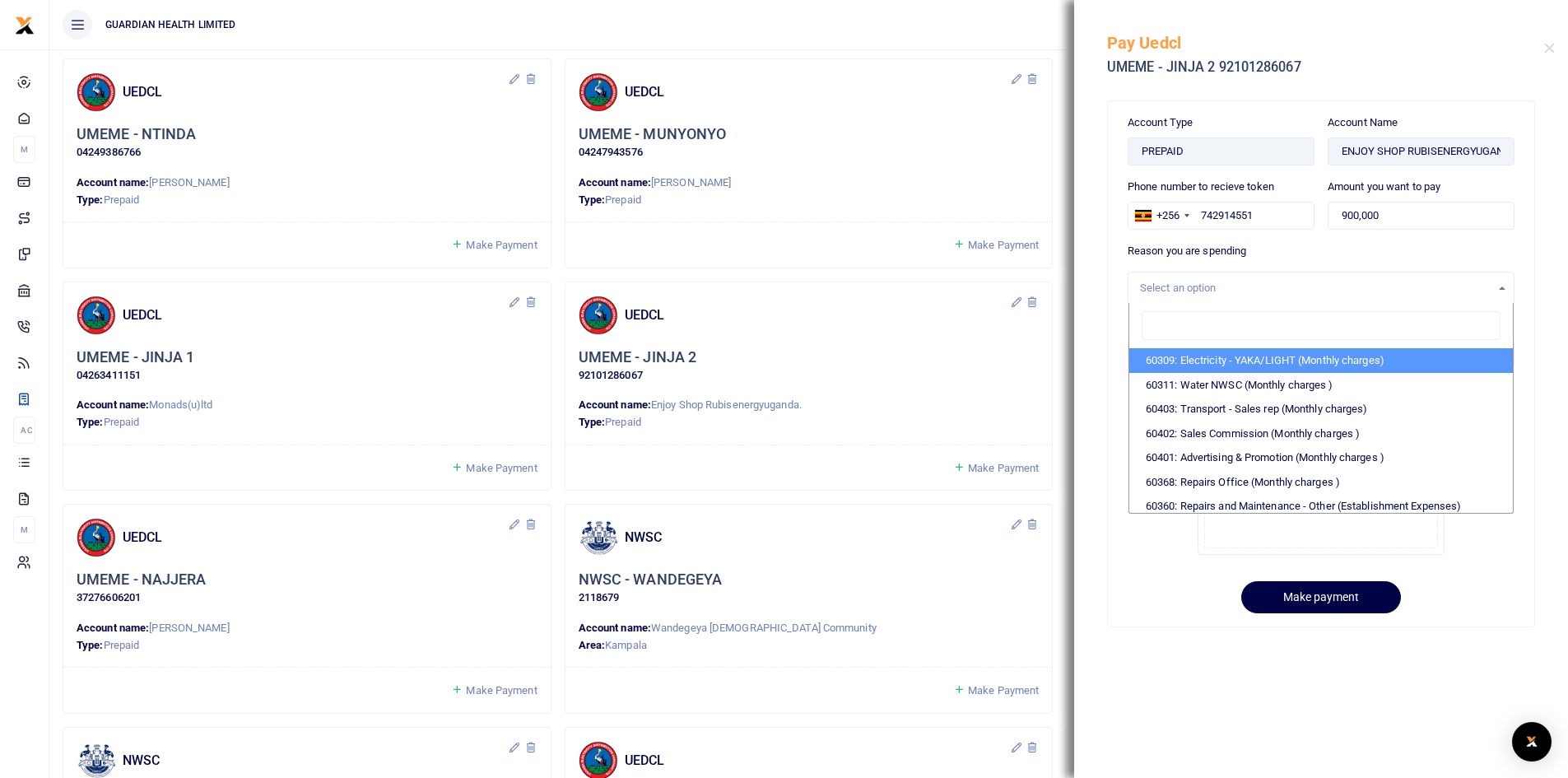
click at [1231, 360] on li "60309: Electricity - YAKA/LIGHT (Monthly charges)" at bounding box center [1321, 361] width 384 height 25
select select "5374"
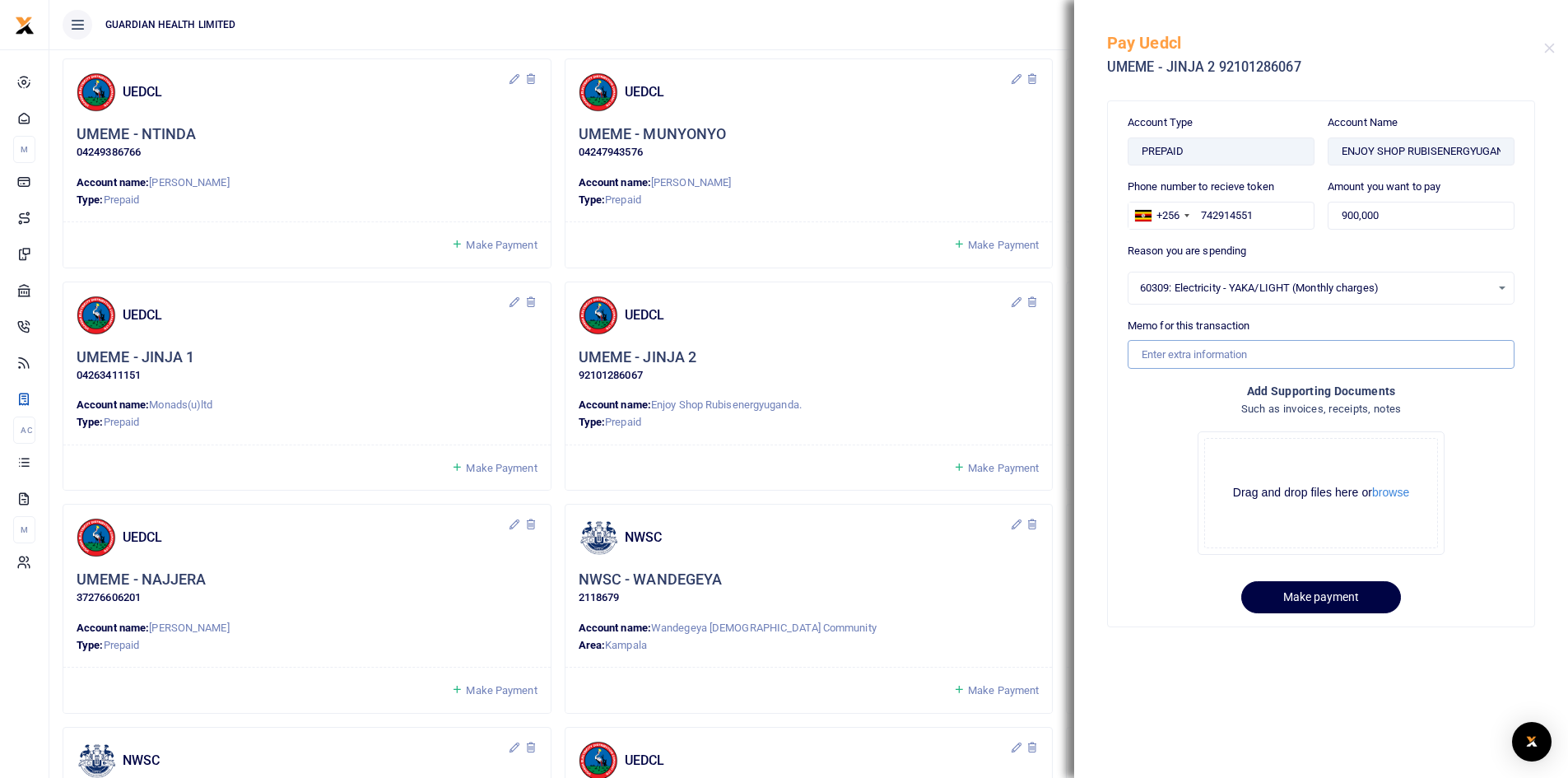
click at [1198, 357] on input "Memo for this transaction" at bounding box center [1321, 353] width 387 height 28
drag, startPoint x: 1241, startPoint y: 352, endPoint x: 1321, endPoint y: 351, distance: 80.0
click at [1321, 351] on input "Jinja 2 electricity for August" at bounding box center [1321, 353] width 387 height 28
type input "Jinja 2 electricity for September"
click at [1306, 598] on button "Make payment" at bounding box center [1321, 597] width 160 height 32
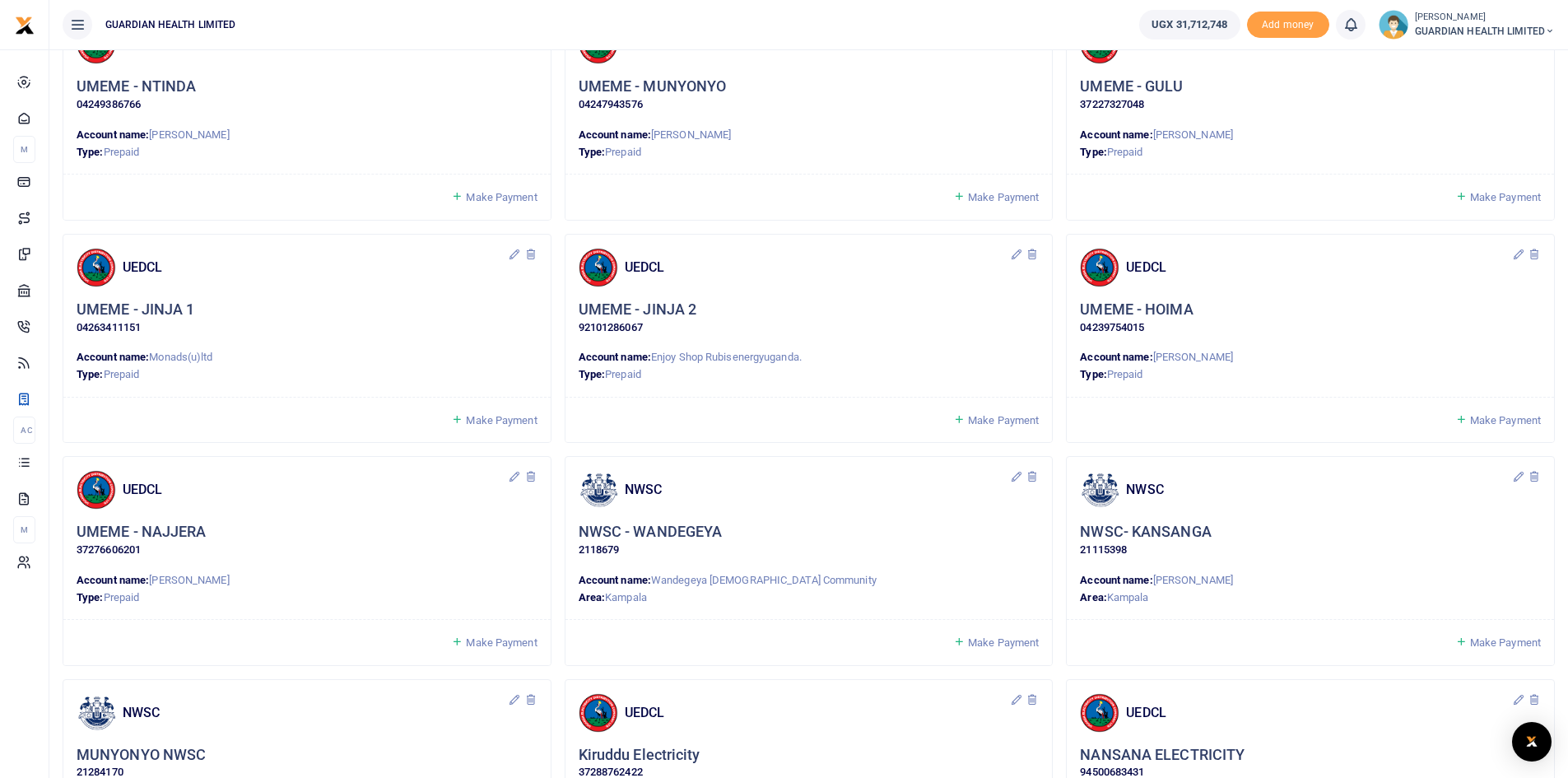
scroll to position [1070, 0]
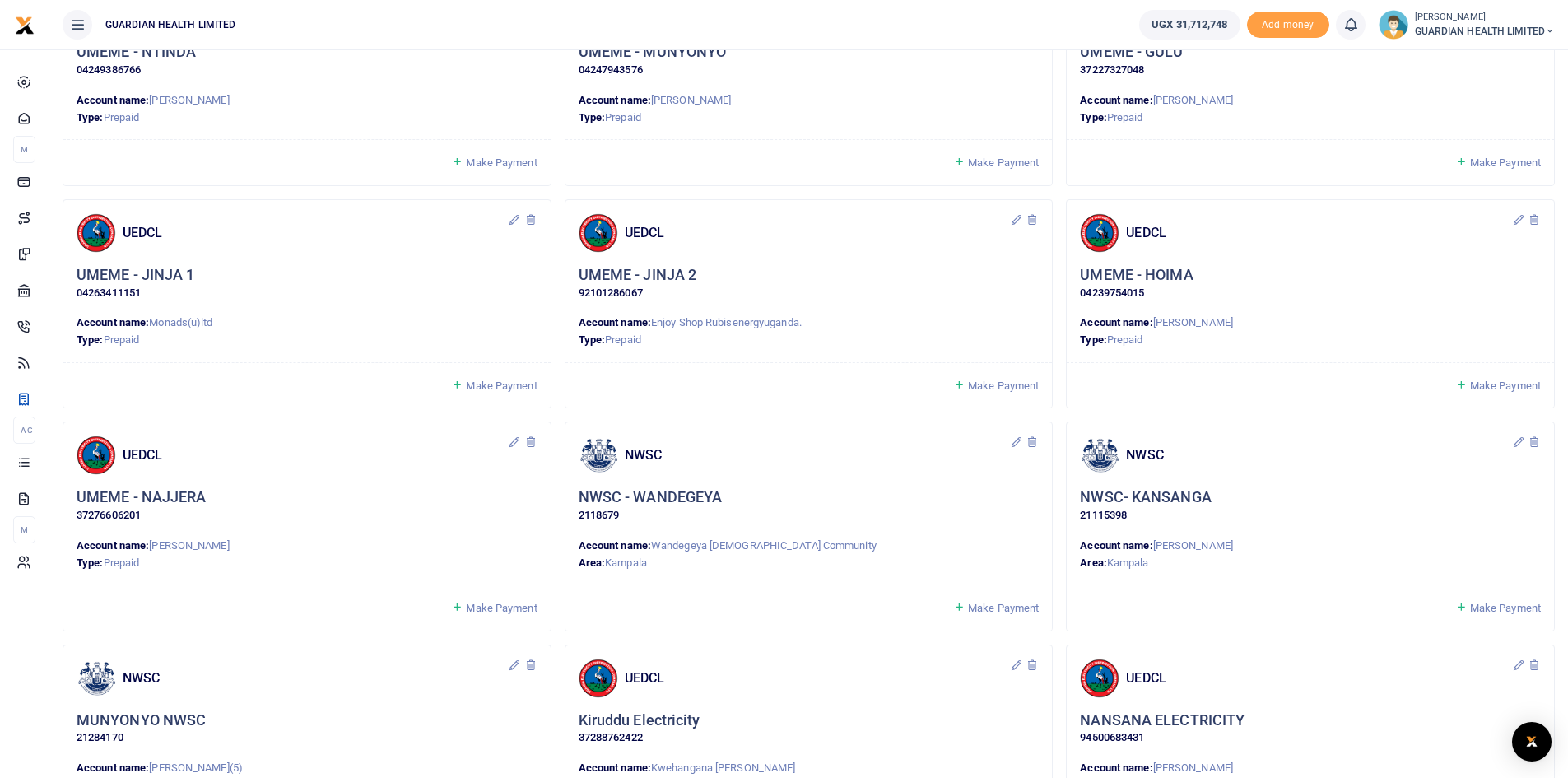
click at [1488, 384] on span "Make Payment" at bounding box center [1505, 385] width 71 height 13
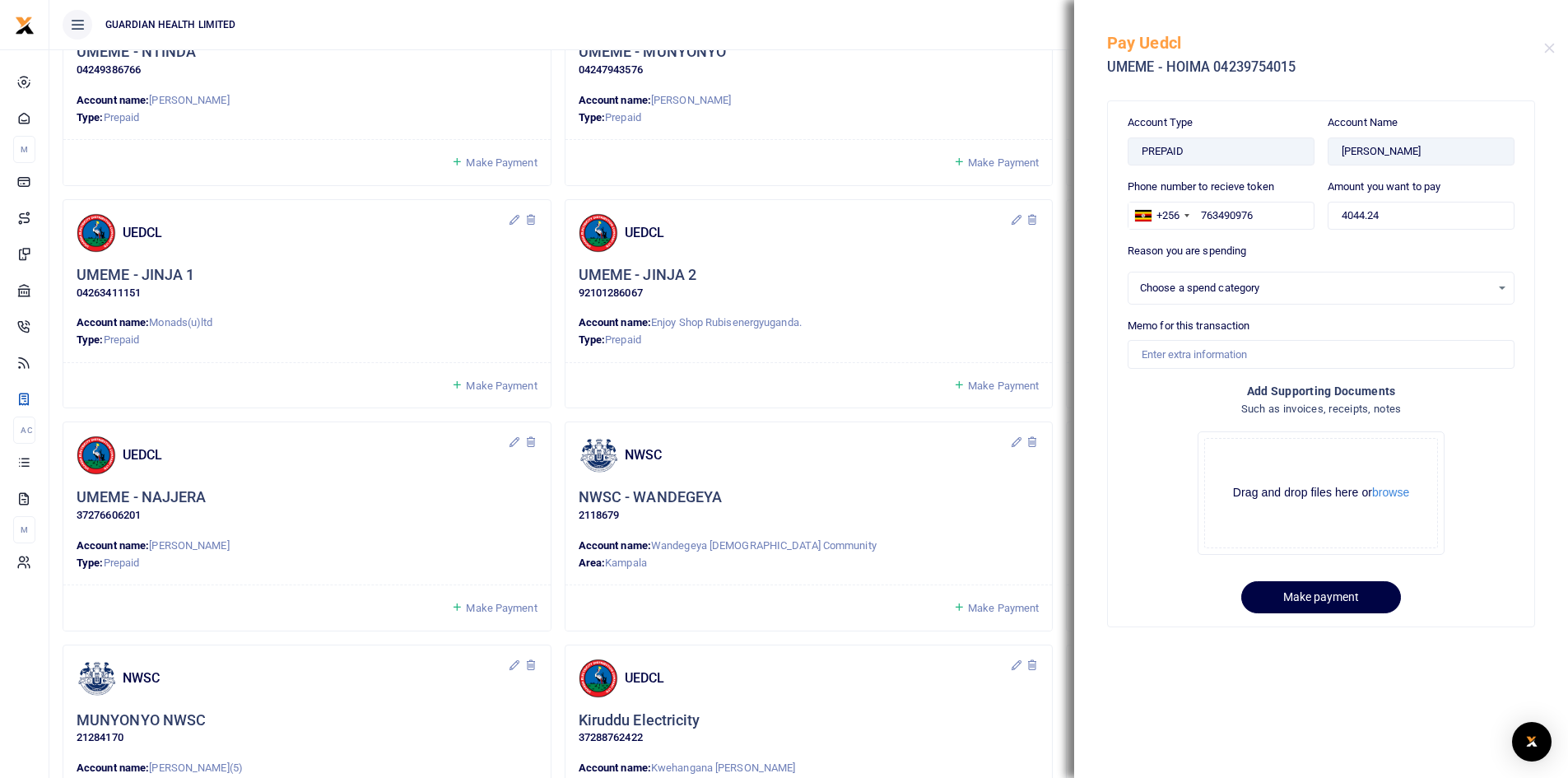
select select
drag, startPoint x: 1326, startPoint y: 209, endPoint x: 1271, endPoint y: 209, distance: 55.0
click at [1271, 209] on div "Phone number to recieve token +256 [GEOGRAPHIC_DATA] [PHONE_NUMBER] Amount you …" at bounding box center [1321, 211] width 400 height 64
type input "100,000"
click at [1178, 291] on div "Select an option" at bounding box center [1316, 288] width 351 height 17
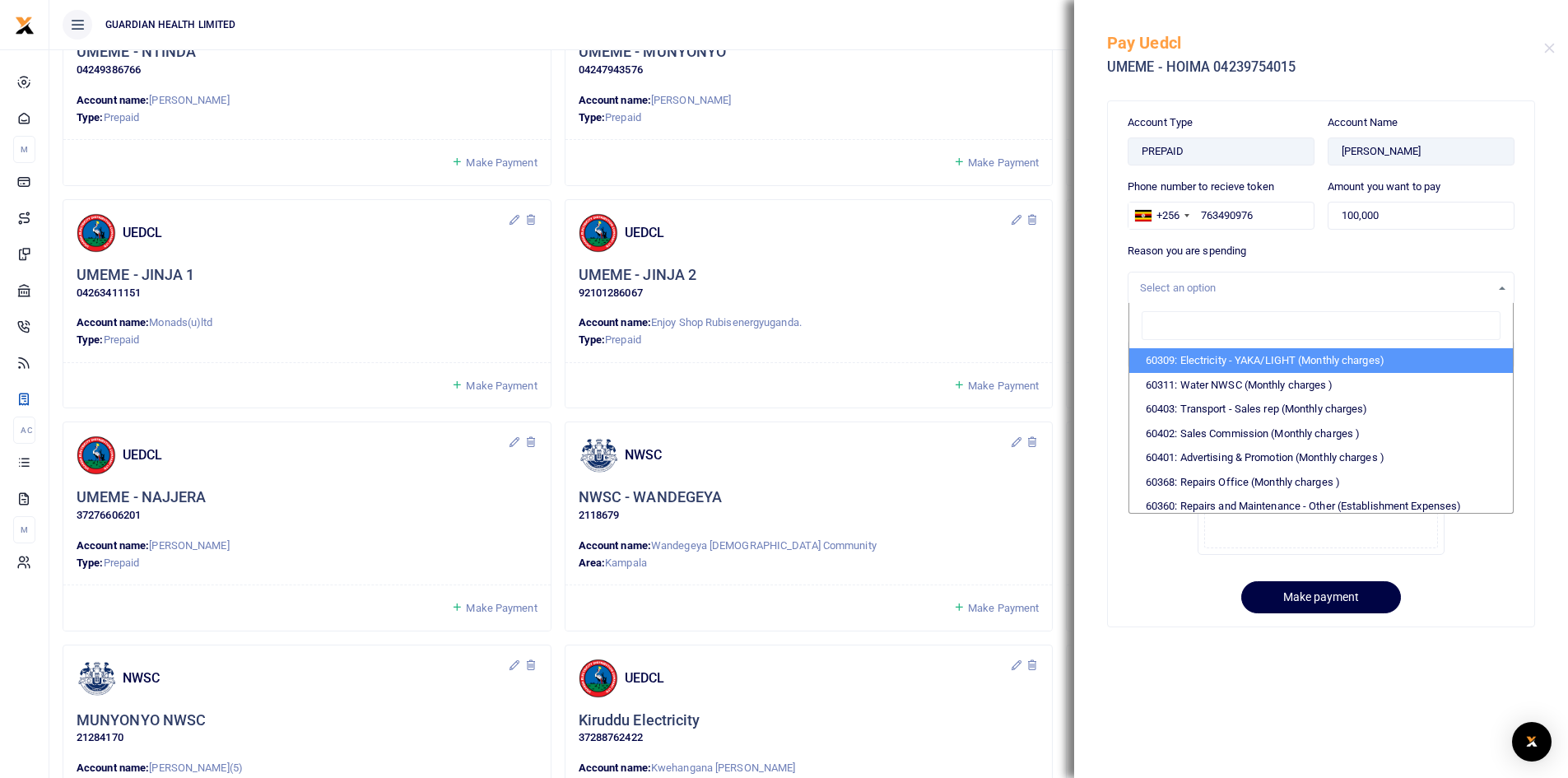
click at [1197, 363] on li "60309: Electricity - YAKA/LIGHT (Monthly charges)" at bounding box center [1321, 361] width 384 height 25
select select "5374"
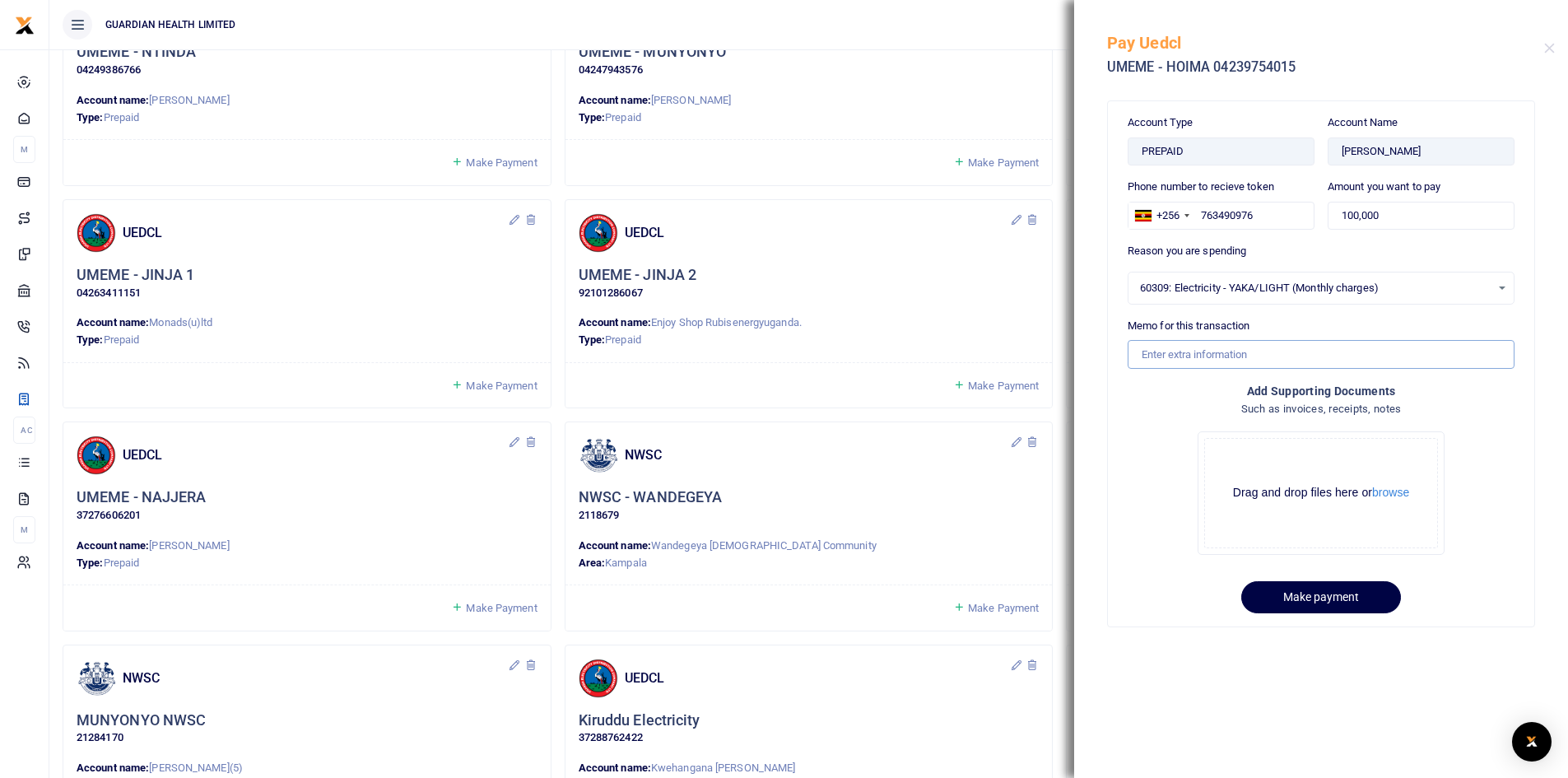
click at [1179, 350] on input "Memo for this transaction" at bounding box center [1321, 353] width 387 height 28
drag, startPoint x: 1239, startPoint y: 355, endPoint x: 1345, endPoint y: 353, distance: 106.0
click at [1345, 353] on input "Hoima electricity for August" at bounding box center [1321, 353] width 387 height 28
type input "Hoima electricity for September"
click at [1369, 593] on button "Make payment" at bounding box center [1321, 597] width 160 height 32
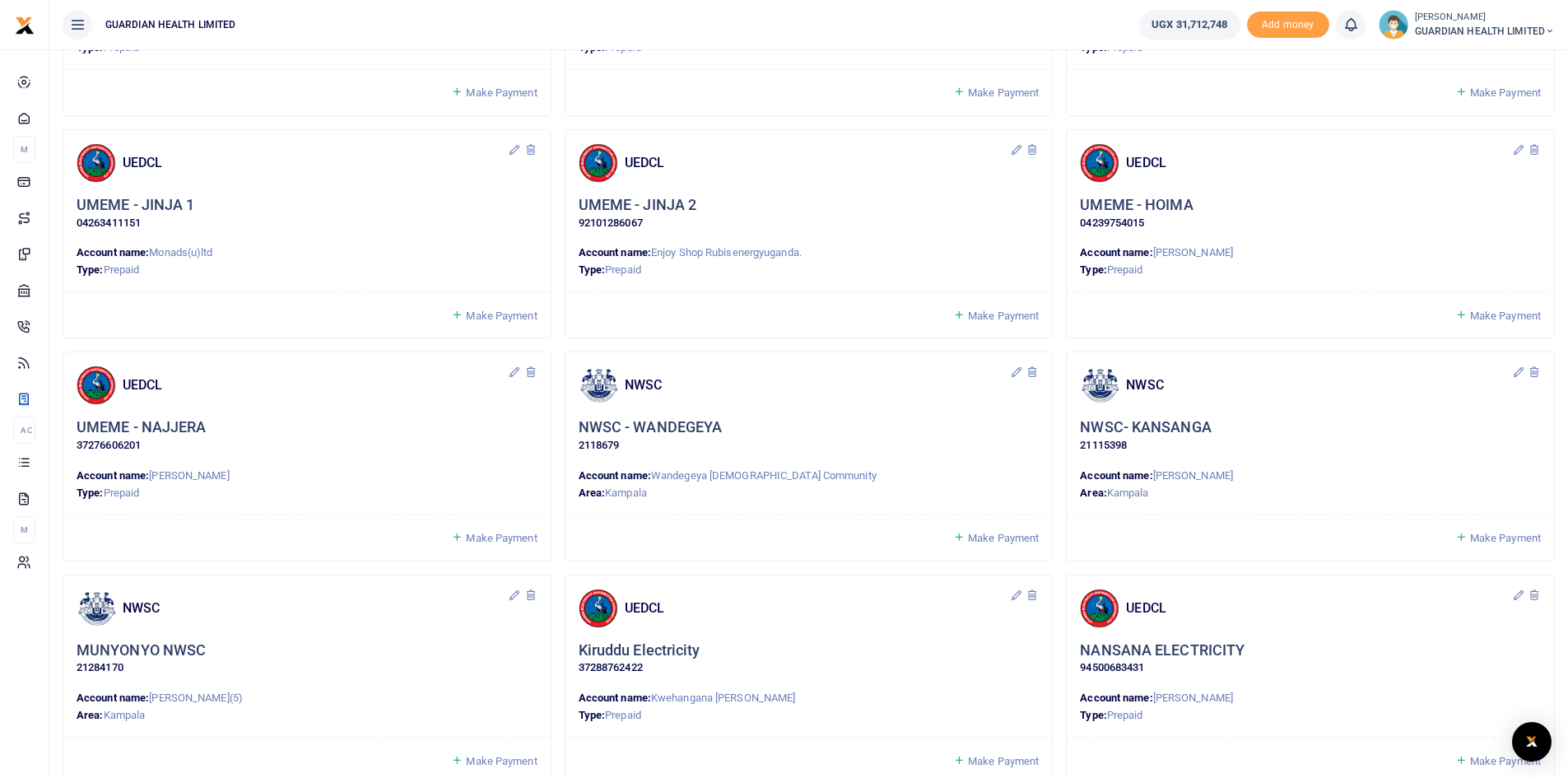
scroll to position [1218, 0]
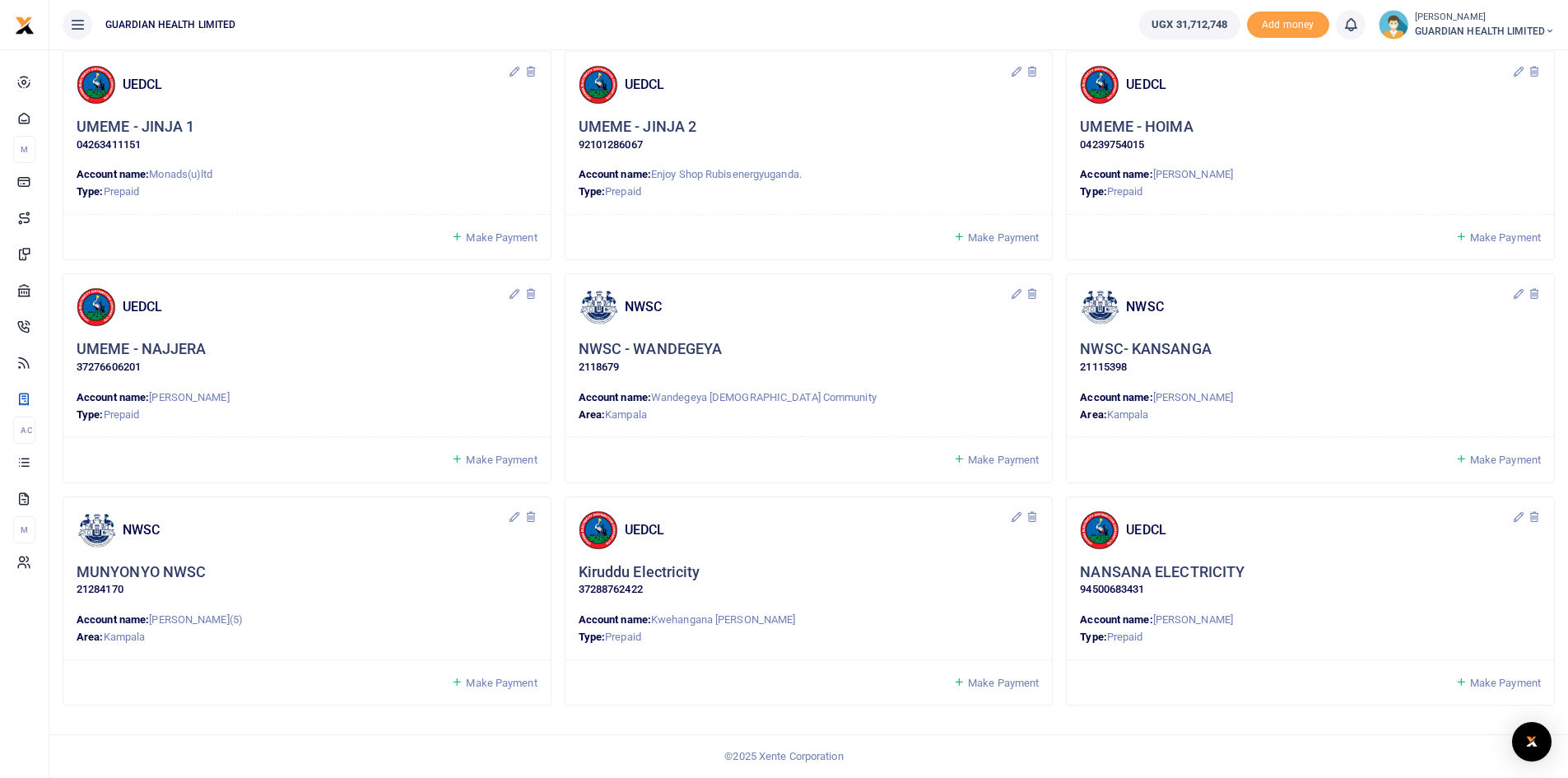
click at [497, 460] on span "Make Payment" at bounding box center [501, 460] width 71 height 13
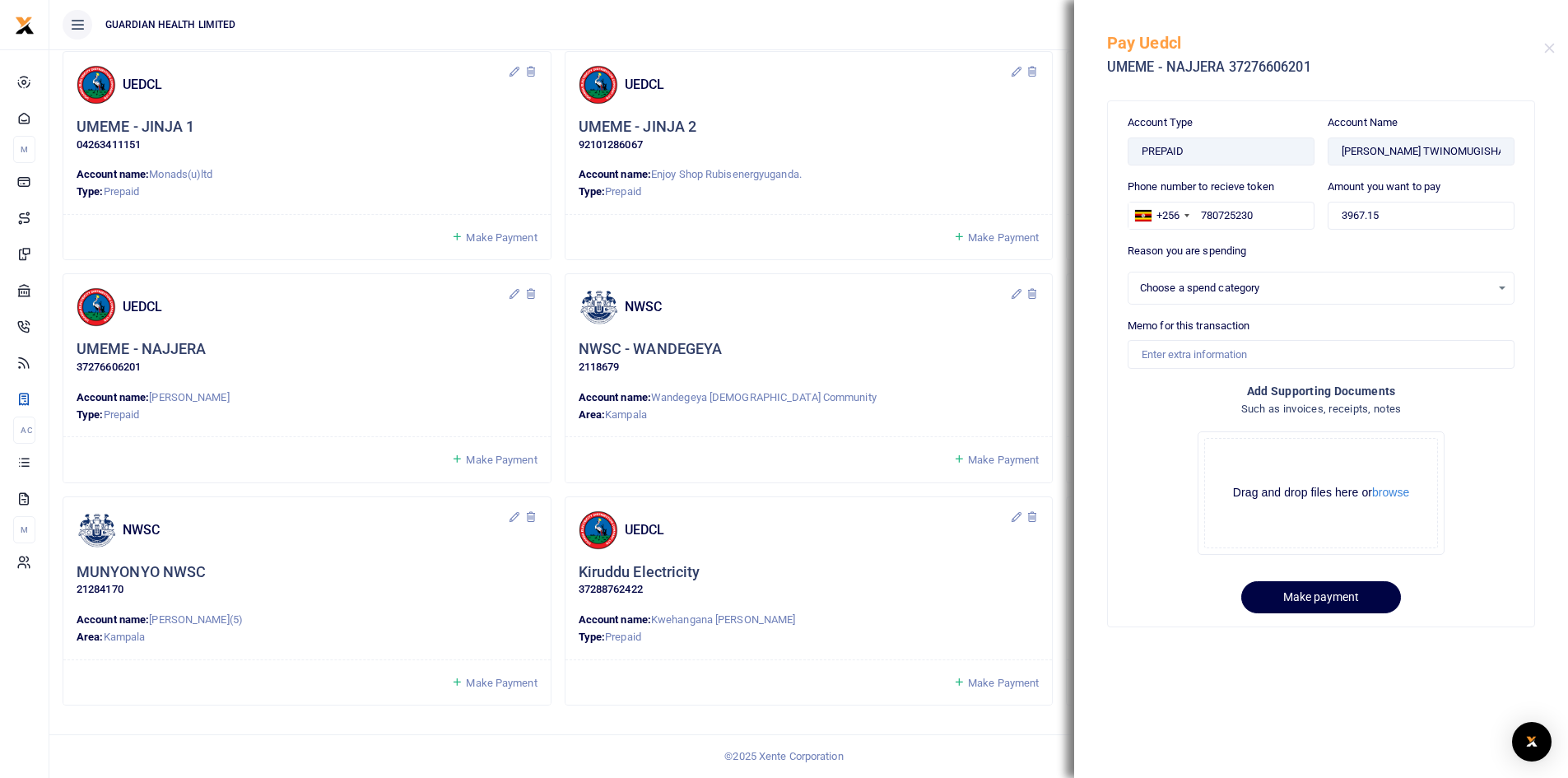
select select
drag, startPoint x: 1406, startPoint y: 216, endPoint x: 1109, endPoint y: 210, distance: 297.1
click at [1109, 210] on div "Account Type PREPAID Account Name [PERSON_NAME] Phone number to recieve token +…" at bounding box center [1321, 363] width 426 height 524
type input "300,000"
click at [1233, 294] on div "Select an option" at bounding box center [1316, 288] width 351 height 17
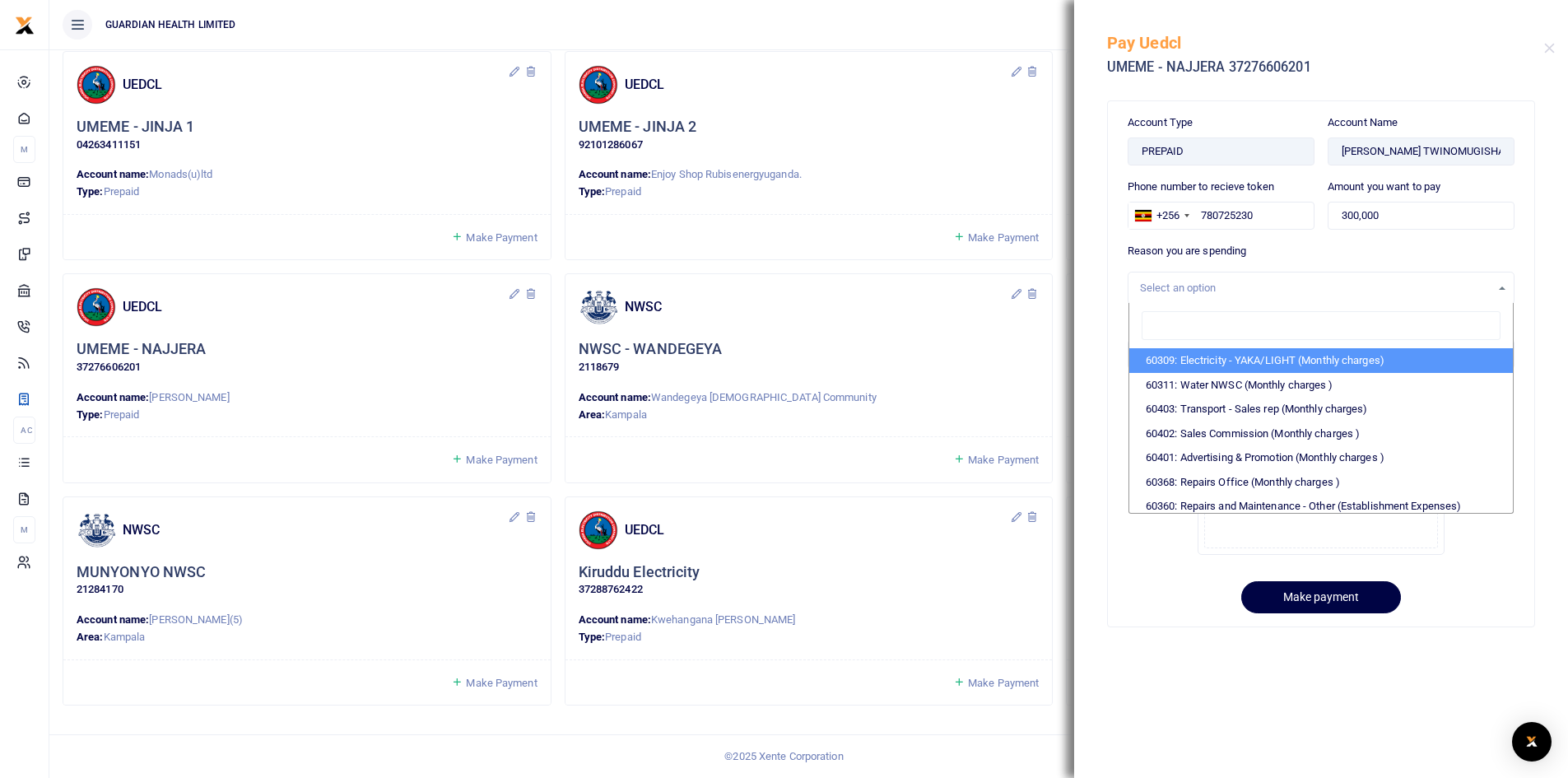
click at [1212, 364] on li "60309: Electricity - YAKA/LIGHT (Monthly charges)" at bounding box center [1321, 361] width 384 height 25
select select "5374"
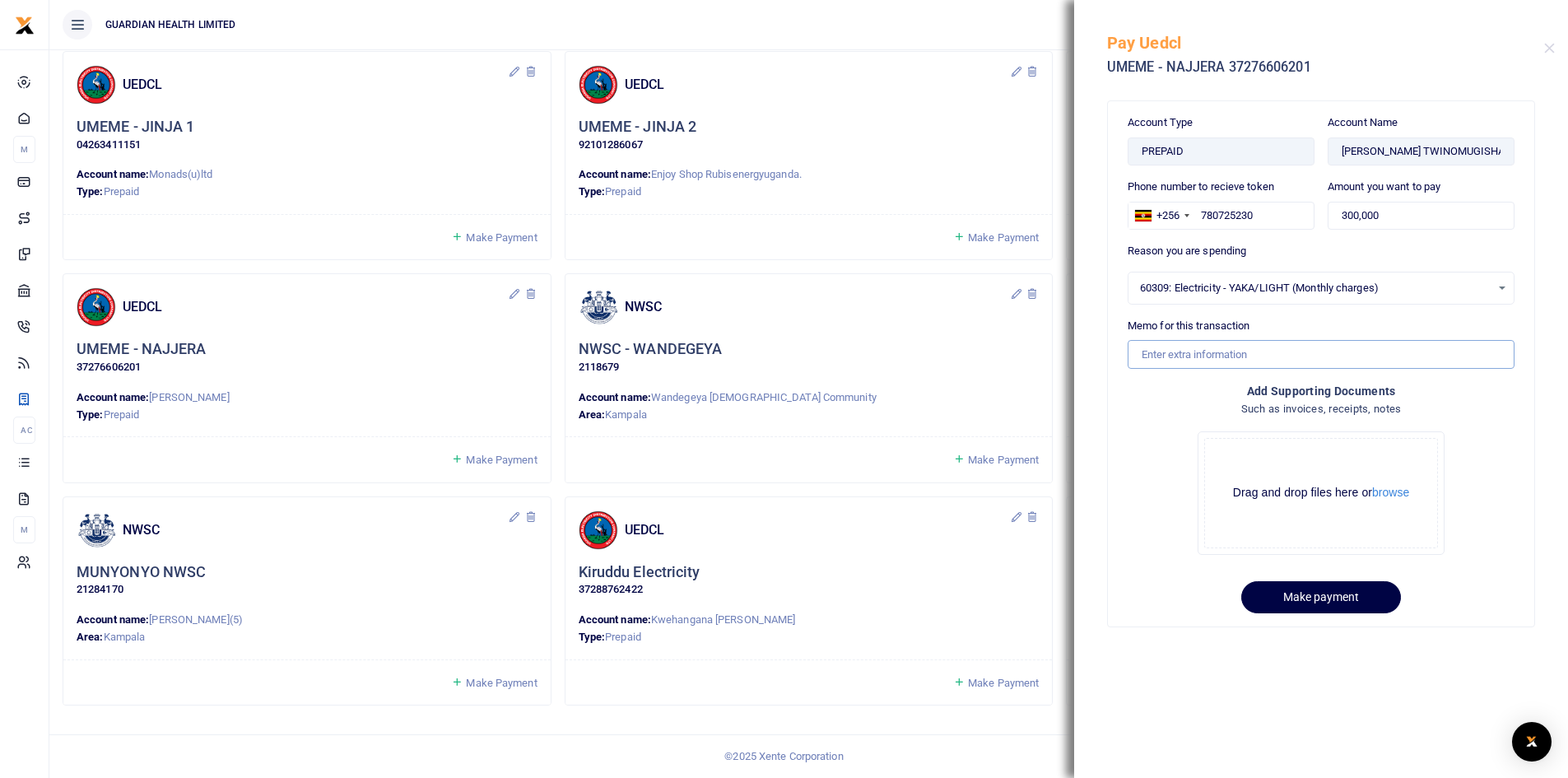
click at [1193, 356] on input "Memo for this transaction" at bounding box center [1321, 353] width 387 height 28
drag, startPoint x: 1249, startPoint y: 353, endPoint x: 1317, endPoint y: 348, distance: 68.2
click at [1317, 348] on input "Najjera Electricity for August" at bounding box center [1321, 353] width 387 height 28
type input "Najjera Electricity for September"
click at [1309, 590] on button "Make payment" at bounding box center [1321, 597] width 160 height 32
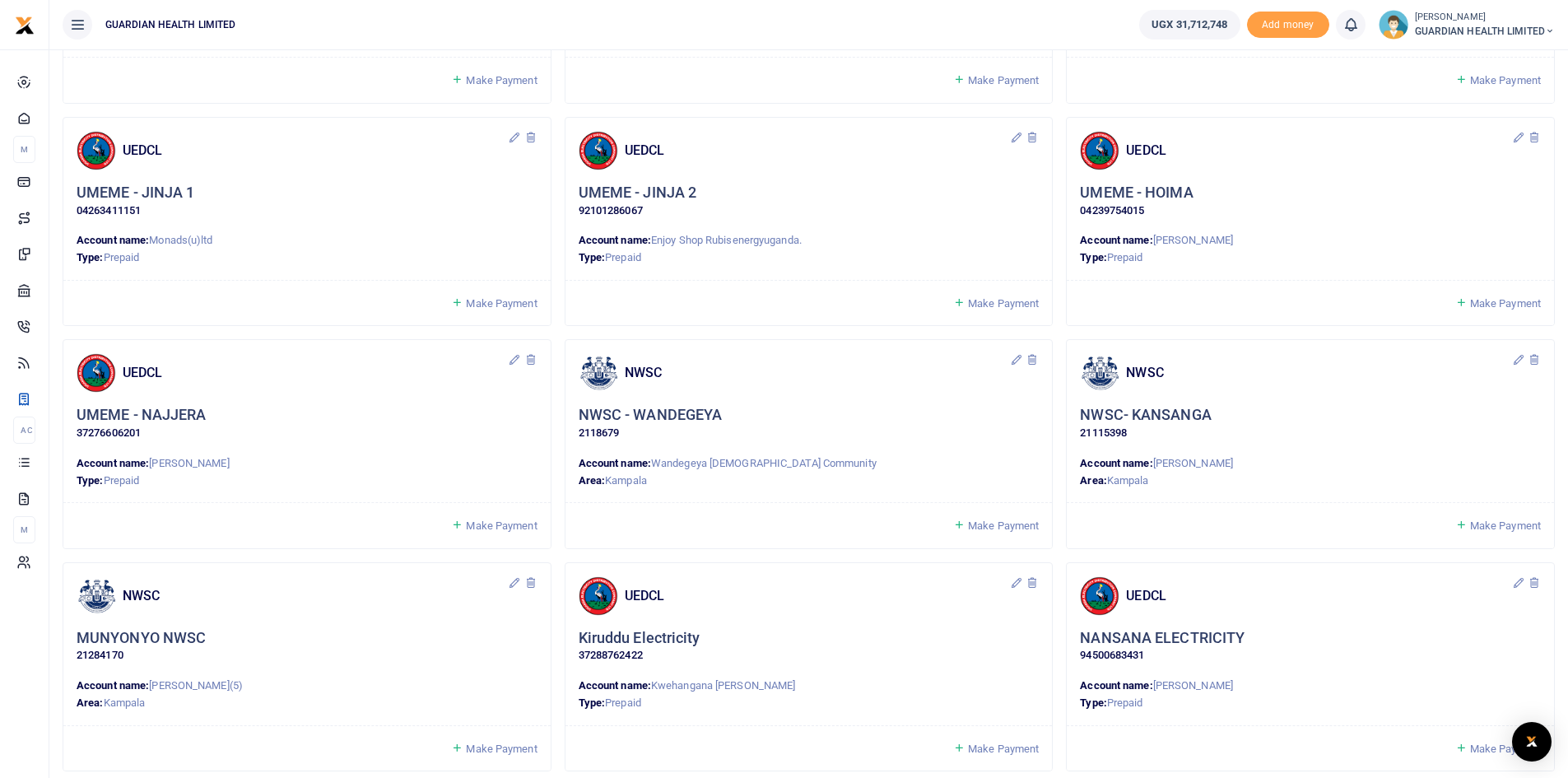
scroll to position [1218, 0]
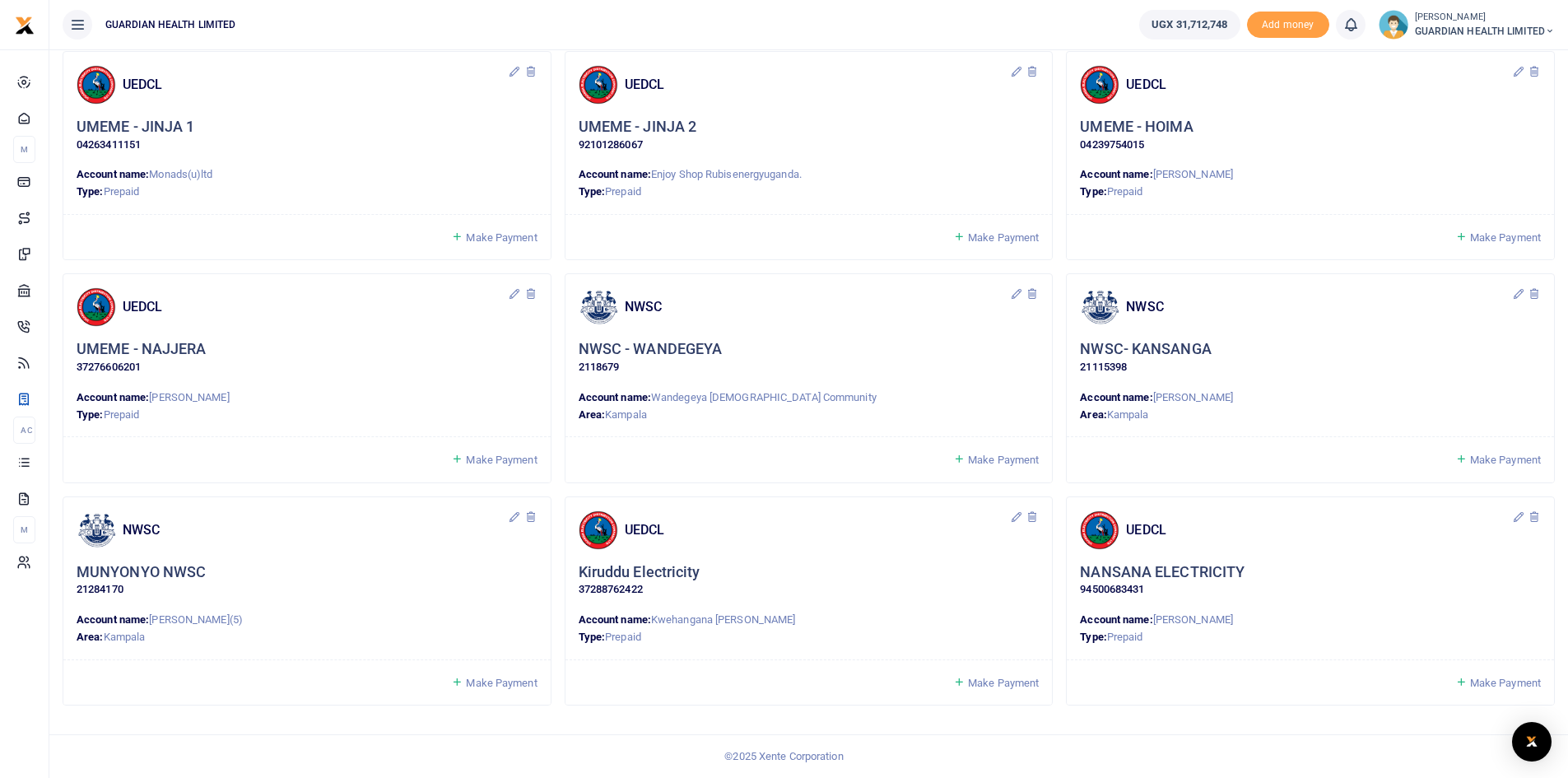
click at [986, 462] on span "Make Payment" at bounding box center [1003, 460] width 71 height 13
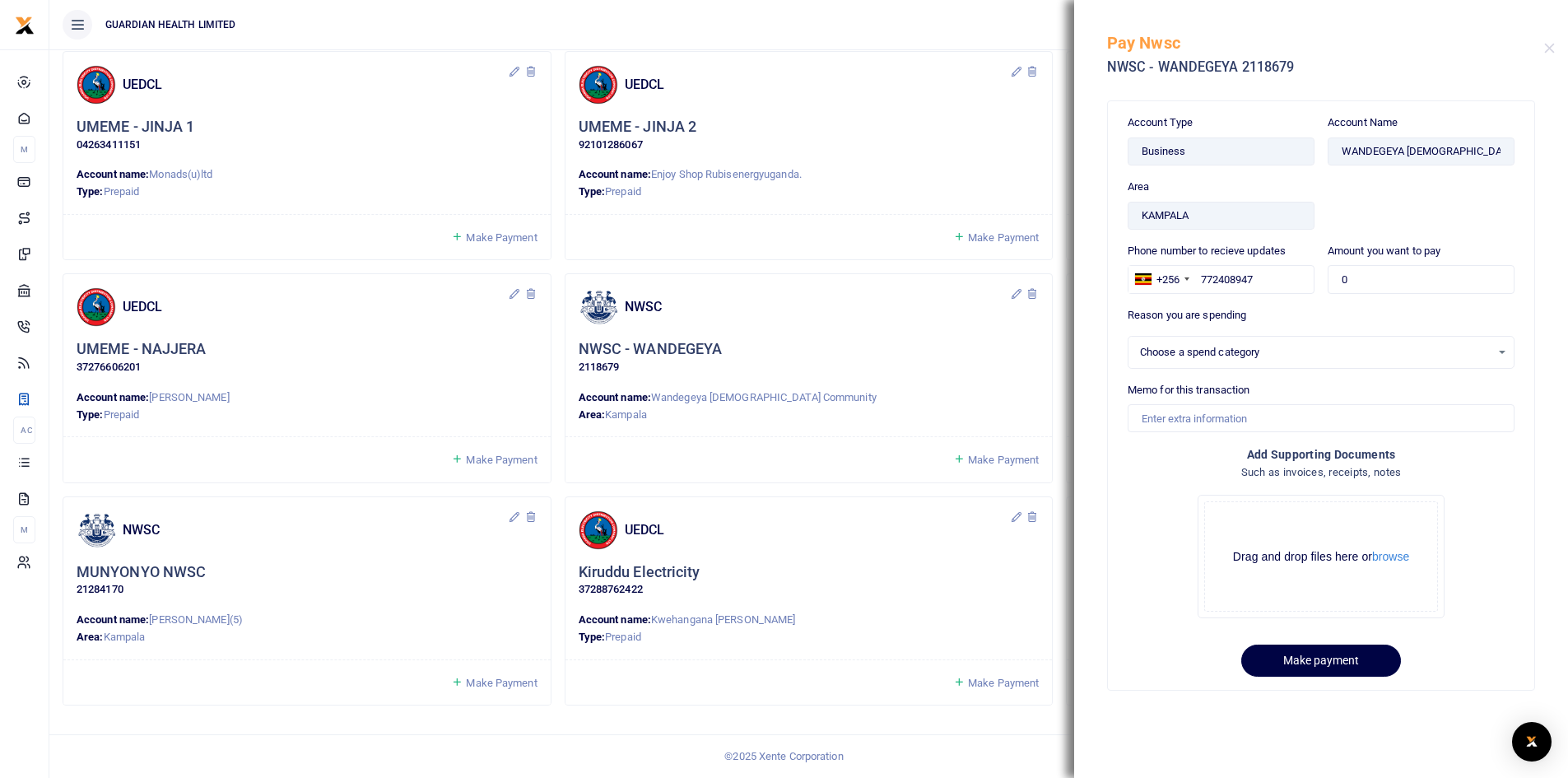
select select
click at [1553, 44] on button "Close" at bounding box center [1549, 48] width 11 height 11
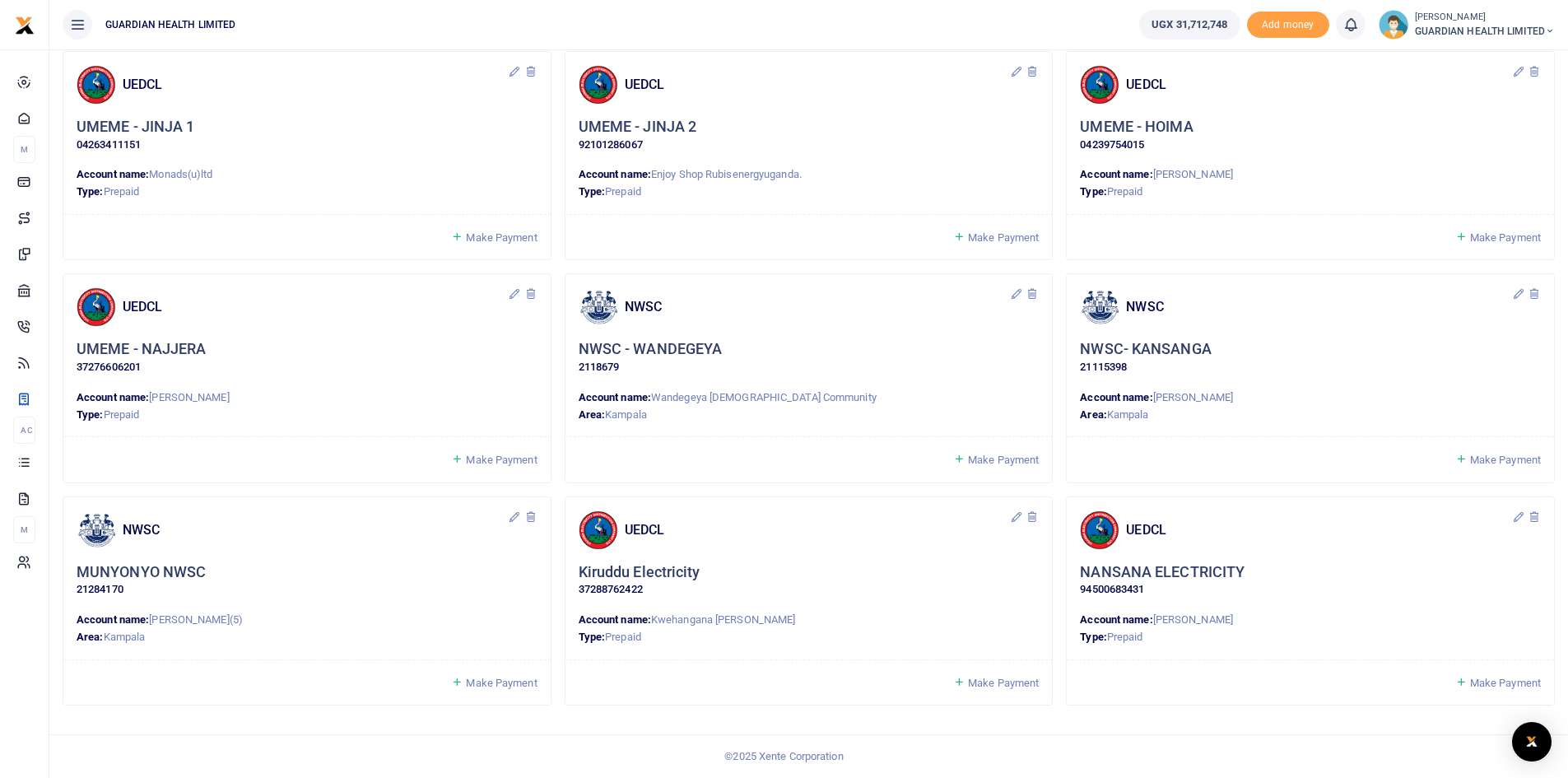
click at [1507, 452] on link "Make Payment" at bounding box center [1498, 460] width 85 height 19
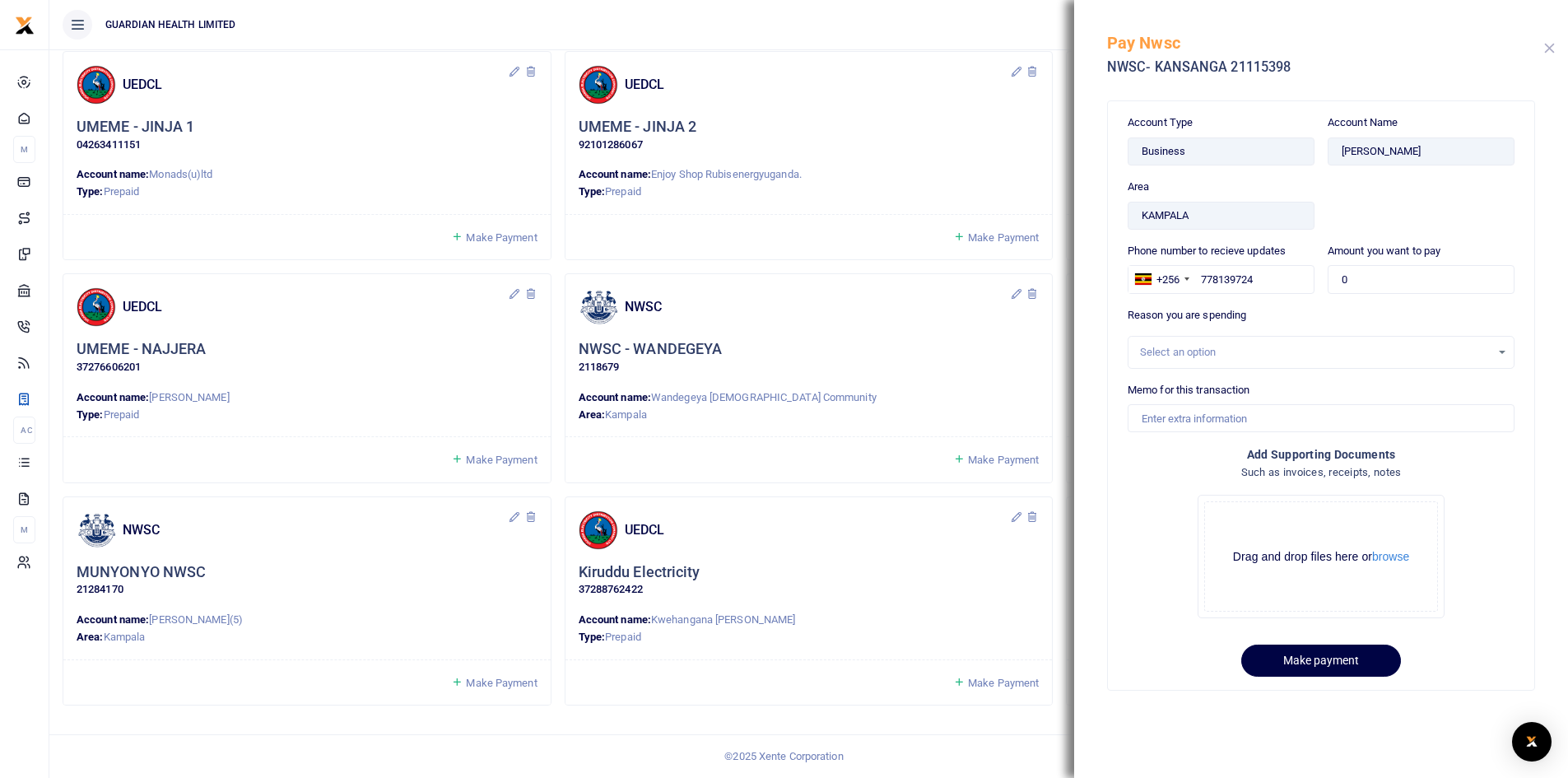
click at [1546, 44] on button "Close" at bounding box center [1549, 48] width 11 height 11
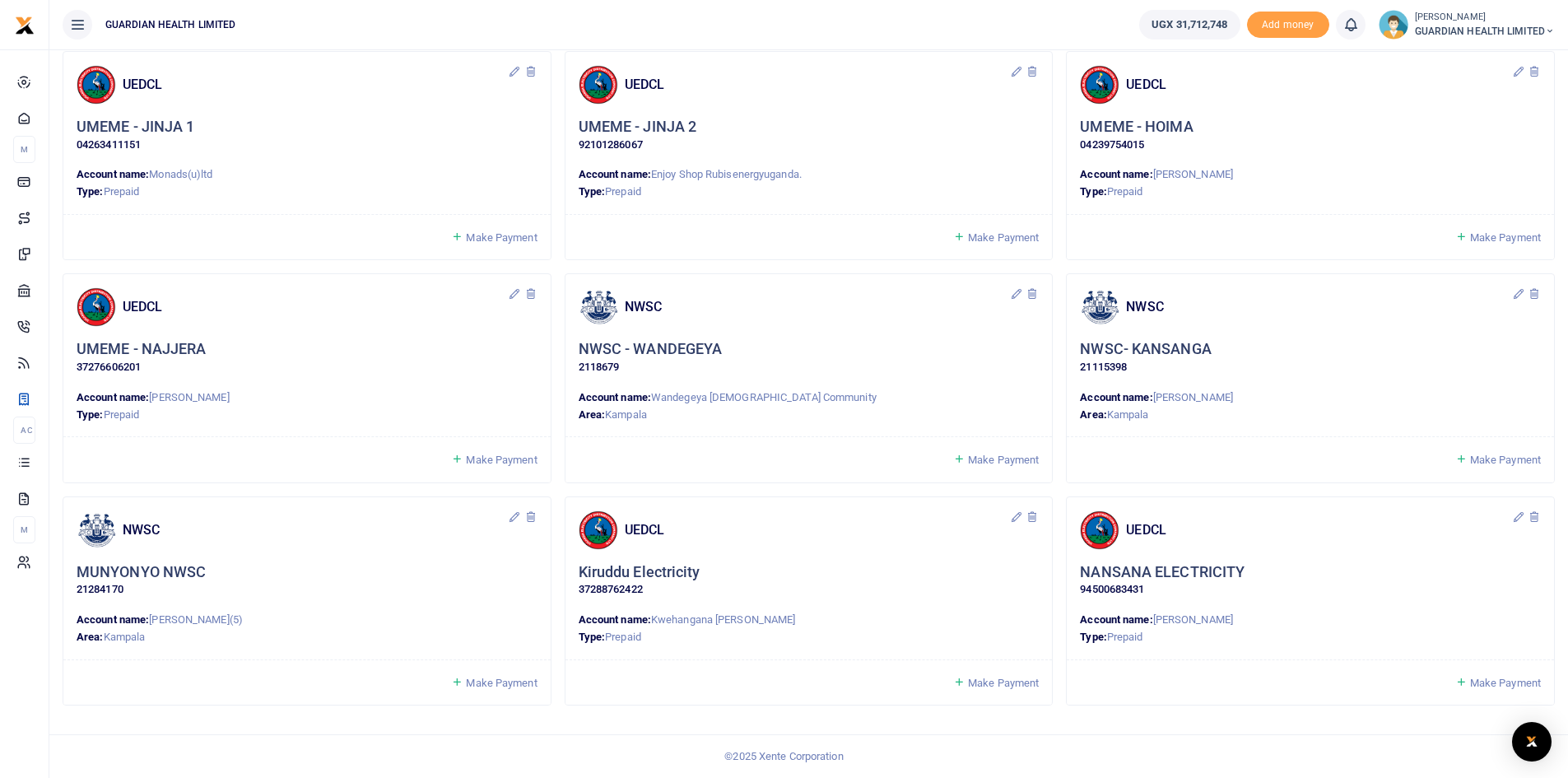
click at [481, 675] on link "Make Payment" at bounding box center [494, 683] width 85 height 19
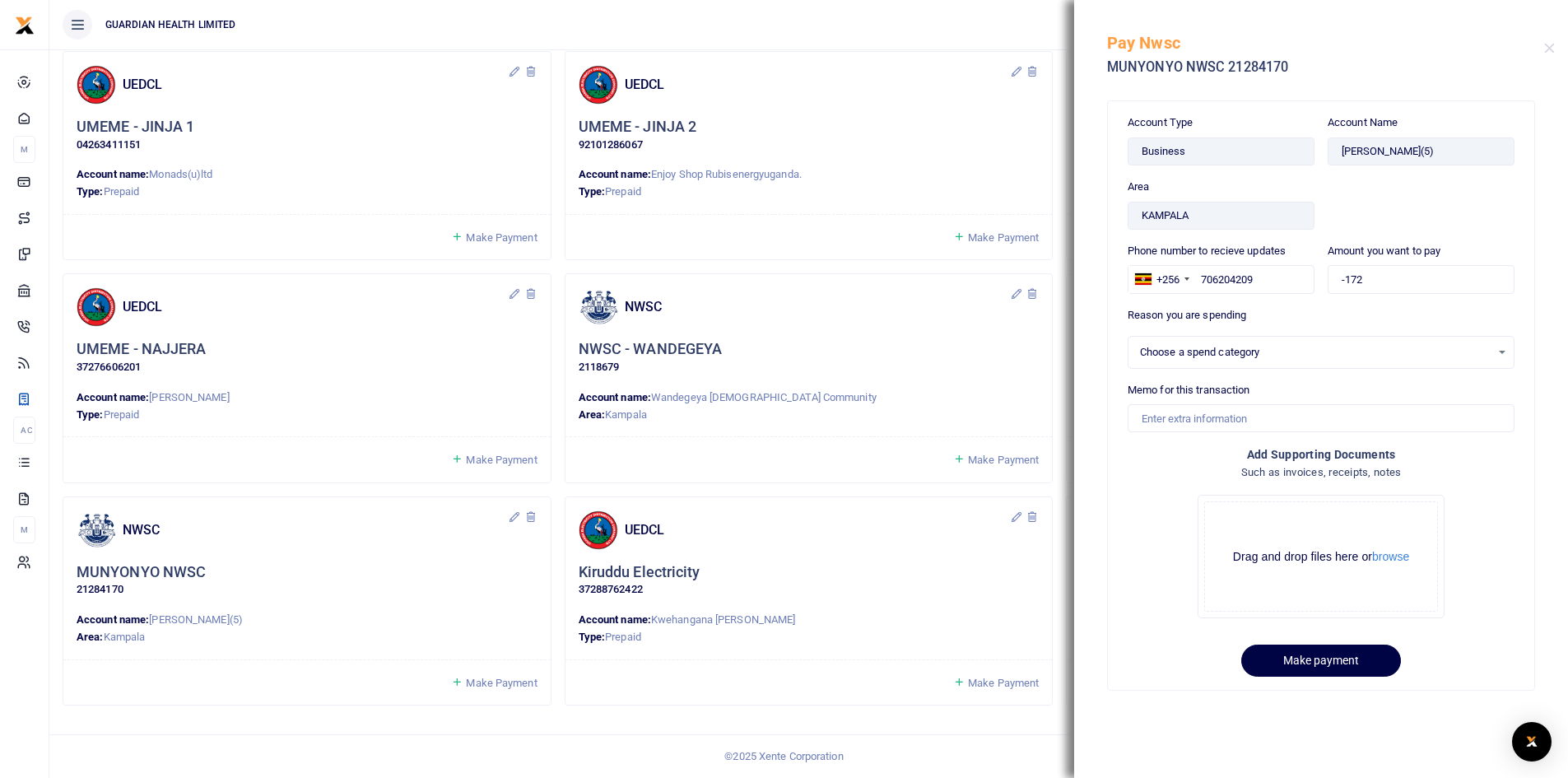
select select
click at [1547, 46] on button "Close" at bounding box center [1549, 48] width 11 height 11
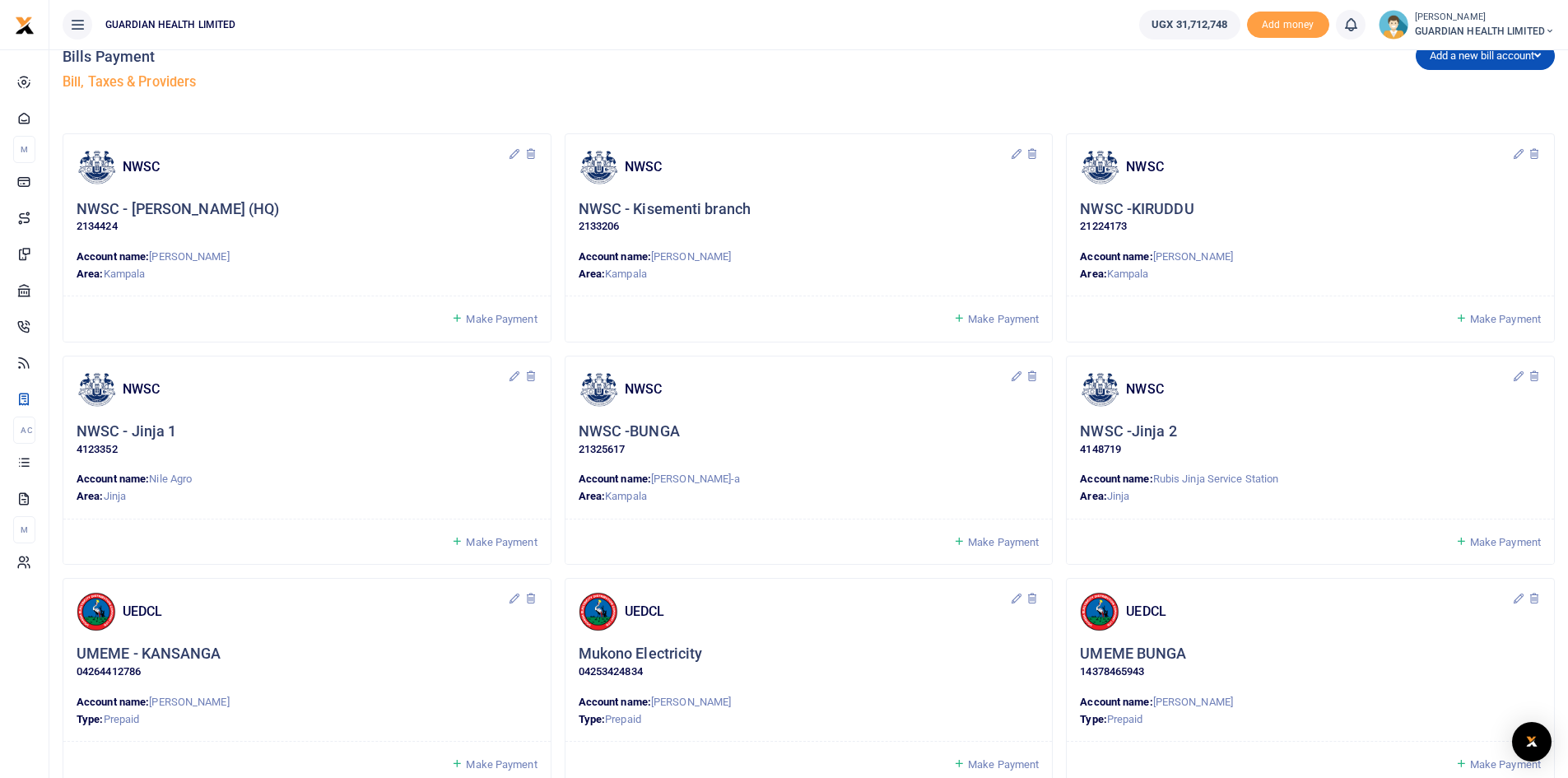
scroll to position [0, 0]
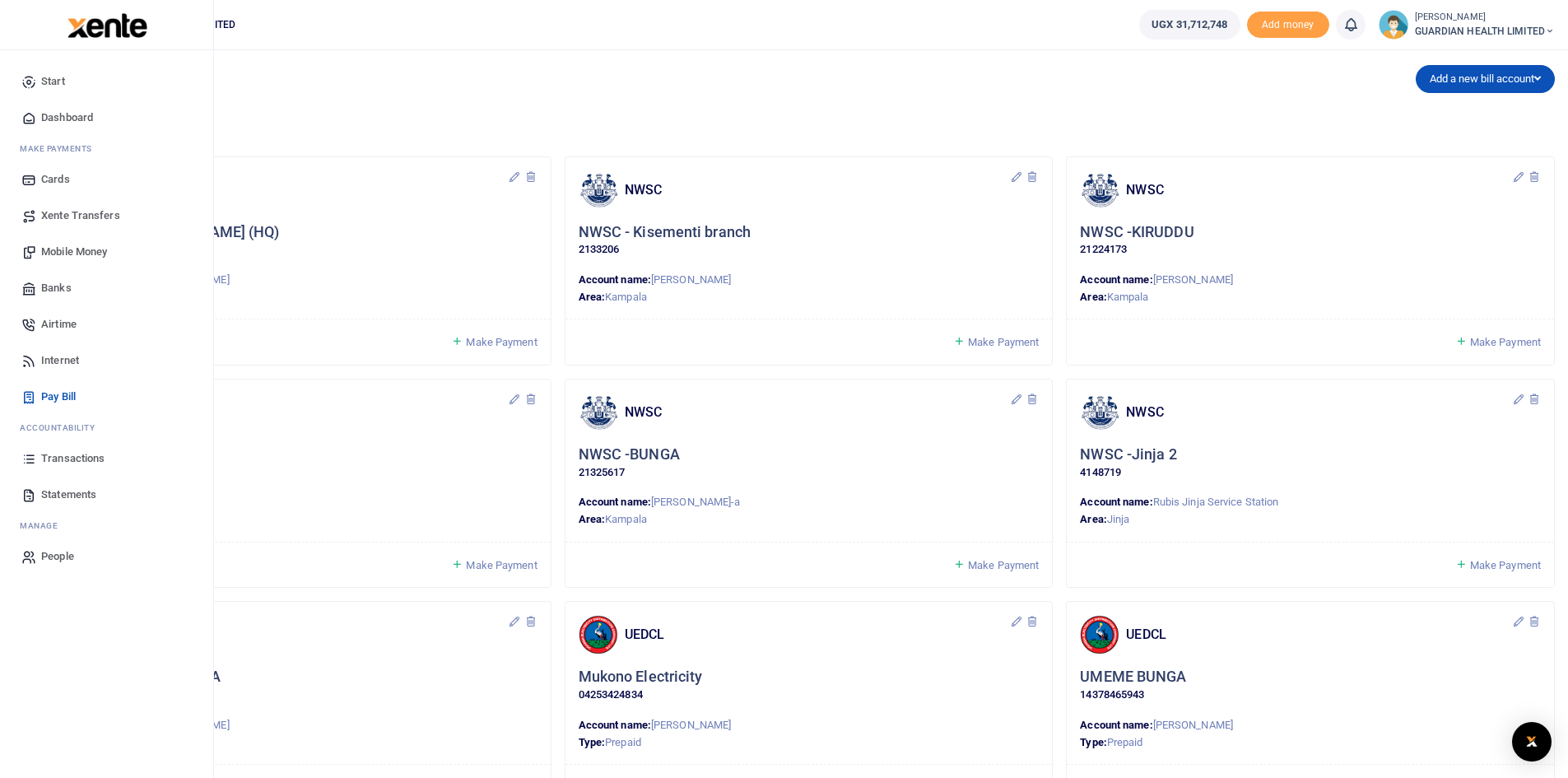
click at [74, 121] on span "Dashboard" at bounding box center [67, 118] width 52 height 17
